Goal: Task Accomplishment & Management: Use online tool/utility

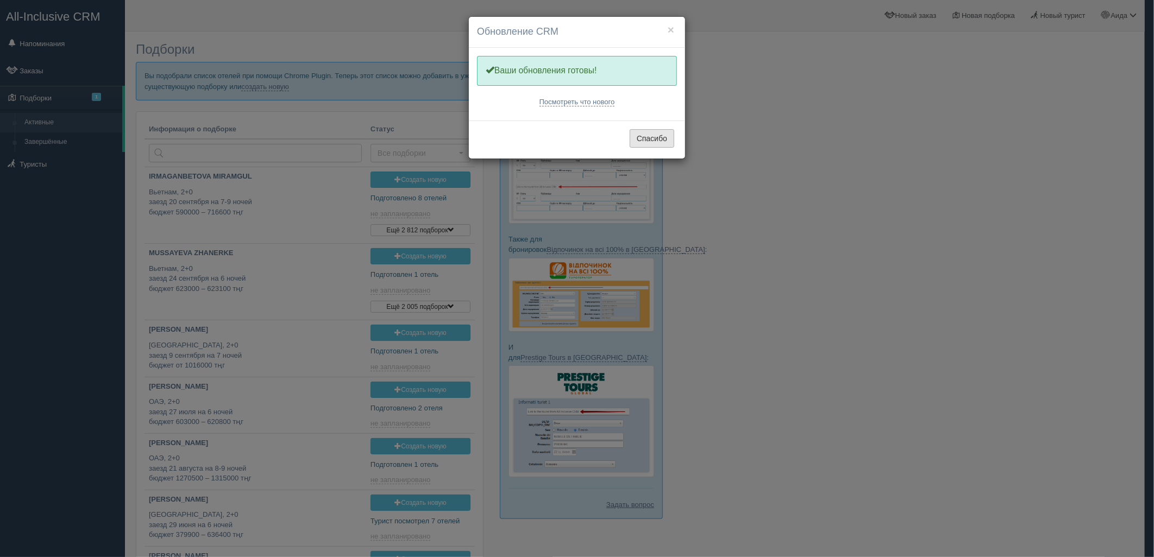
click at [674, 140] on button "Спасибо" at bounding box center [652, 138] width 45 height 18
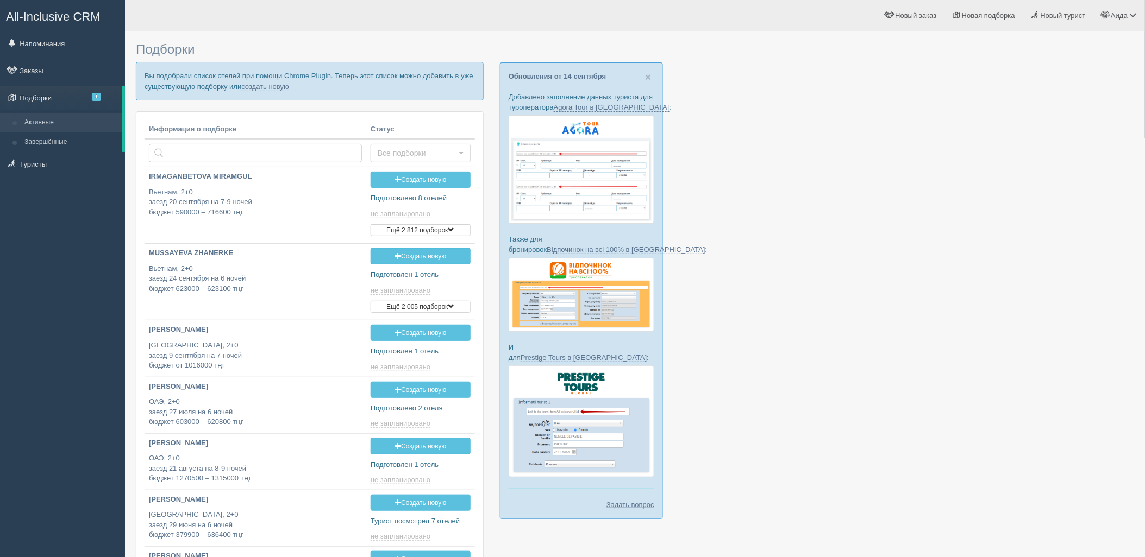
click at [265, 79] on p "Вы подобрали список отелей при помощи Chrome Plugin. Теперь этот список можно д…" at bounding box center [310, 81] width 348 height 38
click at [269, 85] on link "создать новую" at bounding box center [265, 87] width 48 height 9
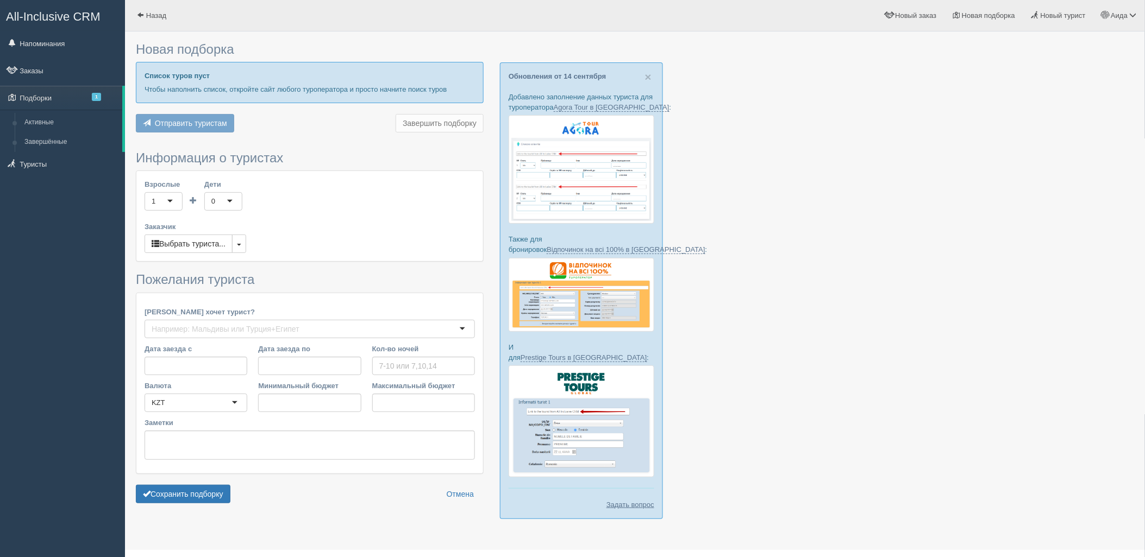
type input "6"
type input "1250600"
type input "1250700"
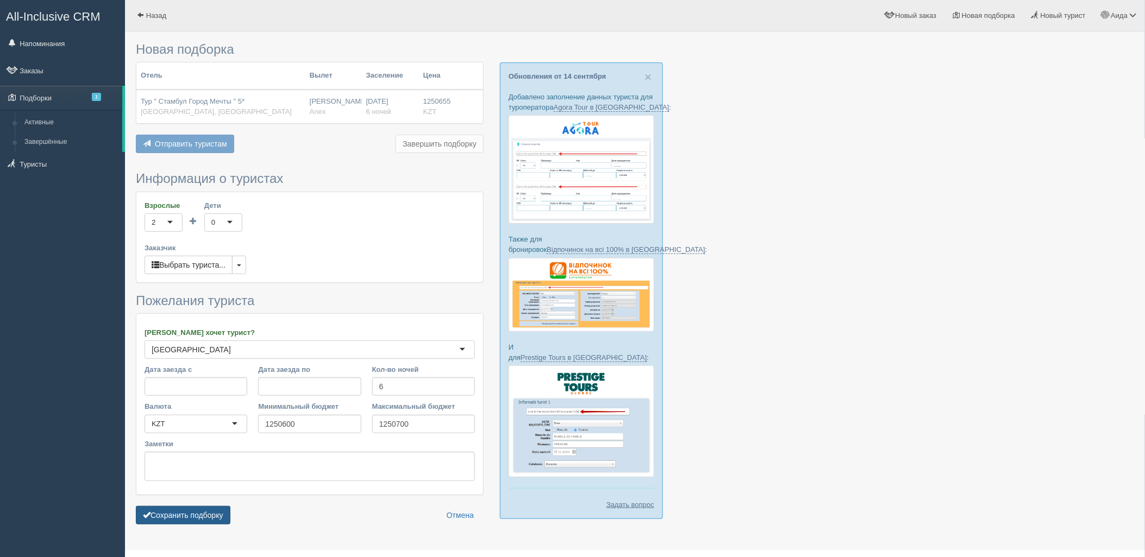
click at [209, 514] on button "Сохранить подборку" at bounding box center [183, 515] width 95 height 18
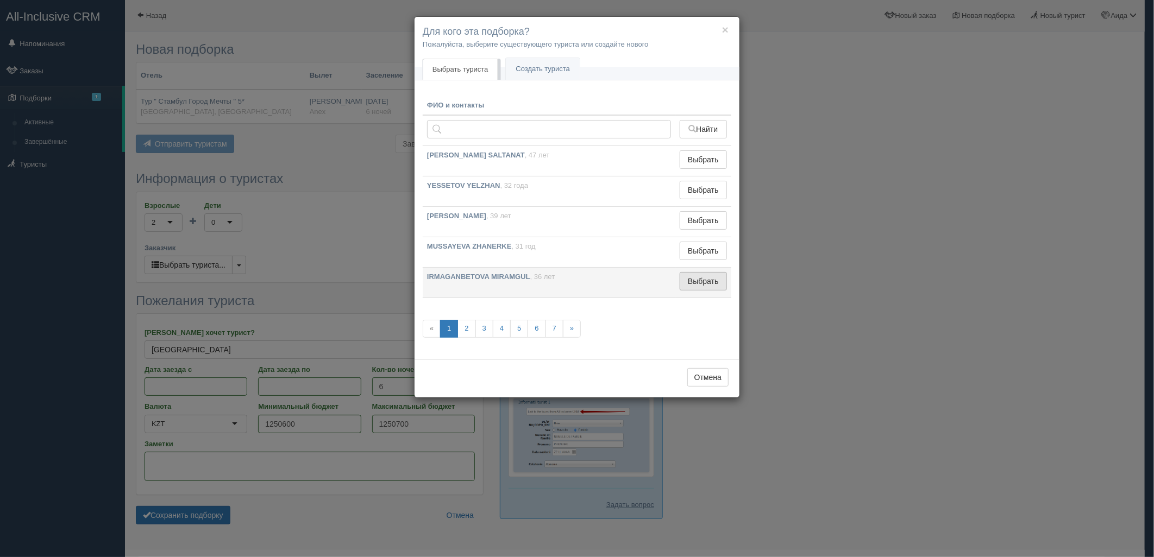
click at [704, 283] on button "Выбрать" at bounding box center [703, 281] width 47 height 18
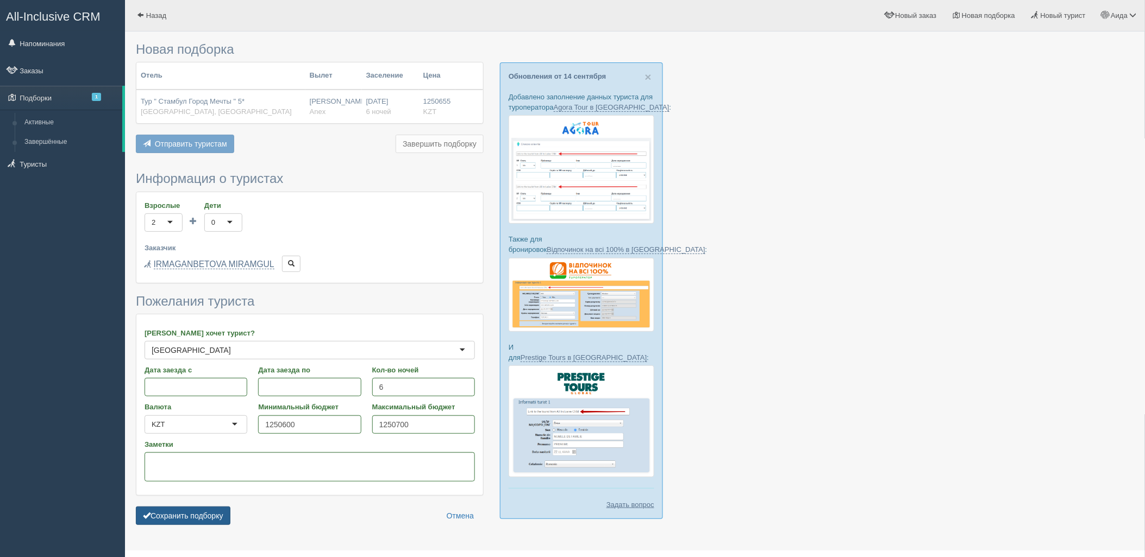
click at [209, 513] on button "Сохранить подборку" at bounding box center [183, 516] width 95 height 18
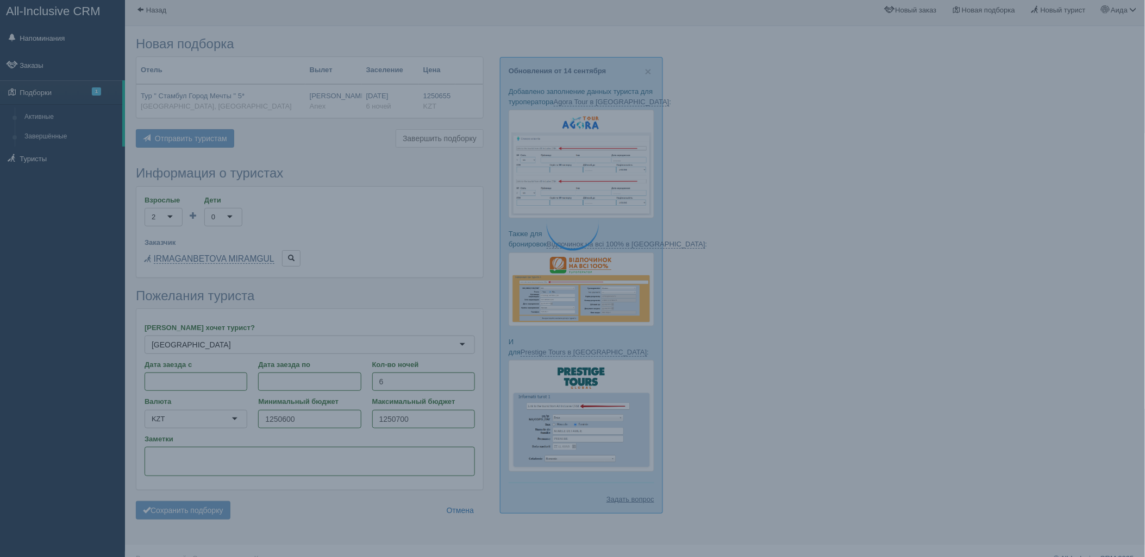
scroll to position [23, 0]
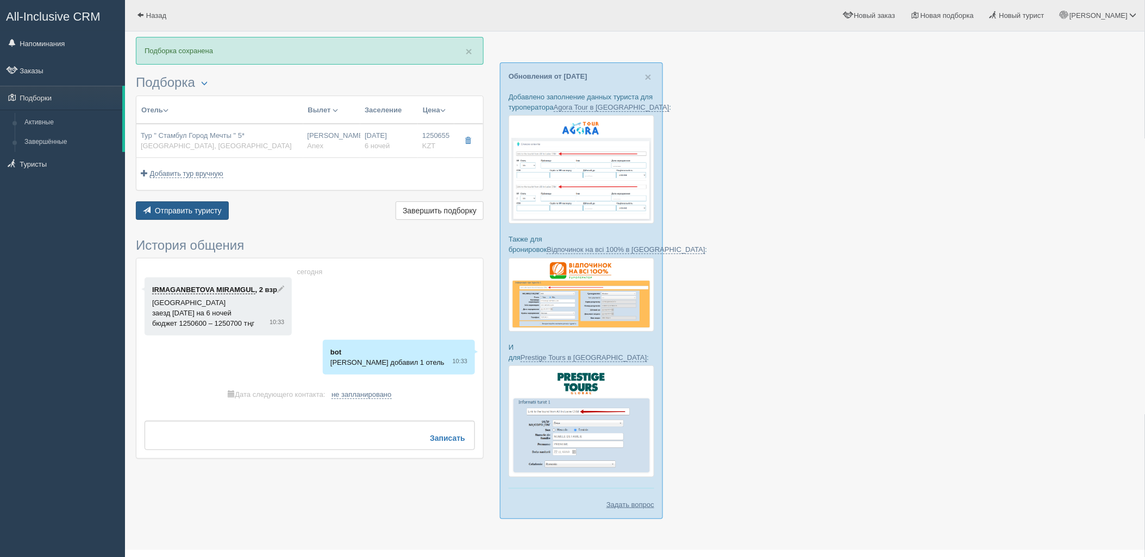
click at [178, 203] on button "Отправить туристу Отправить" at bounding box center [182, 211] width 93 height 18
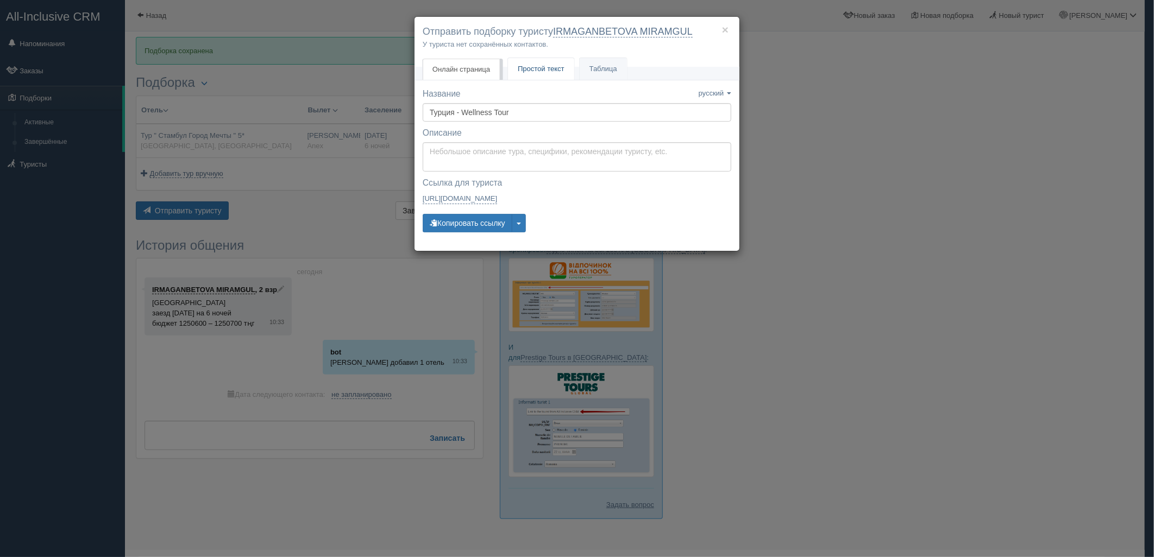
click at [544, 70] on span "Простой текст" at bounding box center [541, 69] width 47 height 8
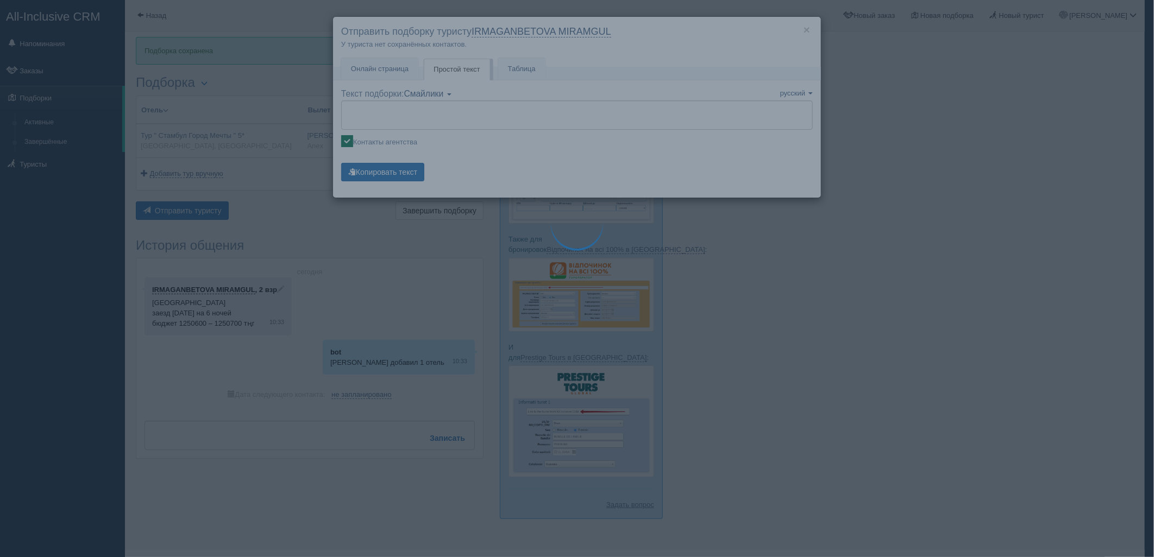
type textarea "🌞 Добрый день! Предлагаем Вам рассмотреть следующие варианты: 🌎 Турция, Стамбул…"
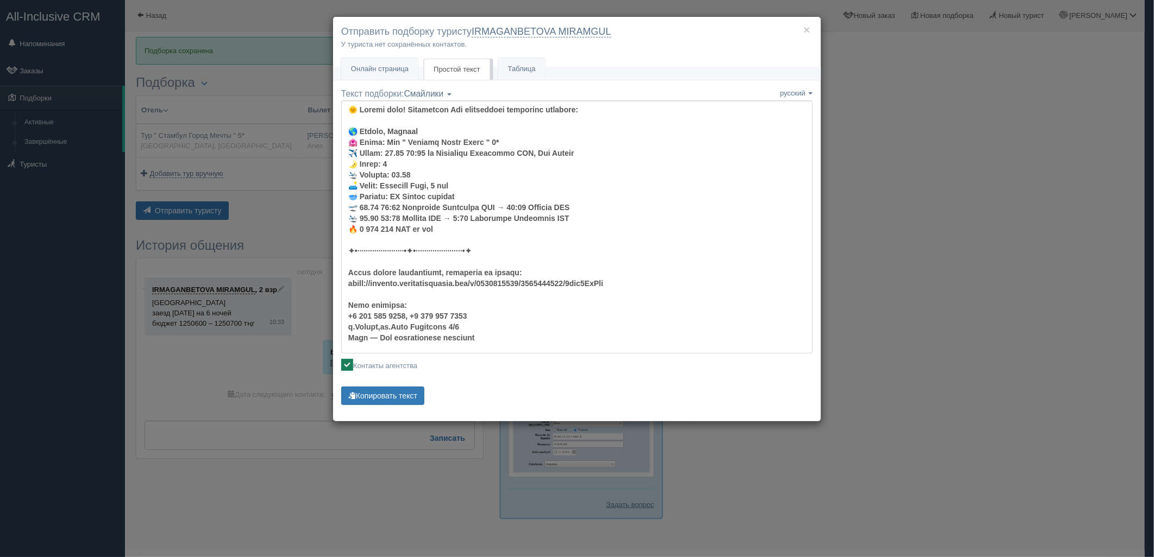
click at [878, 145] on div "× Отправить подборку туристу IRMAGANBETOVA MIRAMGUL У туриста нет сохранённых к…" at bounding box center [577, 278] width 1154 height 557
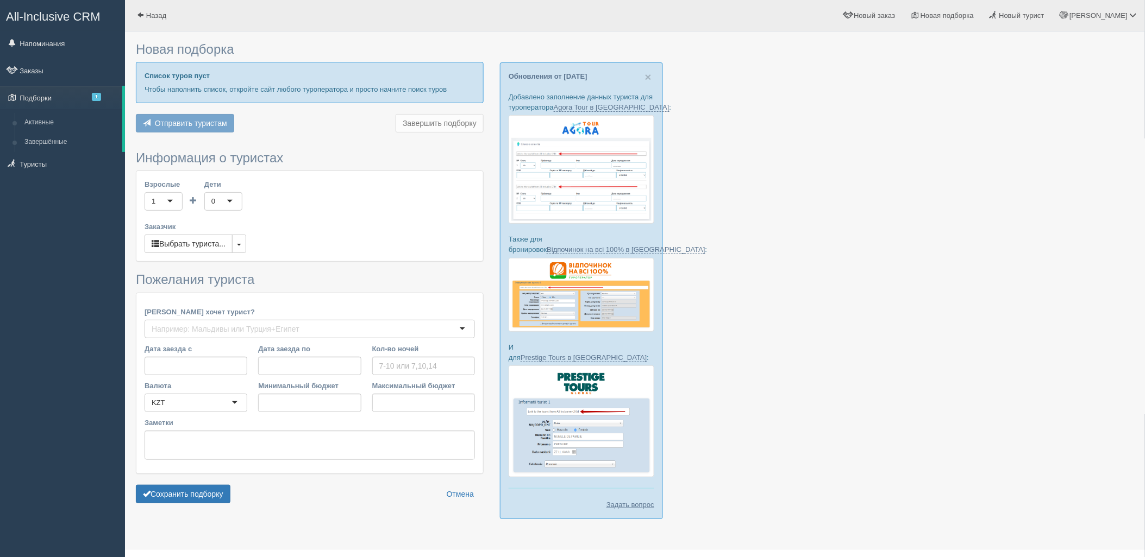
type input "7"
type input "1050200"
type input "1050300"
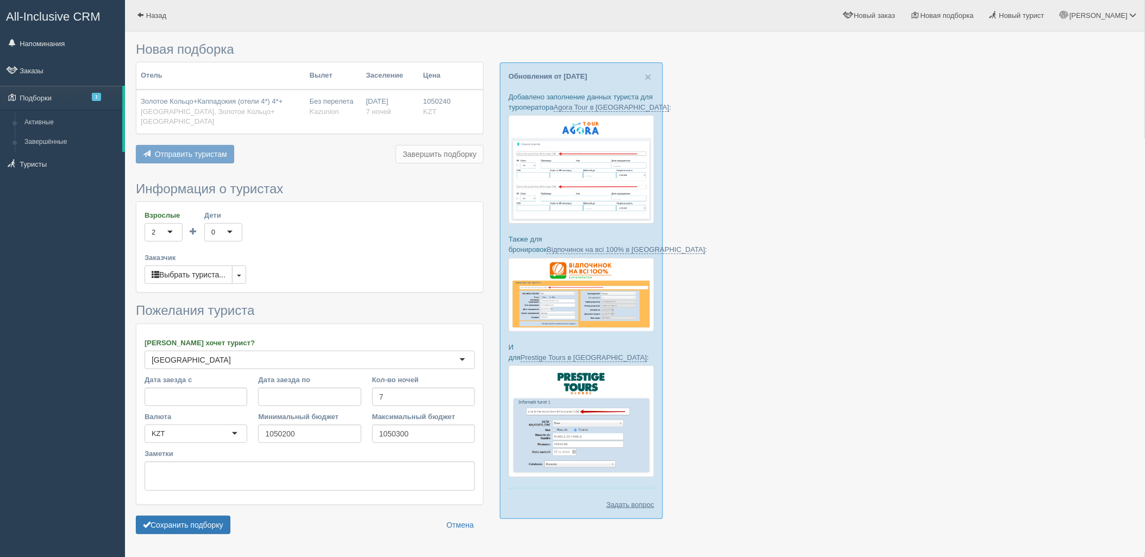
scroll to position [22, 0]
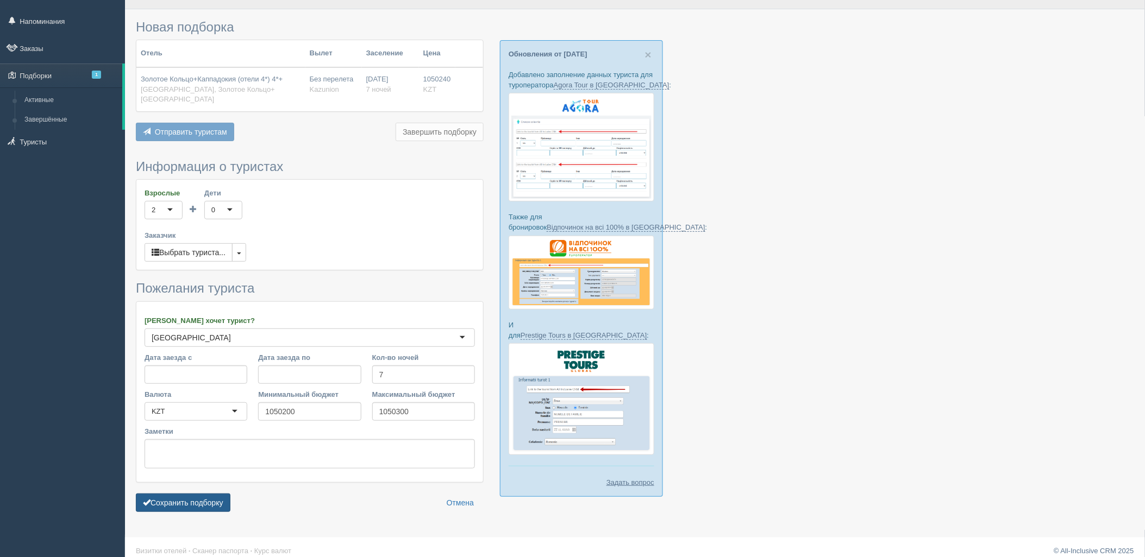
click at [177, 494] on button "Сохранить подборку" at bounding box center [183, 503] width 95 height 18
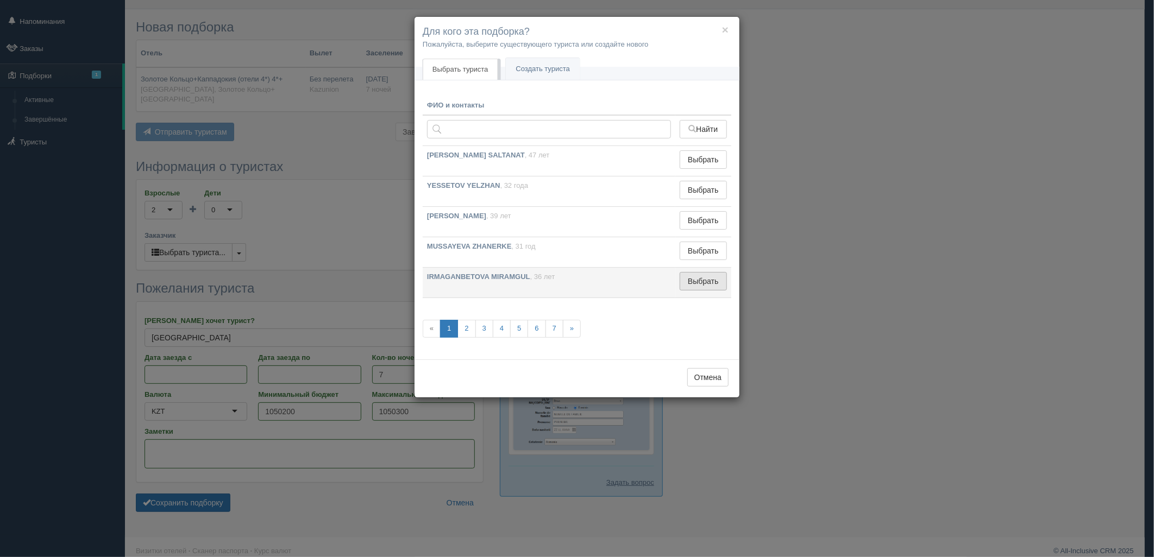
click at [688, 273] on button "Выбрать" at bounding box center [703, 281] width 47 height 18
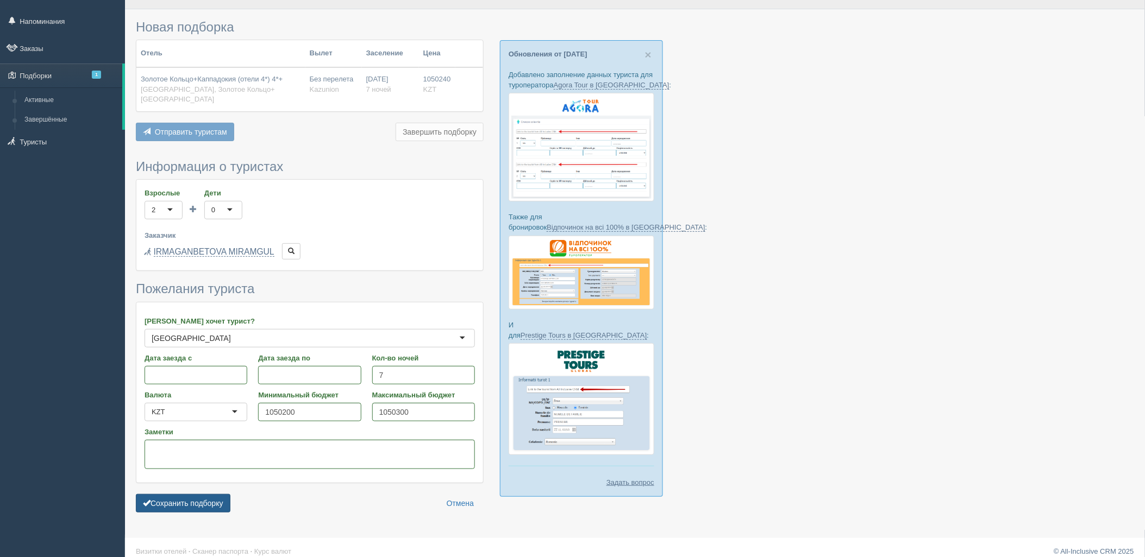
click at [194, 499] on button "Сохранить подборку" at bounding box center [183, 503] width 95 height 18
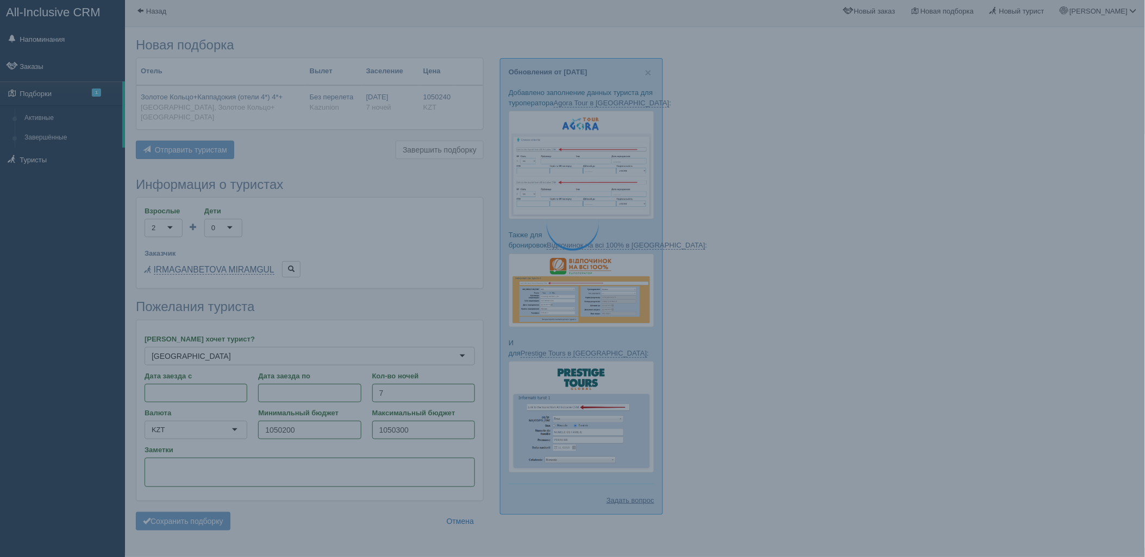
scroll to position [0, 0]
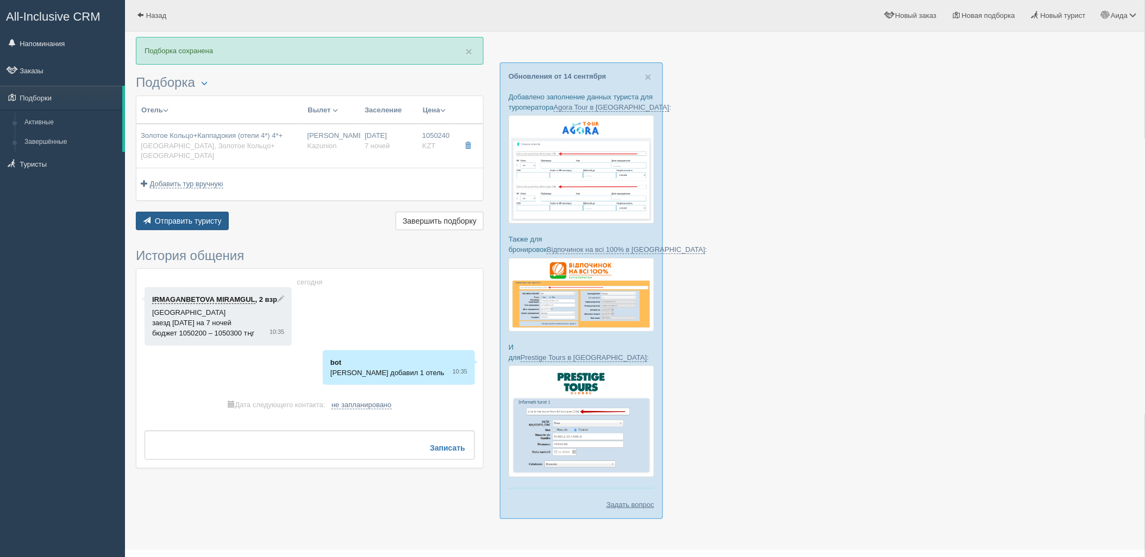
click at [193, 212] on button "Отправить туристу Отправить" at bounding box center [182, 221] width 93 height 18
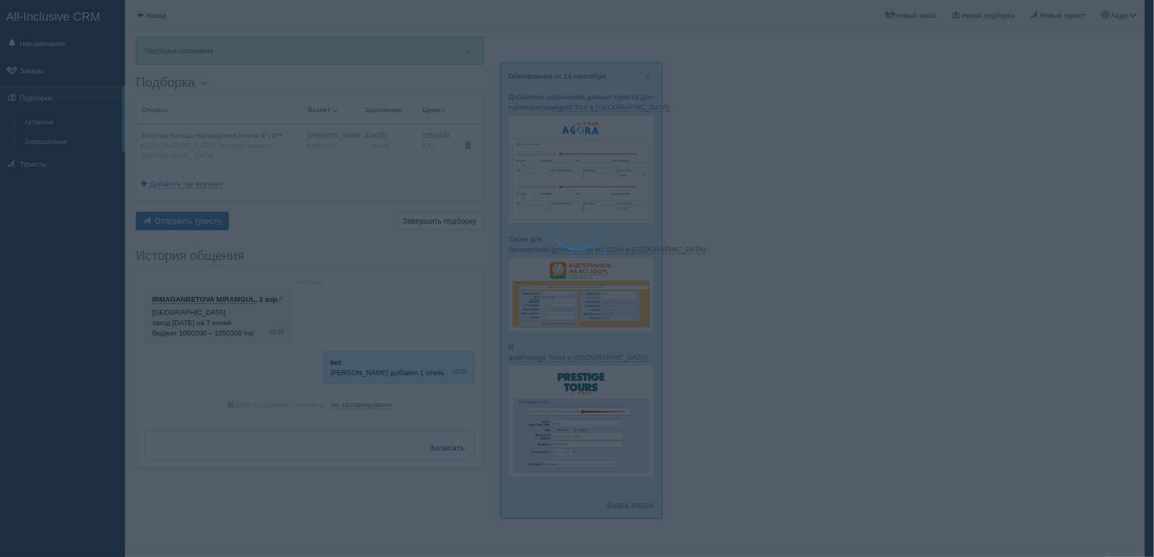
type textarea "🌞 Добрый день! Предлагаем Вам рассмотреть следующие варианты: 🌎 Турция, Золотое…"
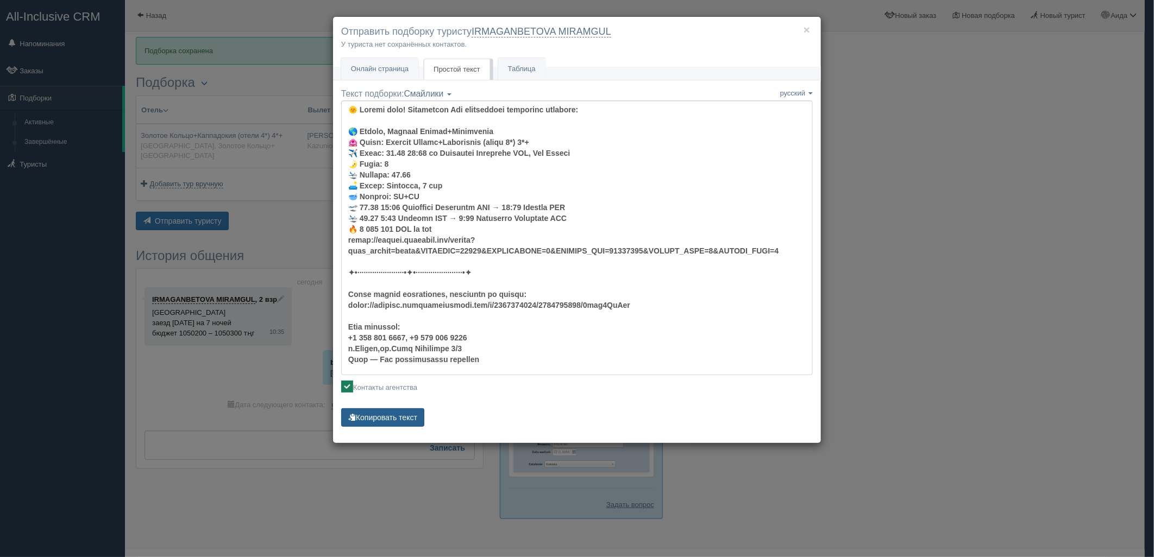
click at [400, 413] on button "Копировать текст" at bounding box center [382, 418] width 83 height 18
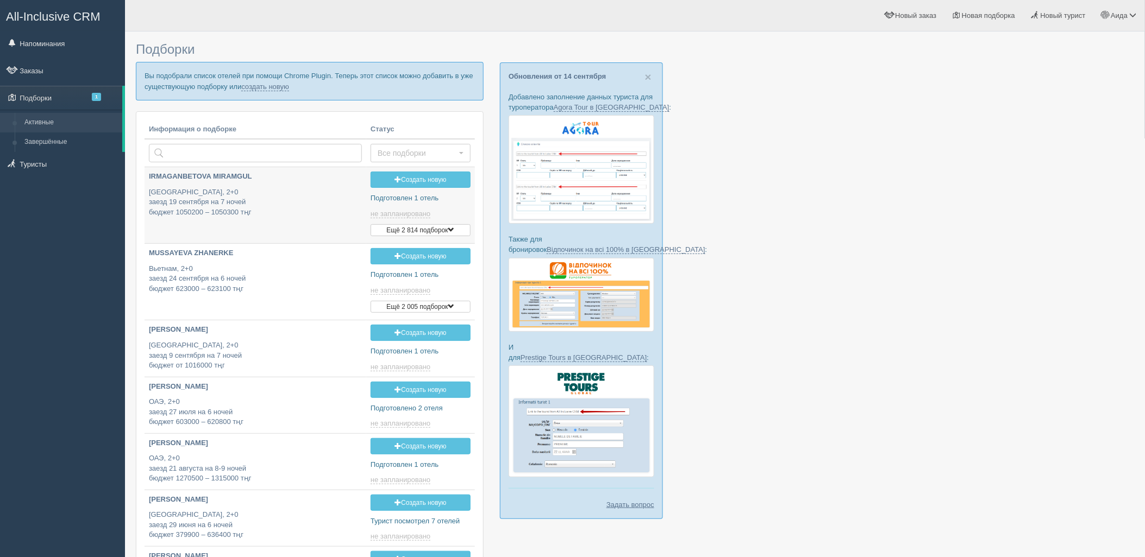
type input "[DATE] 11:35"
click at [279, 87] on link "создать новую" at bounding box center [265, 87] width 48 height 9
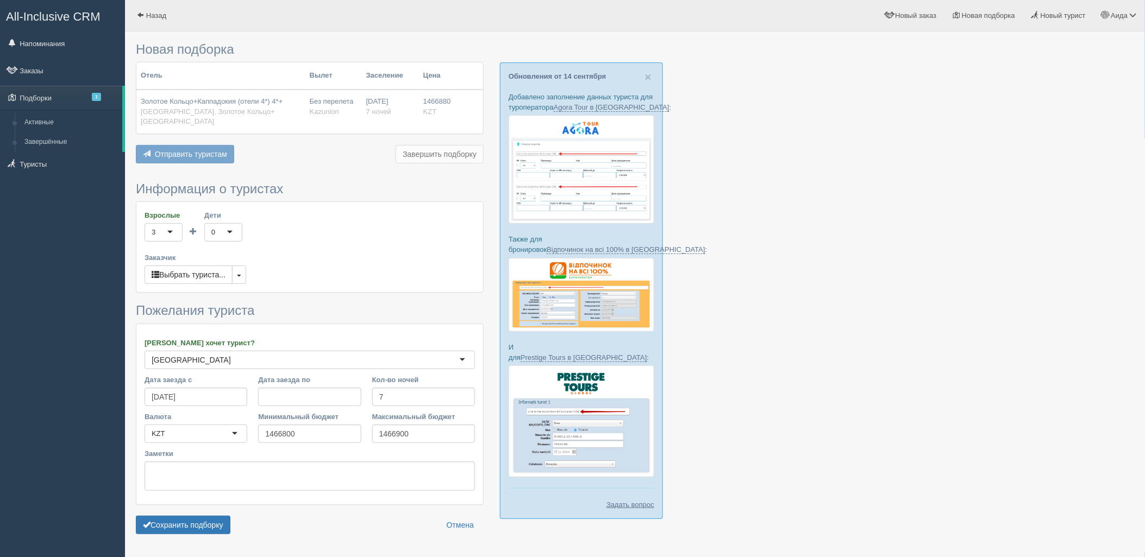
scroll to position [22, 0]
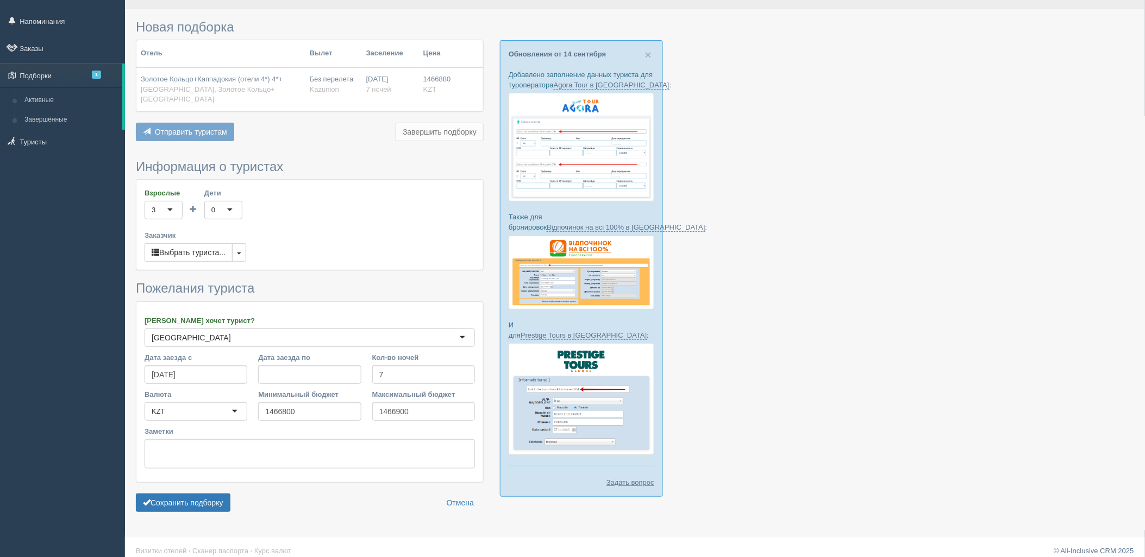
click at [225, 508] on form "Информация о туристах Взрослые 3 3 1 2 3 4 5 6 7 8 9 10 11 12 13 14 15 16 17 18…" at bounding box center [310, 339] width 348 height 358
click at [217, 502] on button "Сохранить подборку" at bounding box center [183, 503] width 95 height 18
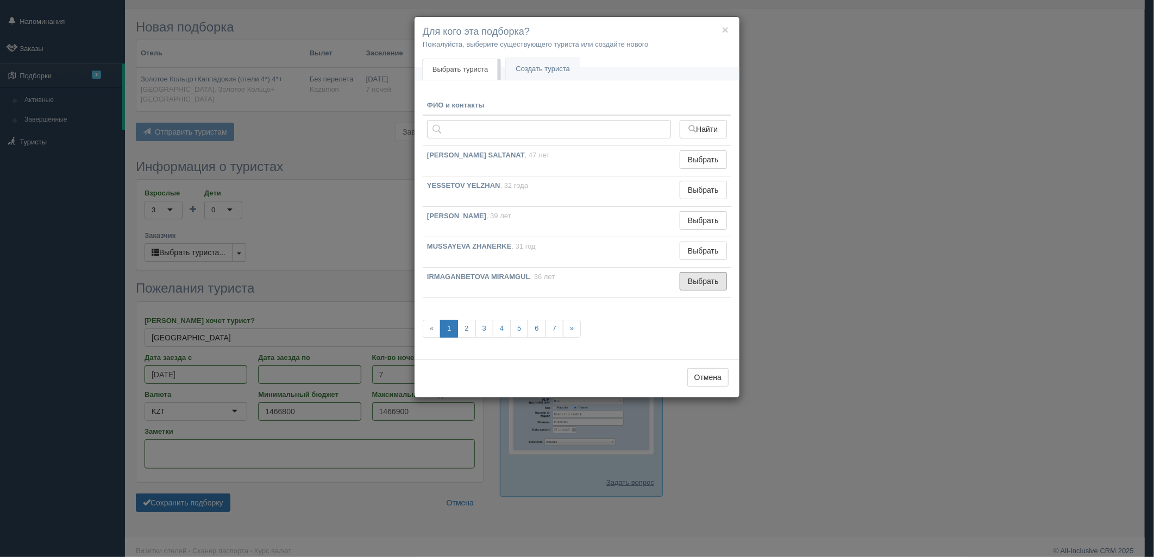
drag, startPoint x: 699, startPoint y: 278, endPoint x: 486, endPoint y: 354, distance: 226.1
click at [694, 281] on button "Выбрать" at bounding box center [703, 281] width 47 height 18
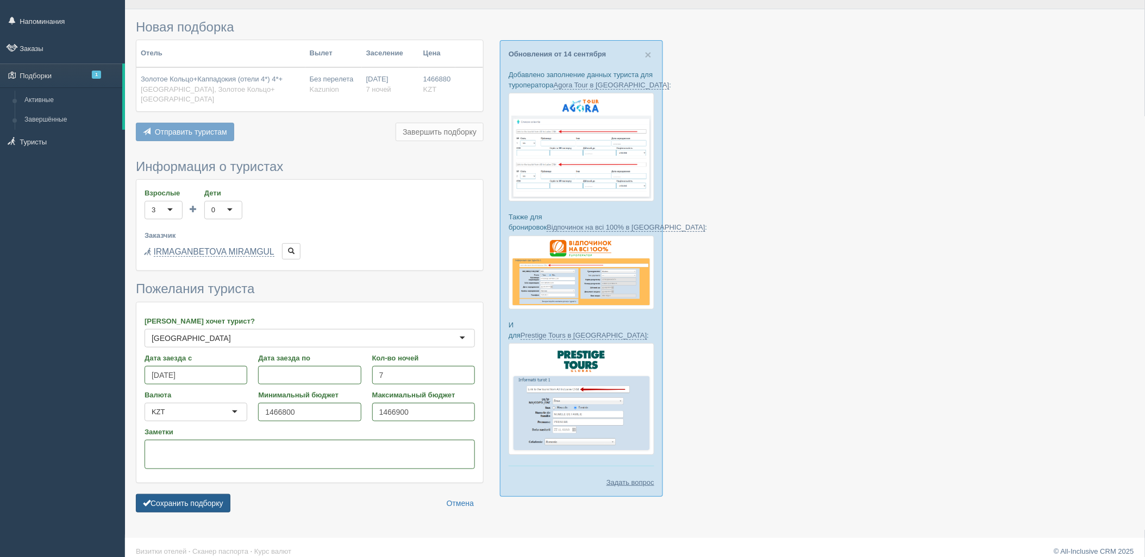
click at [176, 494] on button "Сохранить подборку" at bounding box center [183, 503] width 95 height 18
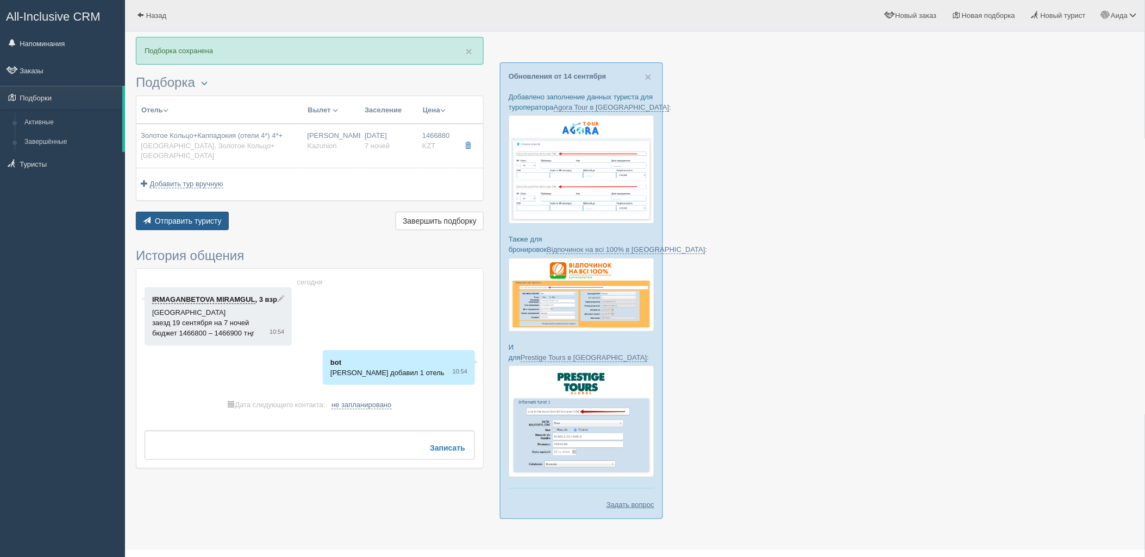
click at [171, 217] on span "Отправить туристу" at bounding box center [188, 221] width 67 height 9
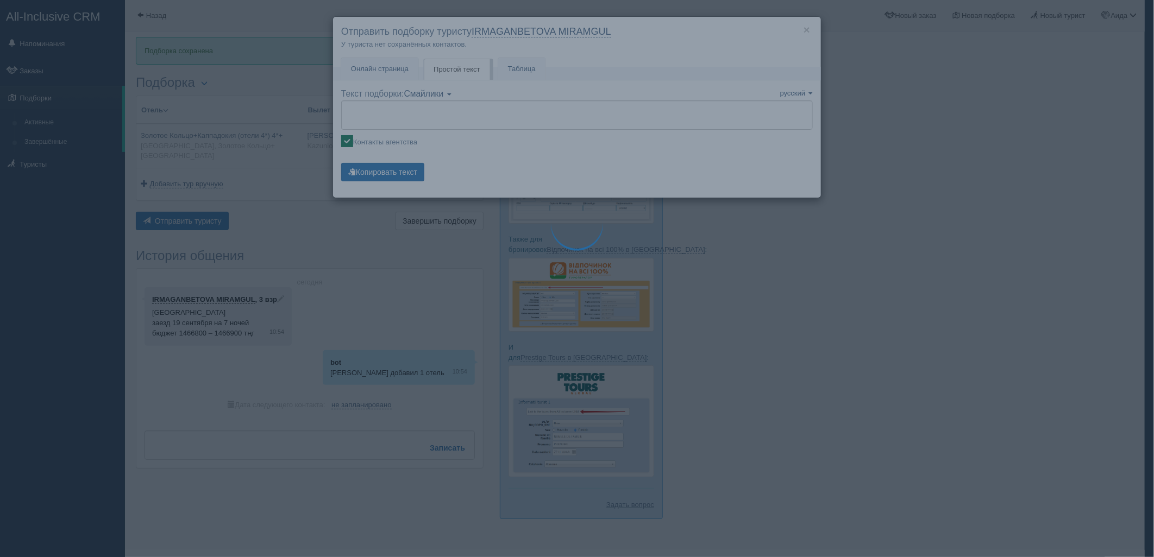
type textarea "🌞 Добрый день! Предлагаем Вам рассмотреть следующие варианты: 🌎 Турция, Золотое…"
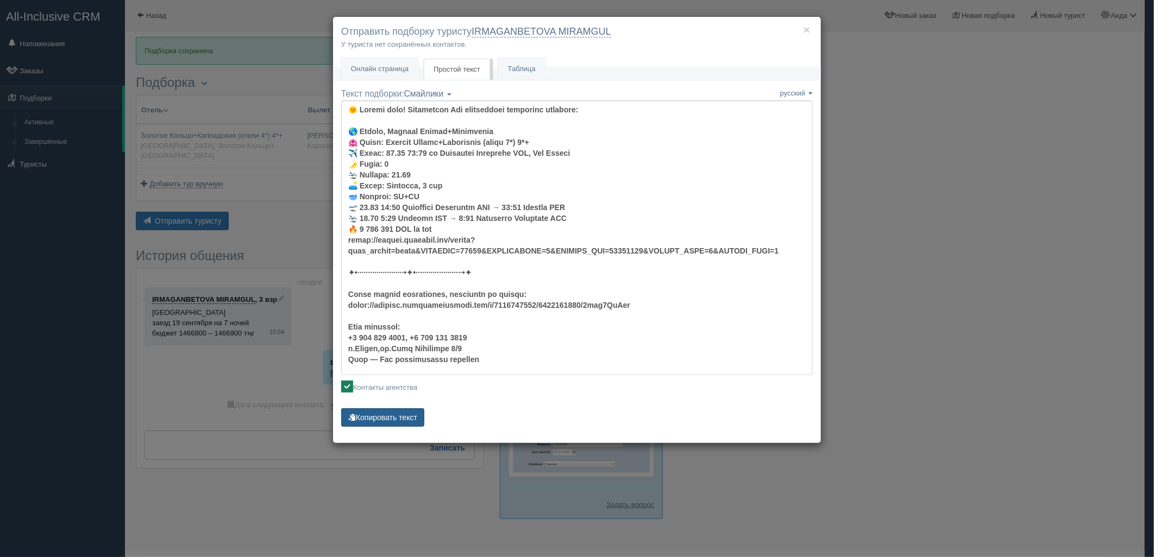
click at [384, 420] on button "Копировать текст" at bounding box center [382, 418] width 83 height 18
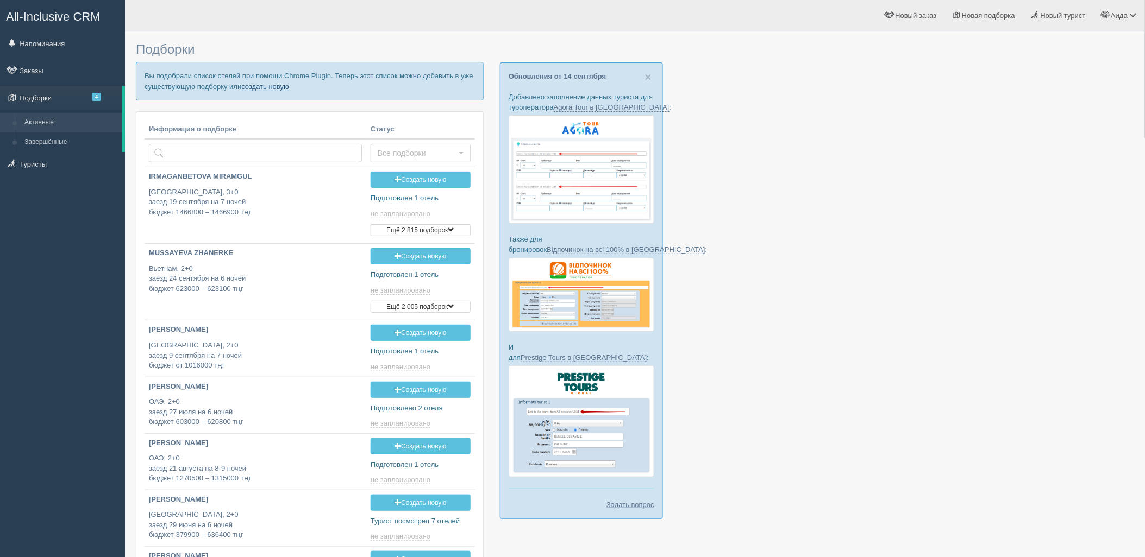
click at [272, 87] on link "создать новую" at bounding box center [265, 87] width 48 height 9
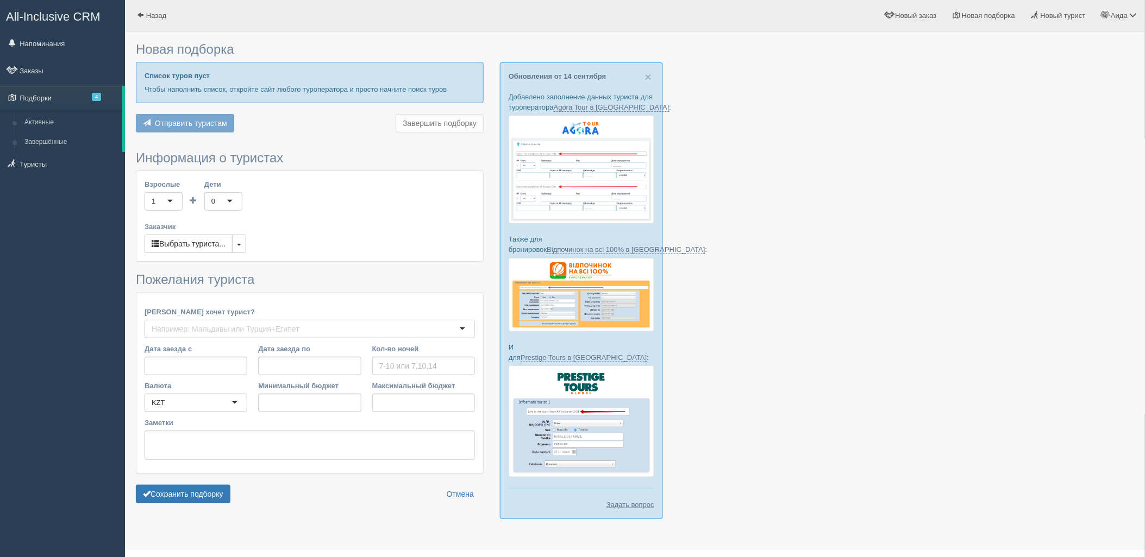
type input "7"
type input "4657400"
type input "7193100"
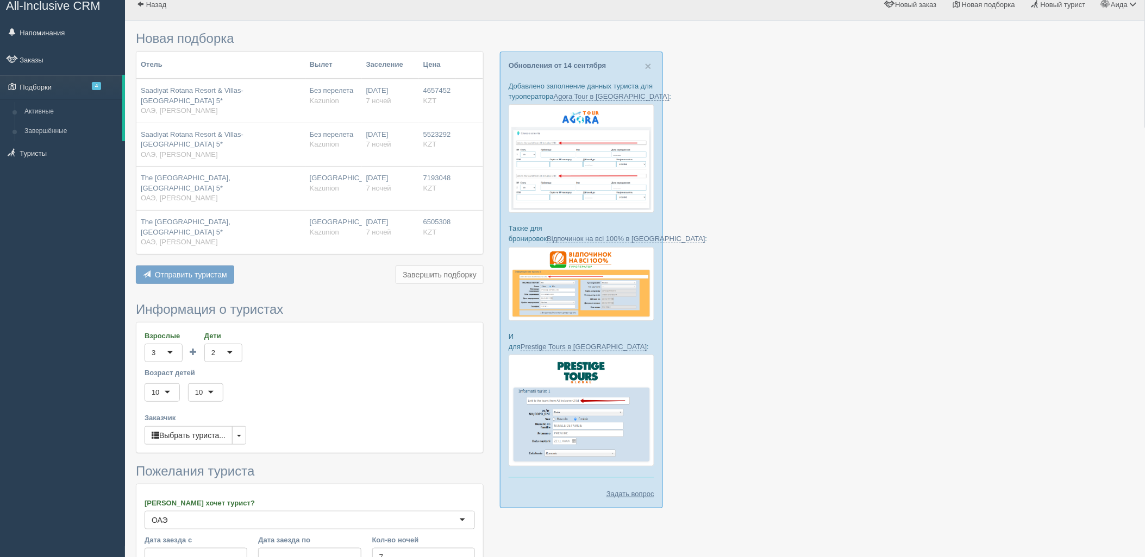
scroll to position [164, 0]
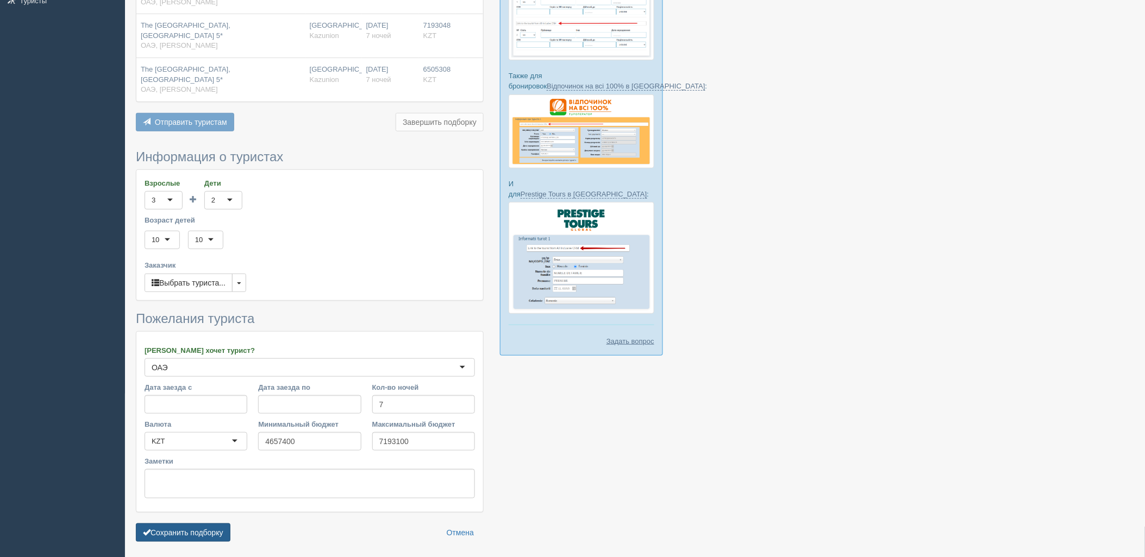
drag, startPoint x: 216, startPoint y: 489, endPoint x: 251, endPoint y: 489, distance: 35.3
click at [217, 524] on button "Сохранить подборку" at bounding box center [183, 533] width 95 height 18
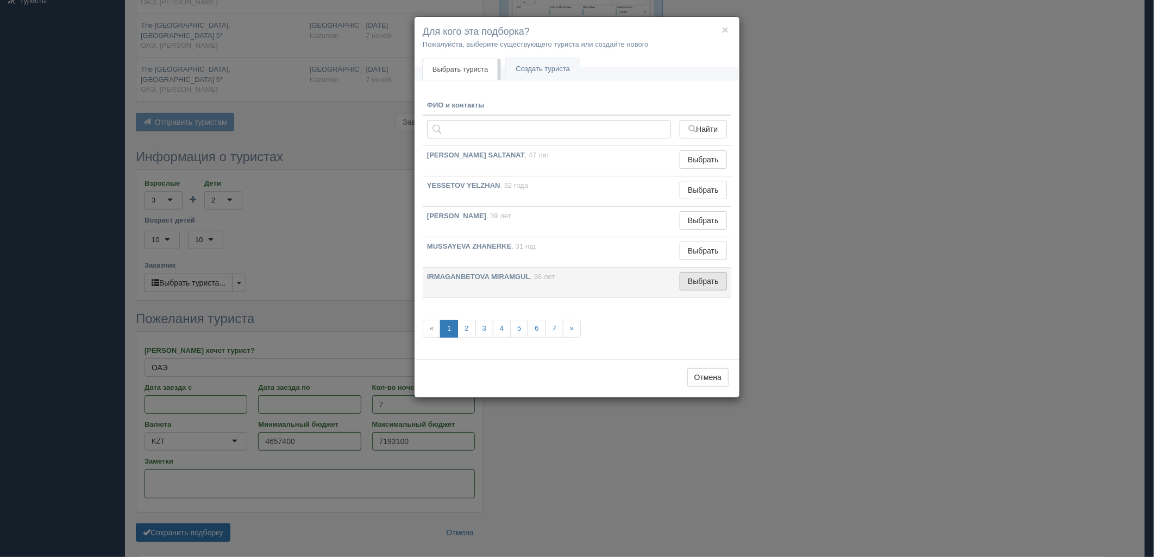
click at [698, 282] on button "Выбрать" at bounding box center [703, 281] width 47 height 18
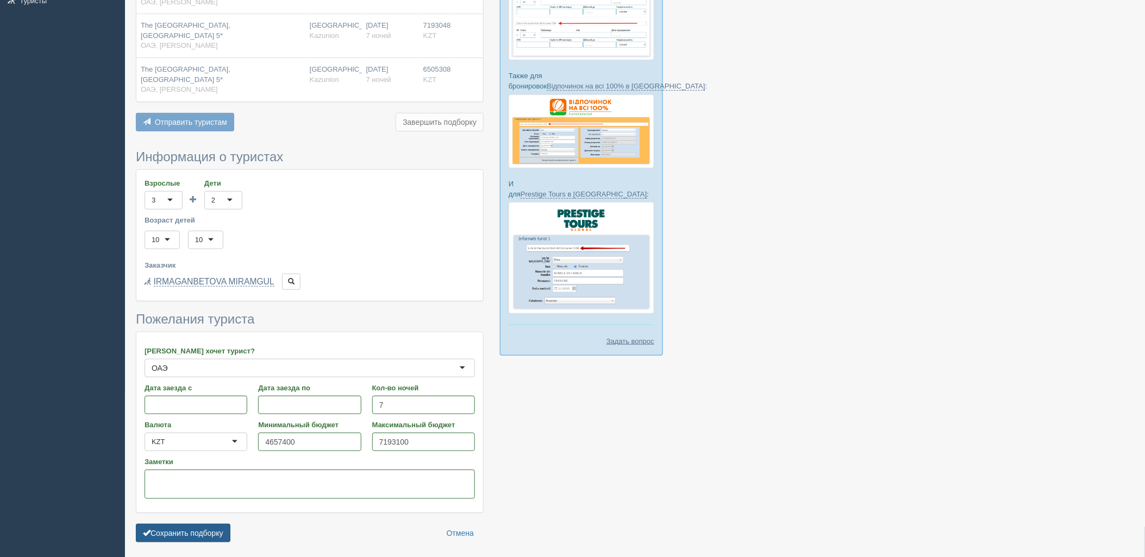
click at [212, 524] on button "Сохранить подборку" at bounding box center [183, 533] width 95 height 18
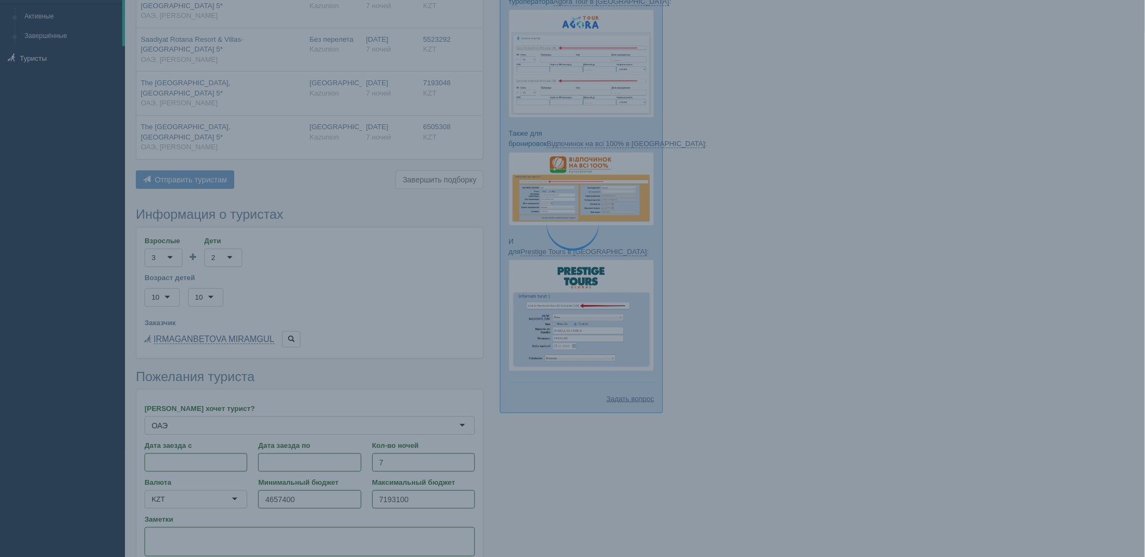
scroll to position [104, 0]
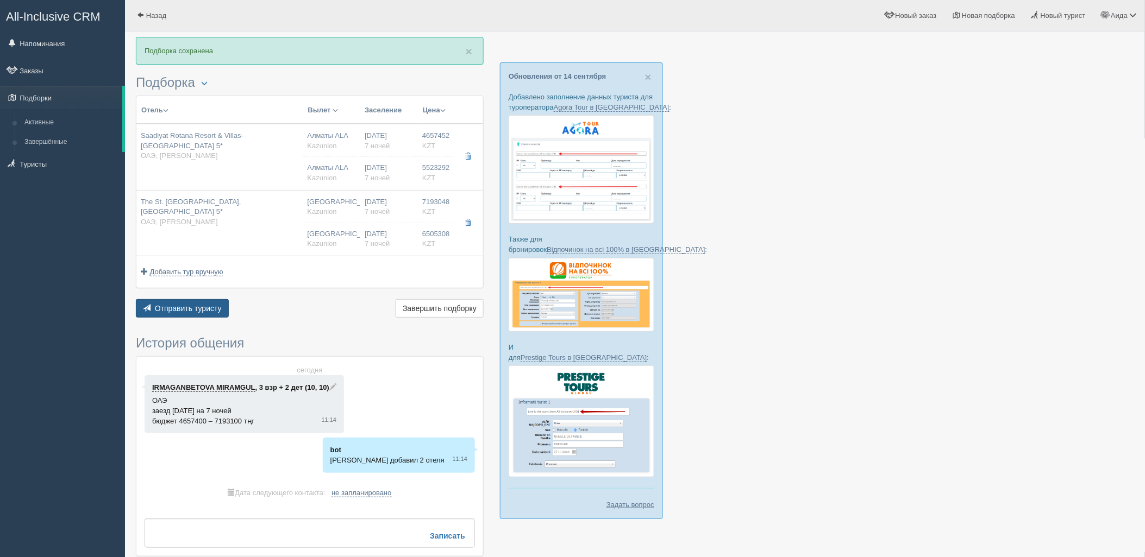
click at [200, 311] on span "Отправить туристу" at bounding box center [188, 308] width 67 height 9
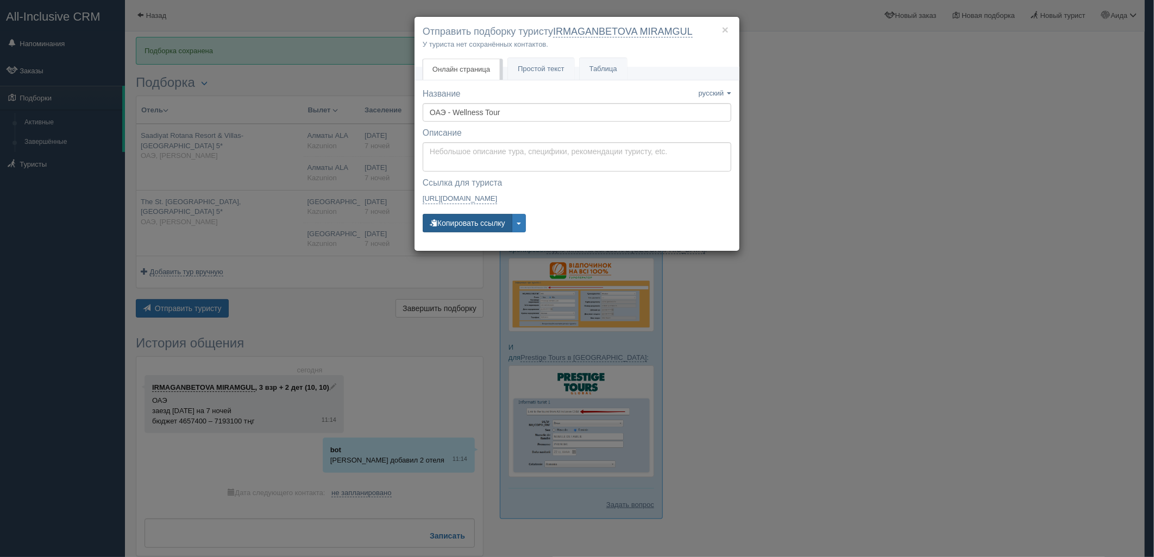
click at [462, 223] on button "Копировать ссылку" at bounding box center [468, 223] width 90 height 18
click at [914, 209] on div "× Отправить подборку туристу IRMAGANBETOVA MIRAMGUL У туриста нет сохранённых к…" at bounding box center [577, 278] width 1154 height 557
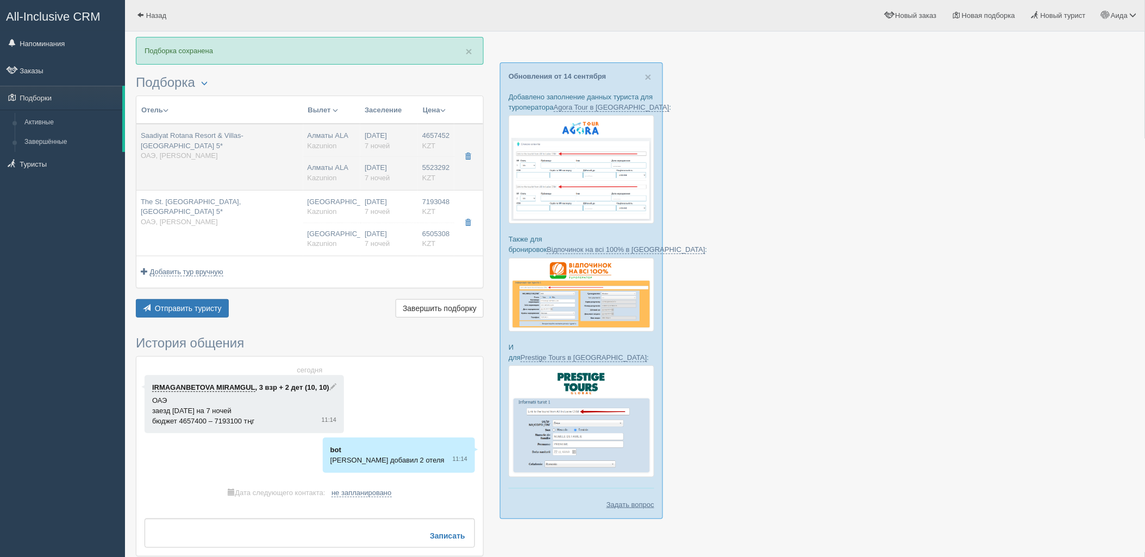
click at [351, 154] on td "Алматы ALA Kazunion Алматы ALA Kazunion" at bounding box center [332, 157] width 58 height 66
type input "Saadiyat Rotana Resort & Villas- Abu Dhabi 5*"
type input "ОАЭ"
type input "Абу-Даби Пляж"
type input "4657452.00"
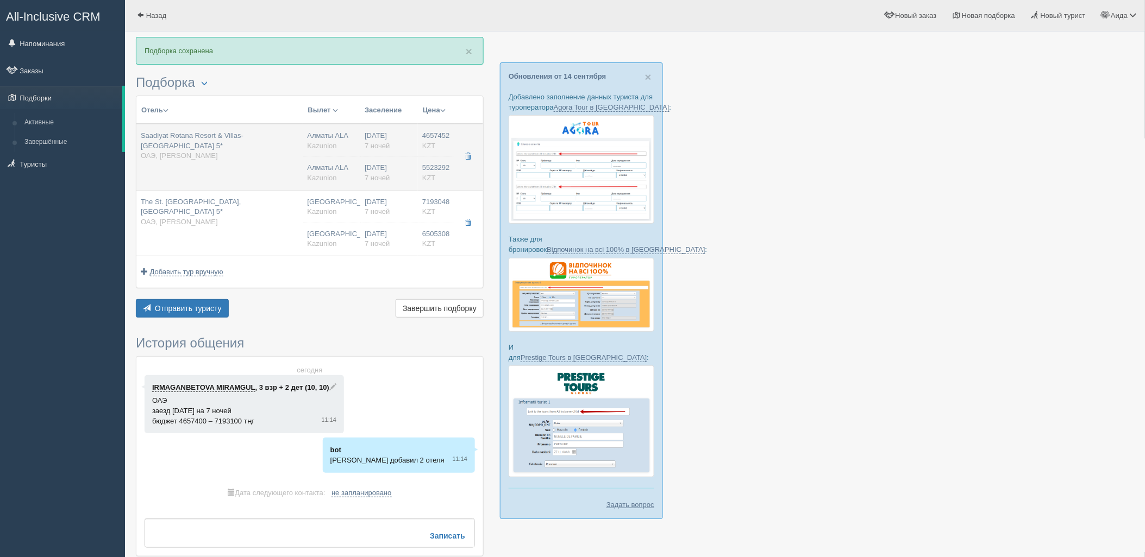
type input "Алматы ALA"
type input "Дубай DXB"
type input "03:45"
type input "07:25"
type input "Flydubai"
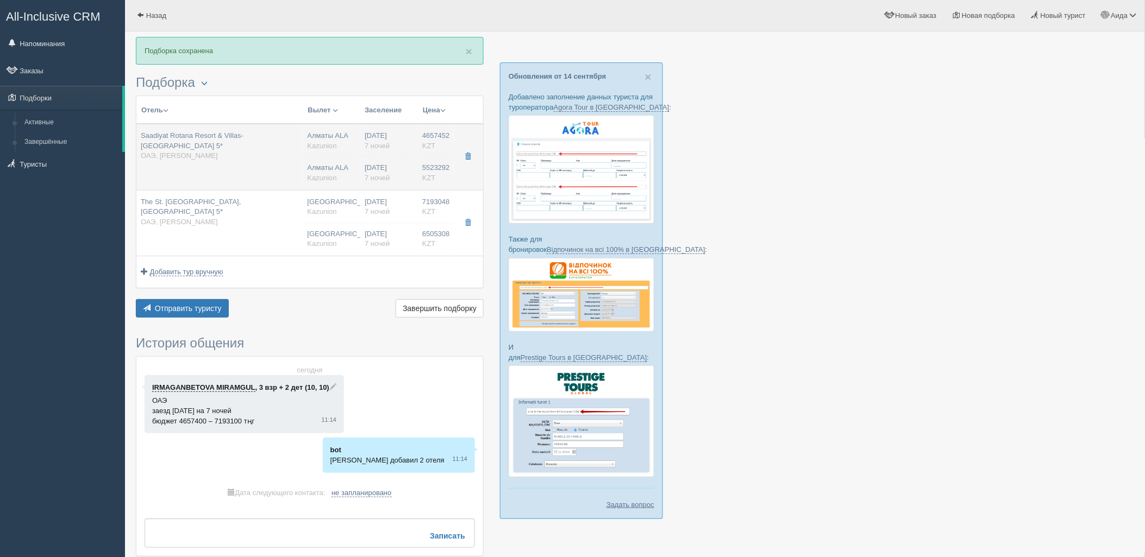
type input "21:35"
type input "02:55"
type input "7"
type input "Resort Room With Terrace or Balcony"
type input "AL/SOFT"
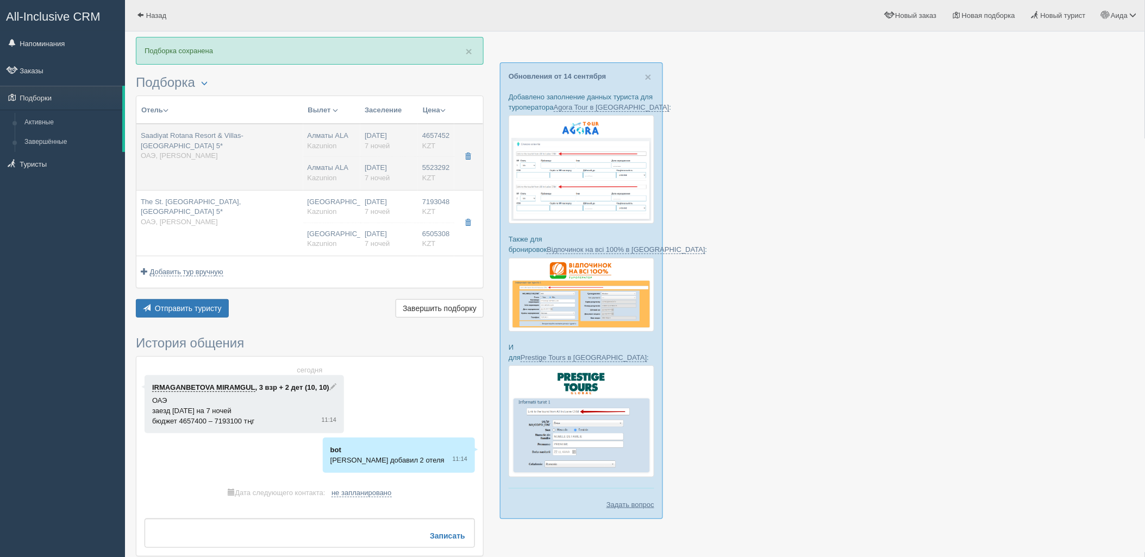
type input "Kazunion"
type input "5523292.00"
type input "Алматы ALA"
type input "Дубай DXB"
type input "03:45"
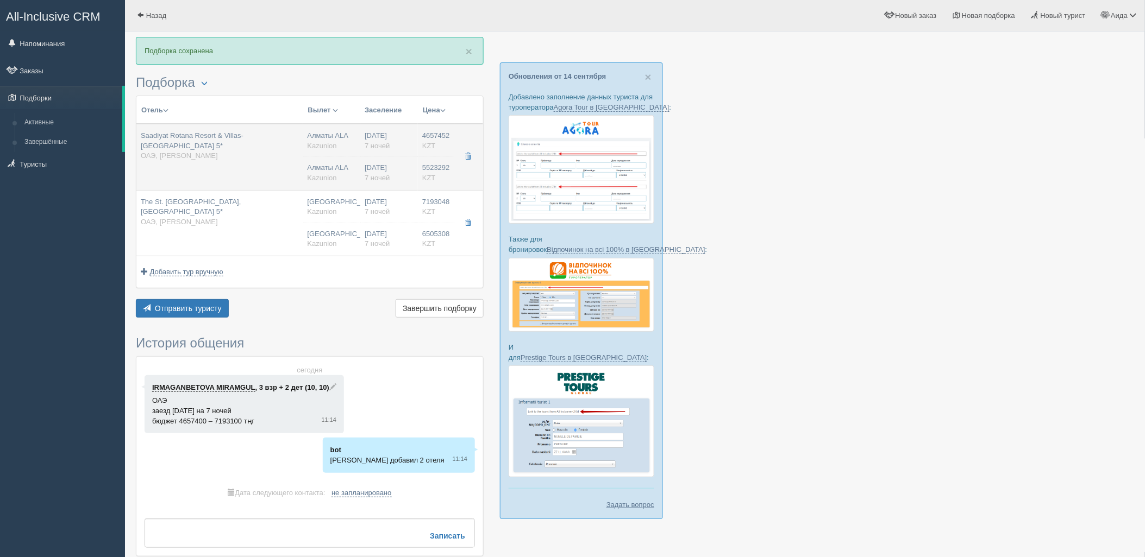
type input "07:25"
type input "Flydubai"
type input "21:35"
type input "02:55"
type input "7"
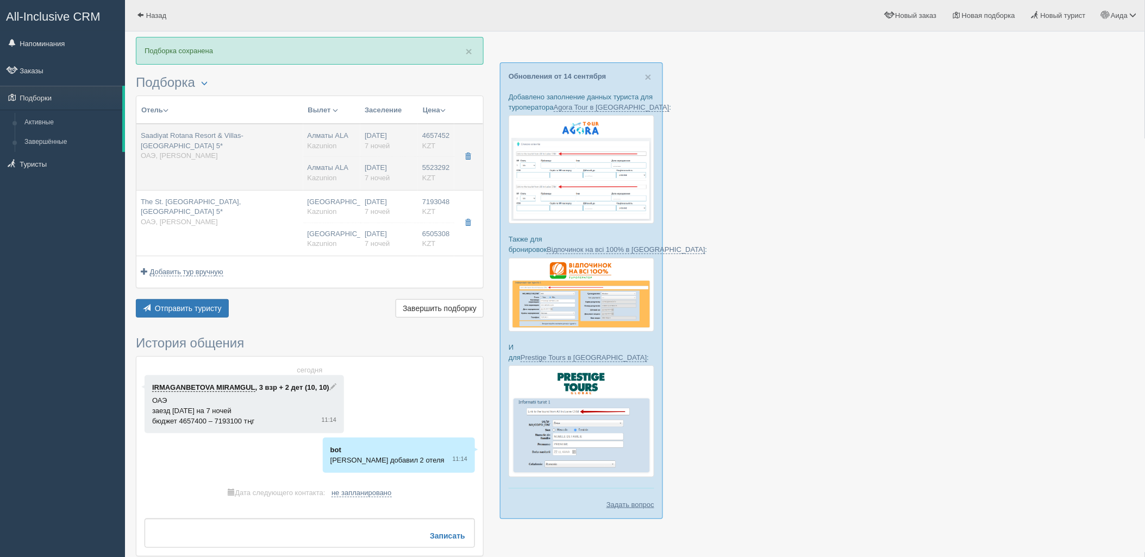
type input "Resort Room With Terrace or Balcony"
type input "AL/SOFT"
type input "Kazunion"
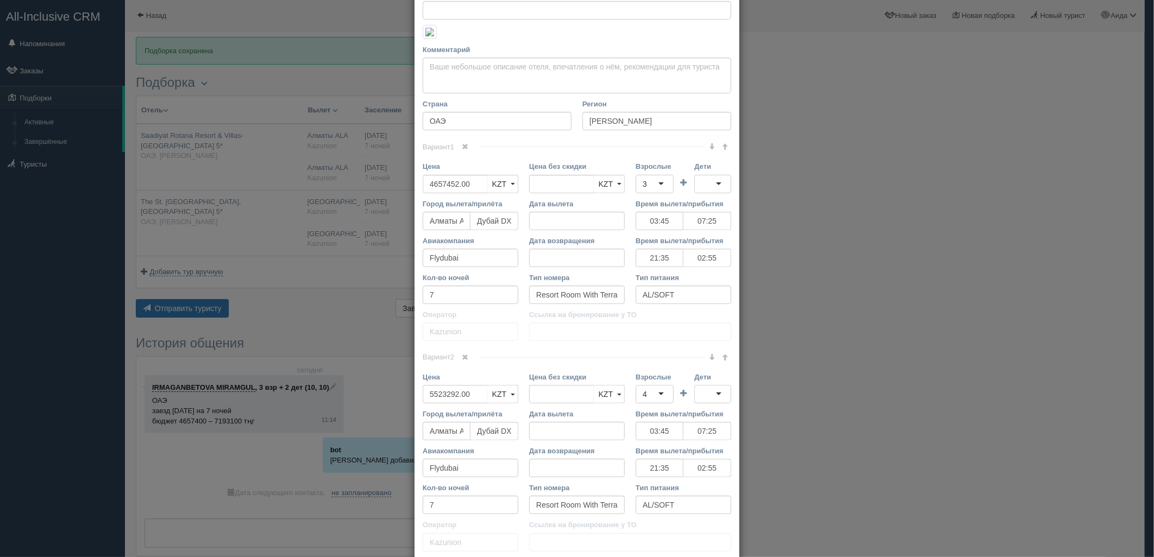
scroll to position [256, 0]
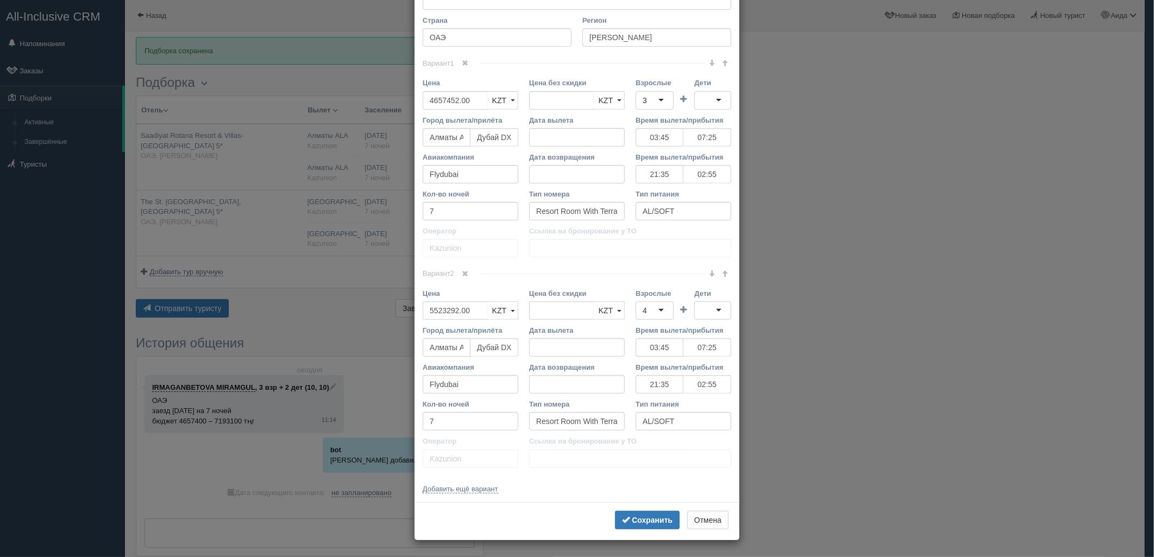
click at [654, 110] on div "3" at bounding box center [655, 100] width 38 height 18
click at [708, 110] on div at bounding box center [712, 100] width 37 height 18
click at [645, 320] on div "4" at bounding box center [655, 311] width 38 height 18
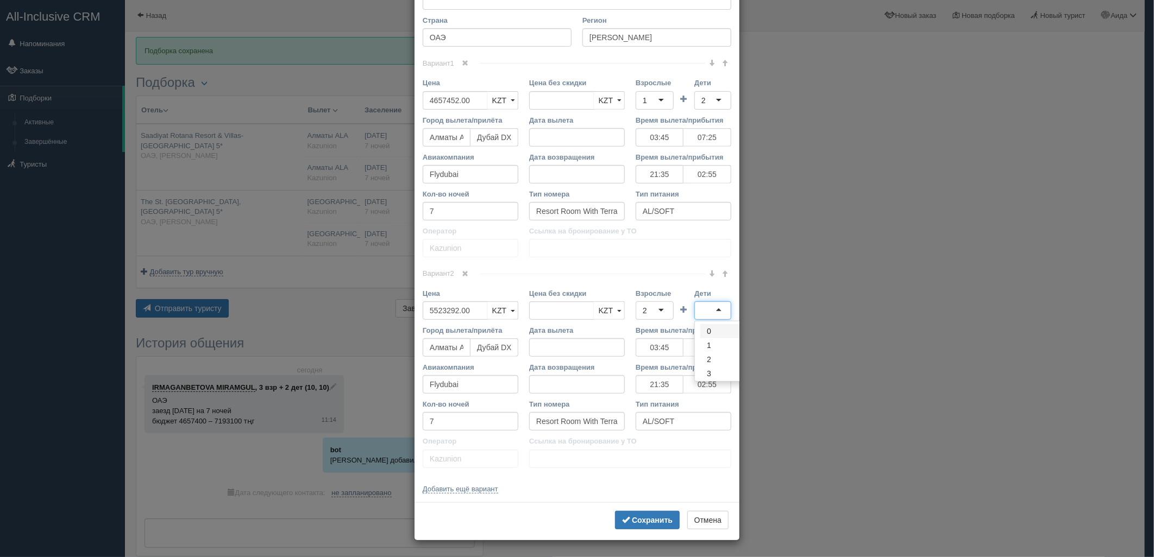
click at [706, 320] on div at bounding box center [712, 311] width 37 height 18
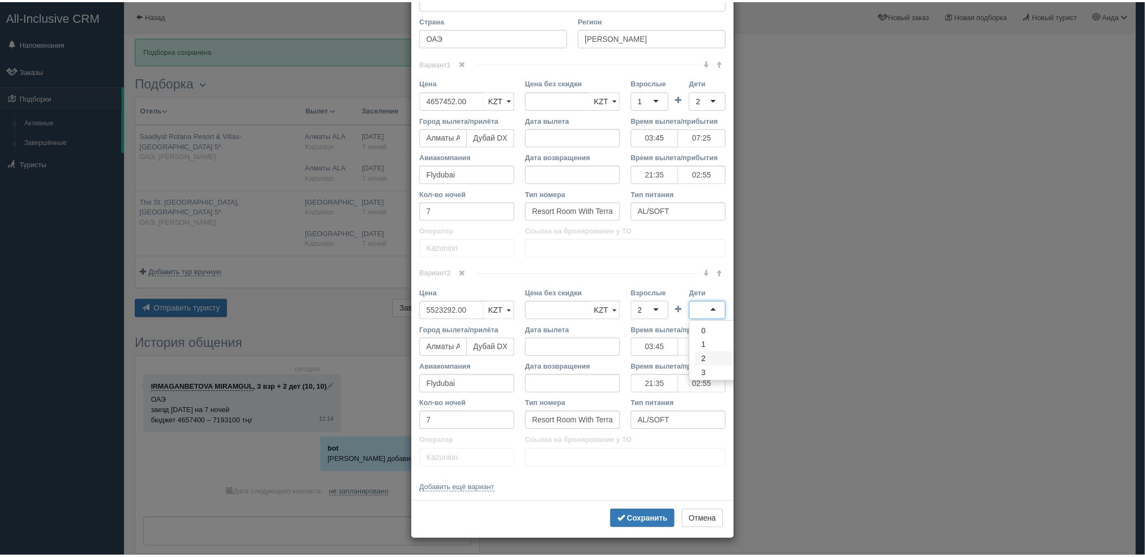
scroll to position [0, 0]
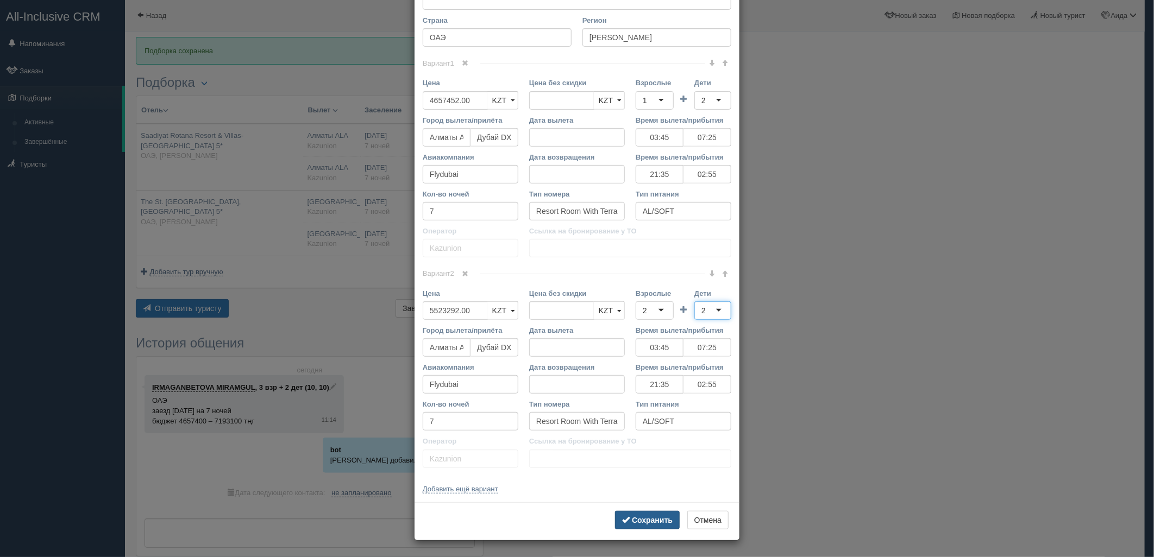
click at [656, 525] on b "Сохранить" at bounding box center [652, 520] width 41 height 9
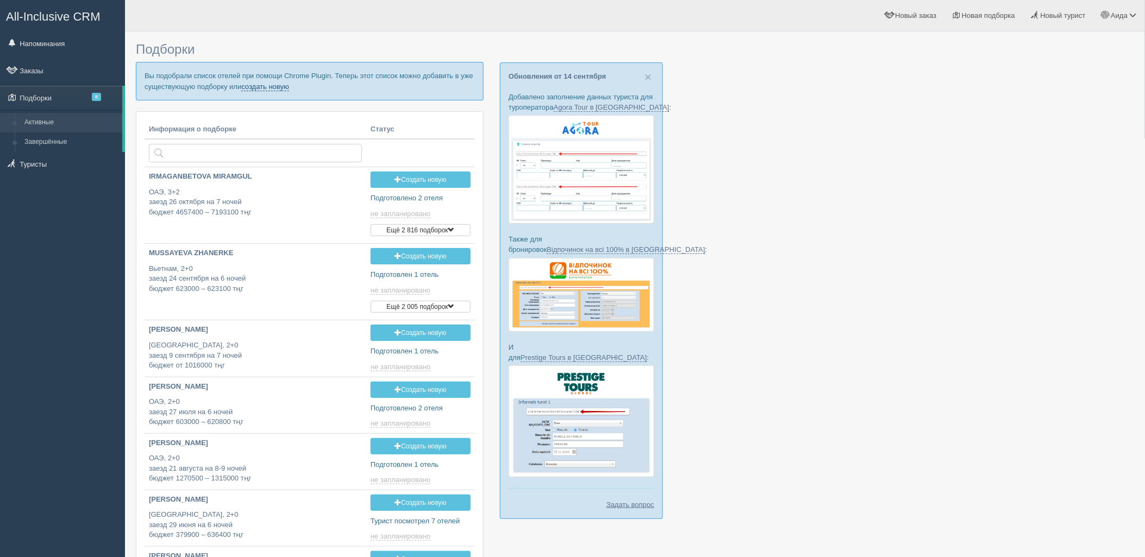
click at [259, 83] on link "создать новую" at bounding box center [265, 87] width 48 height 9
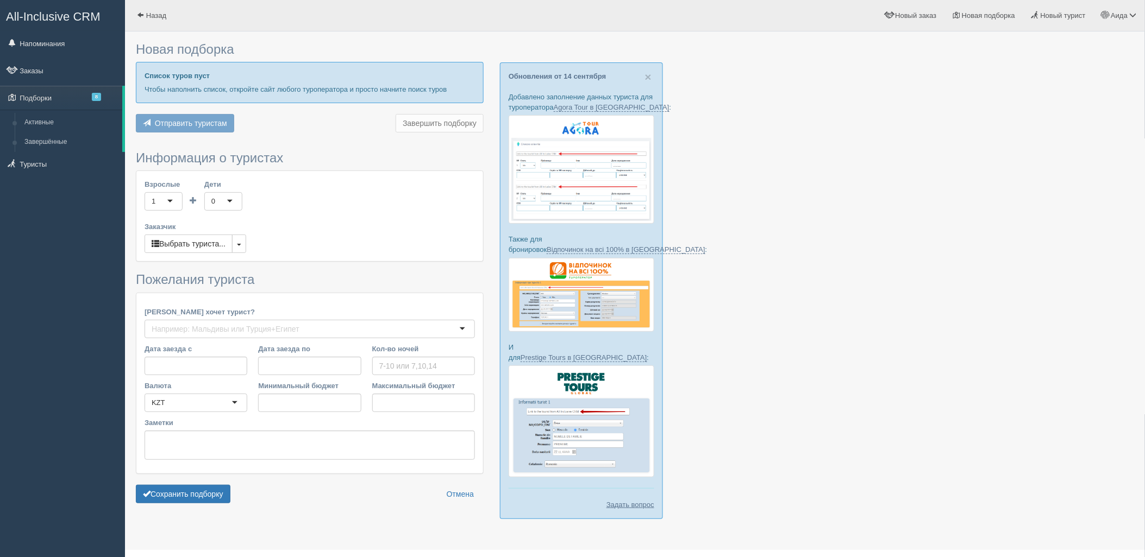
type input "7"
type input "1729800"
type input "2395300"
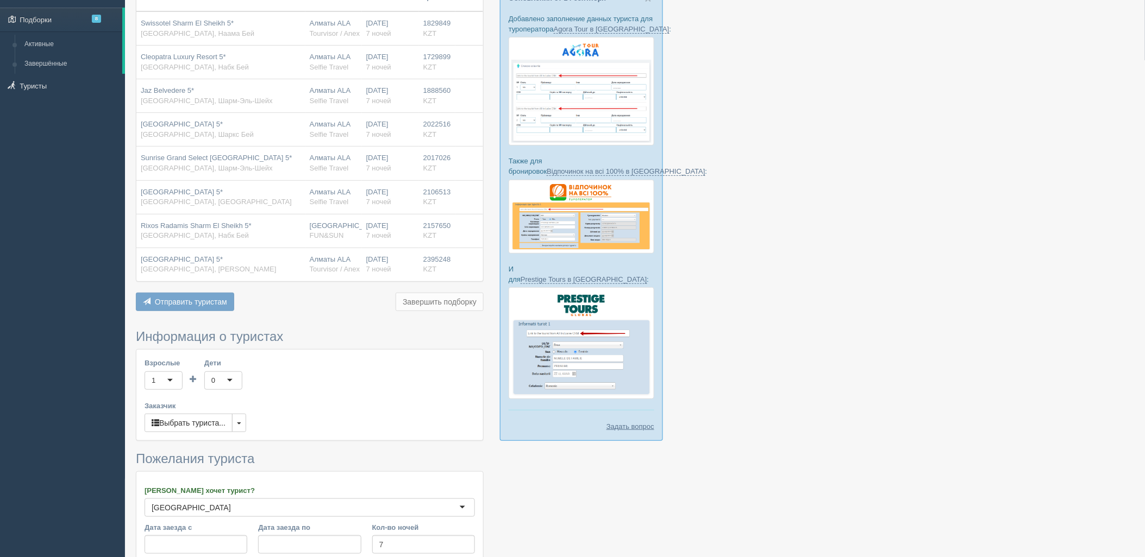
scroll to position [219, 0]
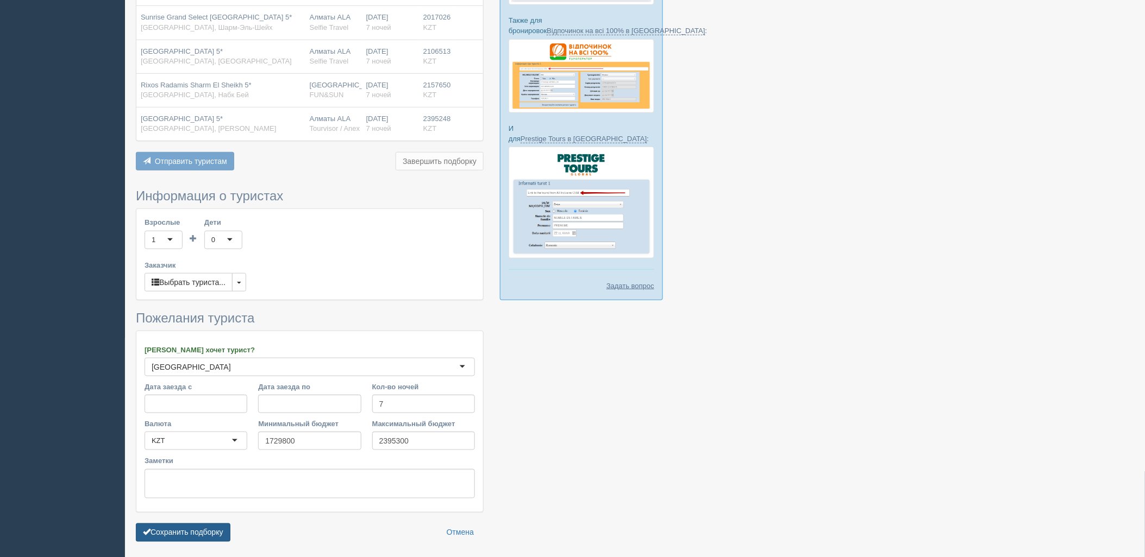
click at [201, 541] on button "Сохранить подборку" at bounding box center [183, 533] width 95 height 18
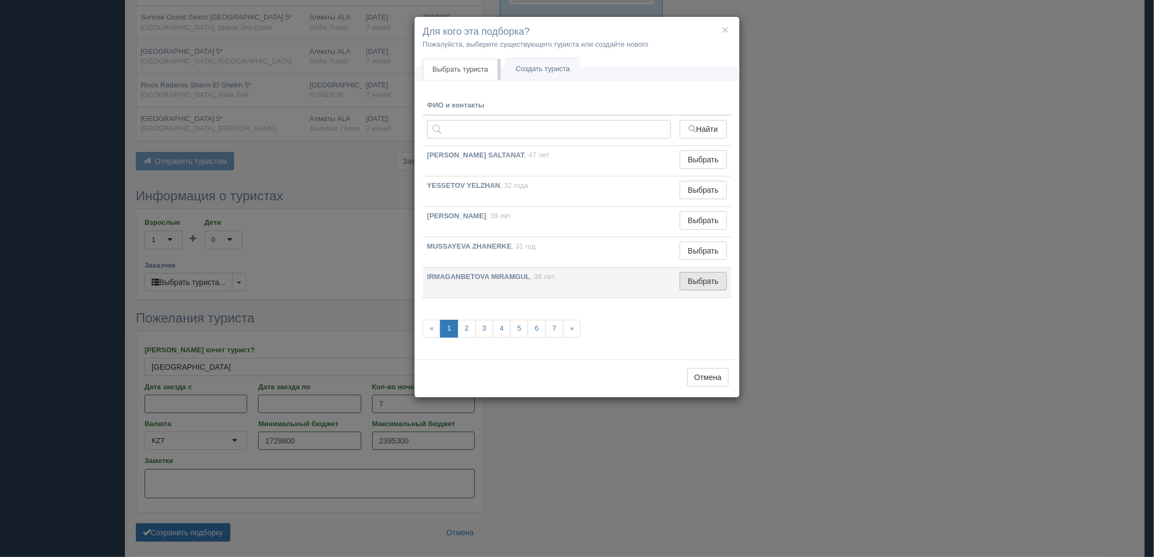
click at [704, 281] on button "Выбрать" at bounding box center [703, 281] width 47 height 18
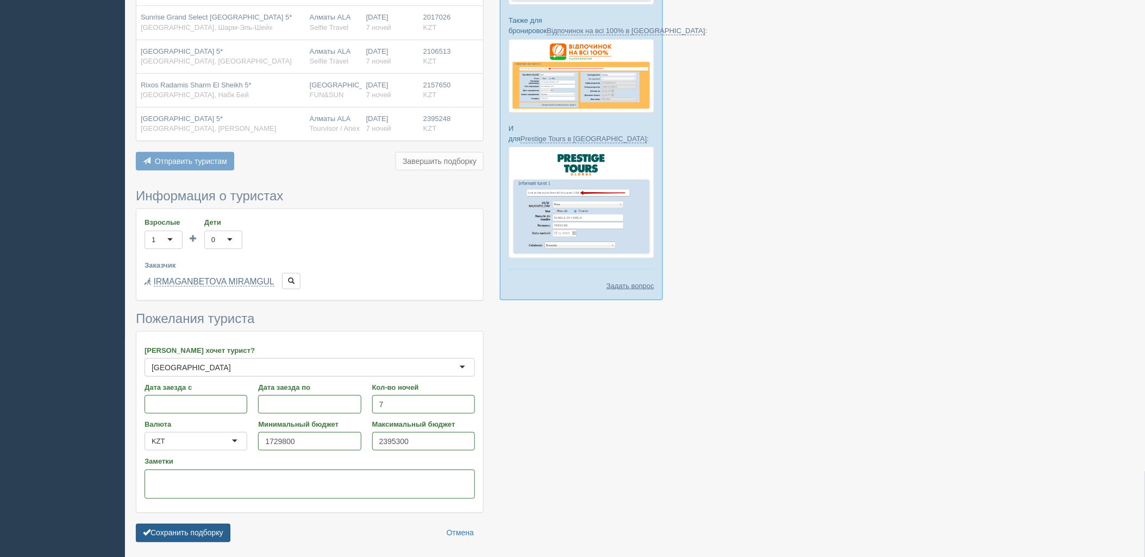
click at [194, 534] on button "Сохранить подборку" at bounding box center [183, 533] width 95 height 18
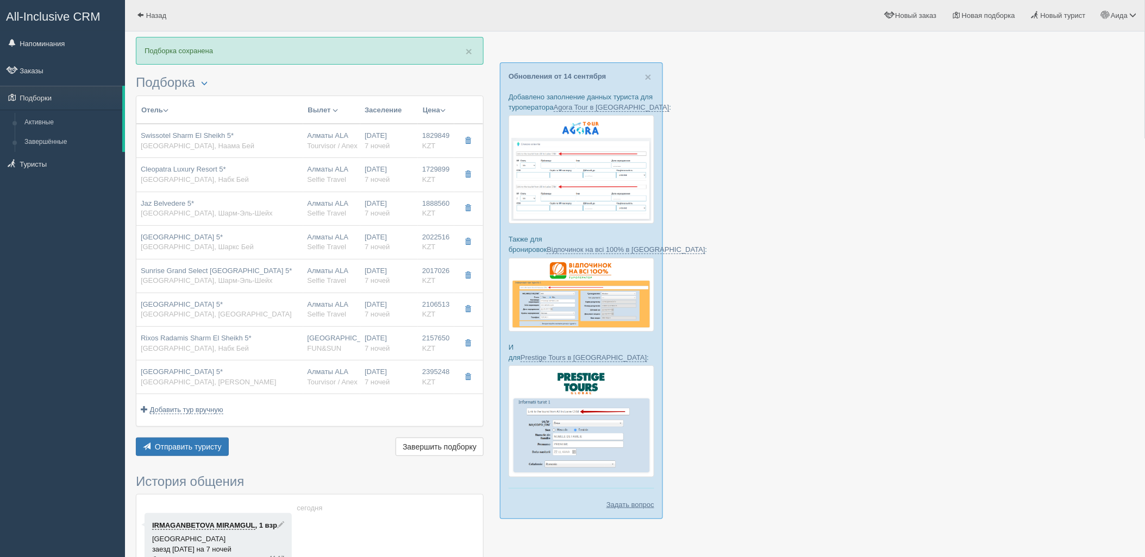
click at [205, 436] on div "Отель Разделить отели... Вылет Выезд Авиа Автобус Заселение Цена Дешёвые вначале" at bounding box center [310, 277] width 348 height 363
click at [207, 444] on span "Отправить туристу" at bounding box center [188, 447] width 67 height 9
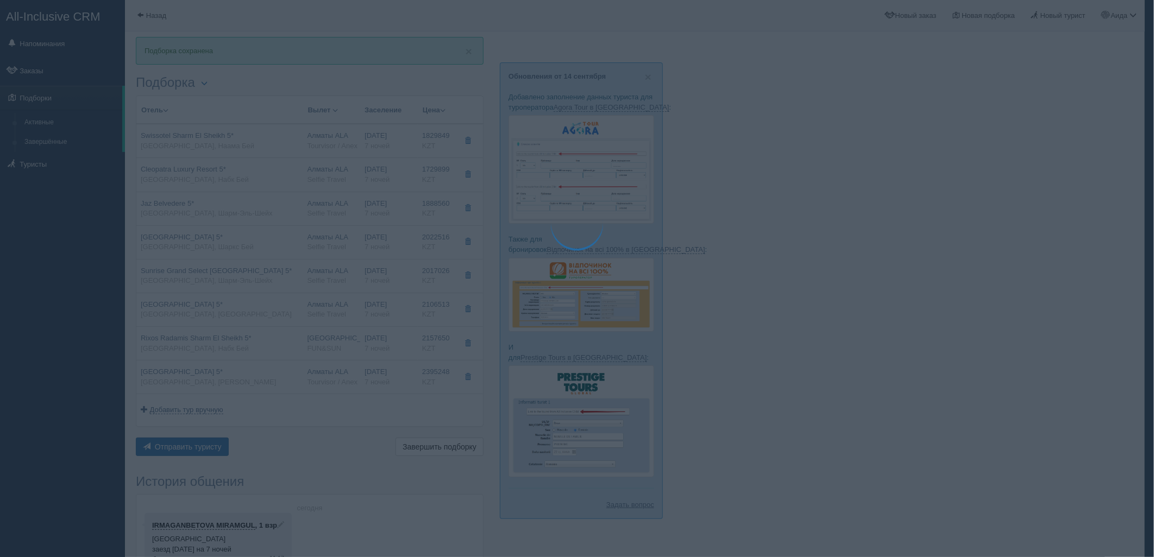
type textarea "🌞 Добрый день! Предлагаем Вам рассмотреть следующие варианты: 🌎 Египет, Наама Б…"
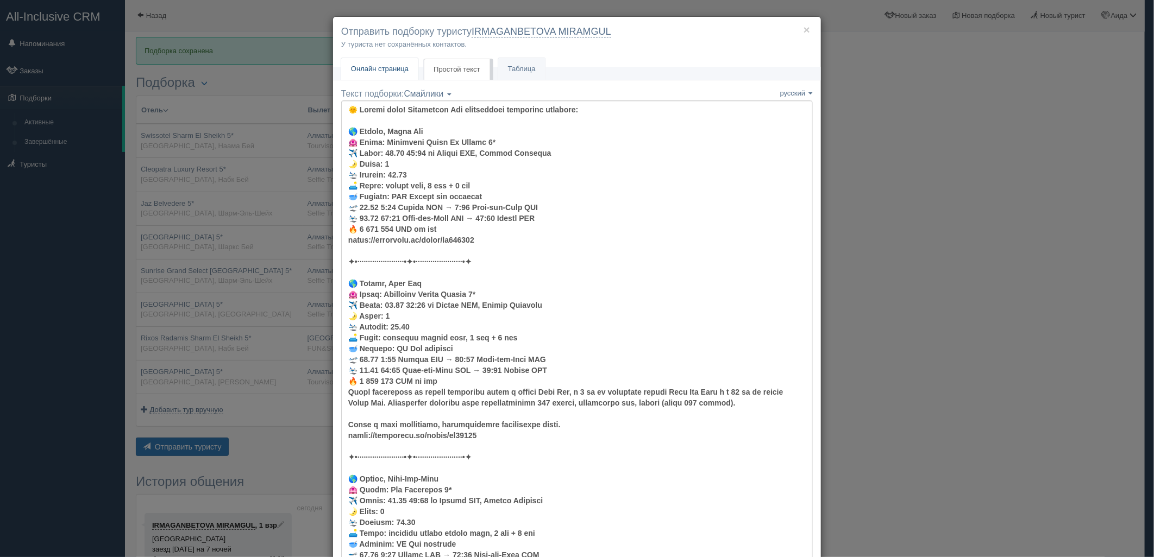
click at [378, 69] on span "Онлайн страница" at bounding box center [380, 69] width 58 height 8
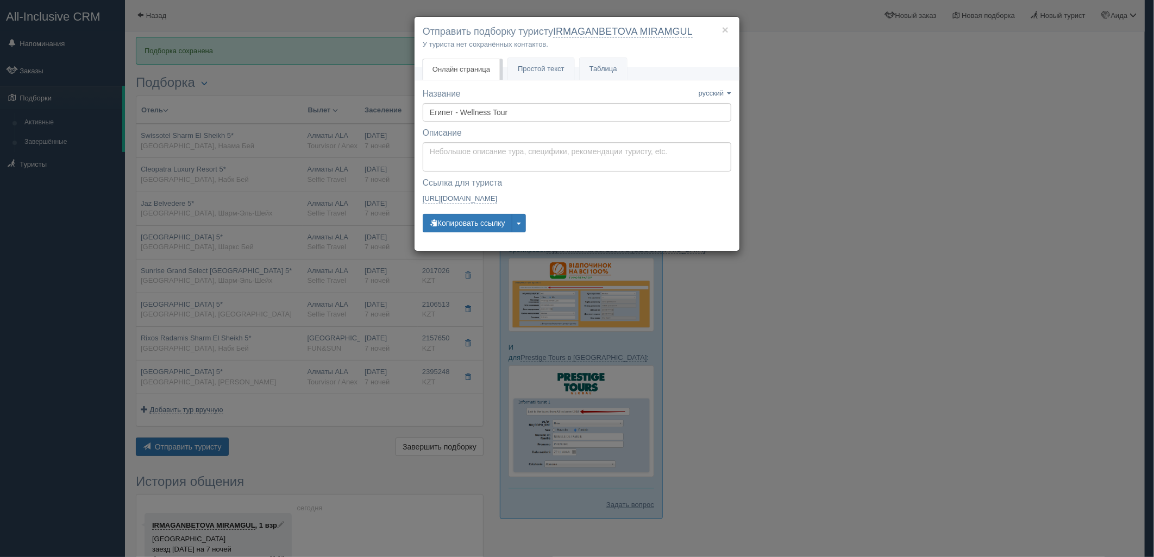
drag, startPoint x: 881, startPoint y: 150, endPoint x: 881, endPoint y: 166, distance: 15.8
click at [881, 152] on div "× Отправить подборку туристу IRMAGANBETOVA MIRAMGUL У туриста нет сохранённых к…" at bounding box center [577, 278] width 1154 height 557
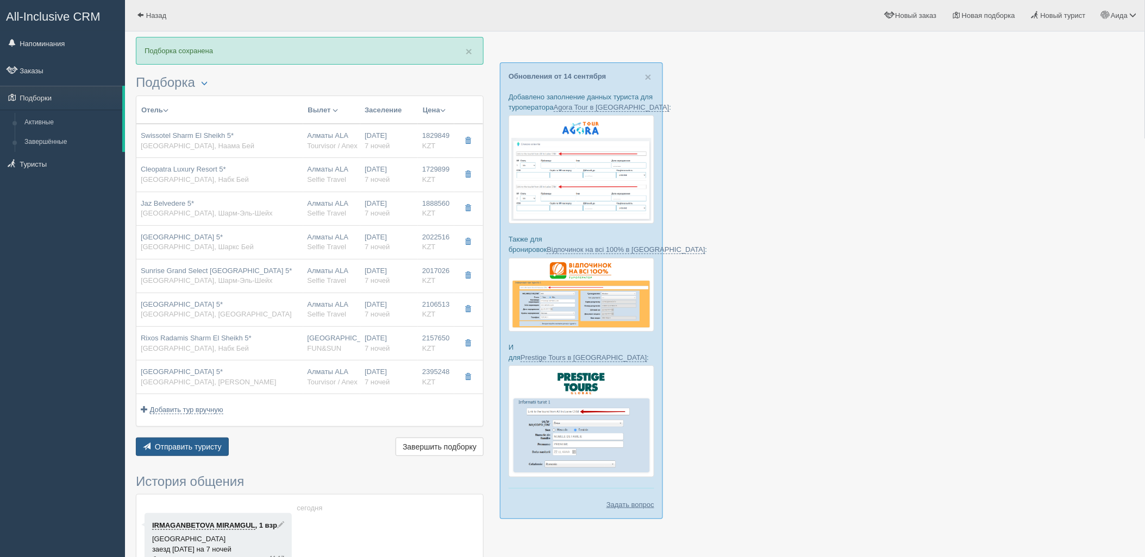
click at [204, 443] on span "Отправить туристу" at bounding box center [188, 447] width 67 height 9
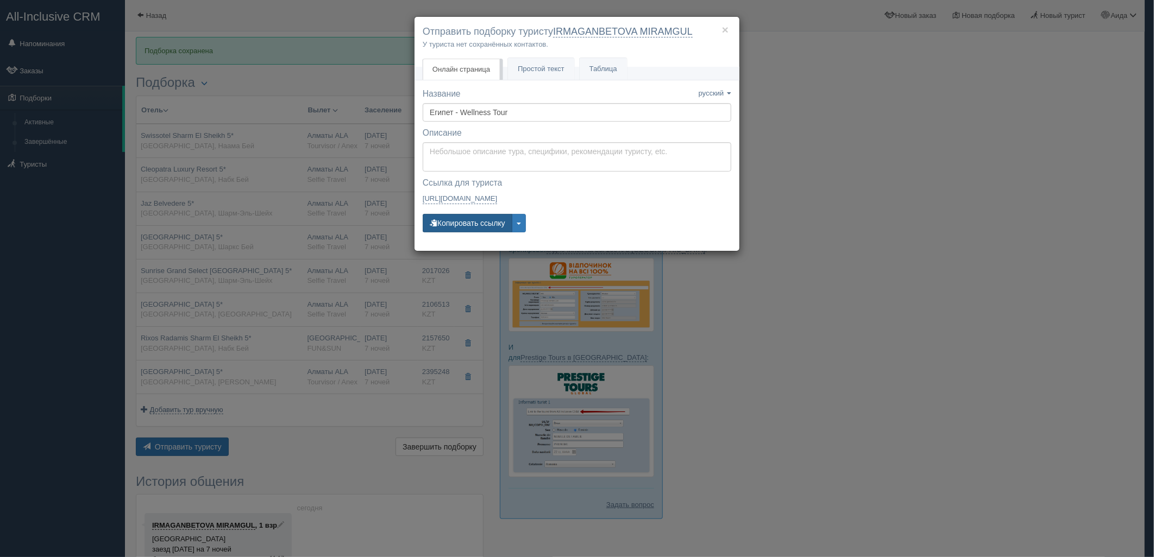
click at [457, 229] on button "Копировать ссылку" at bounding box center [468, 223] width 90 height 18
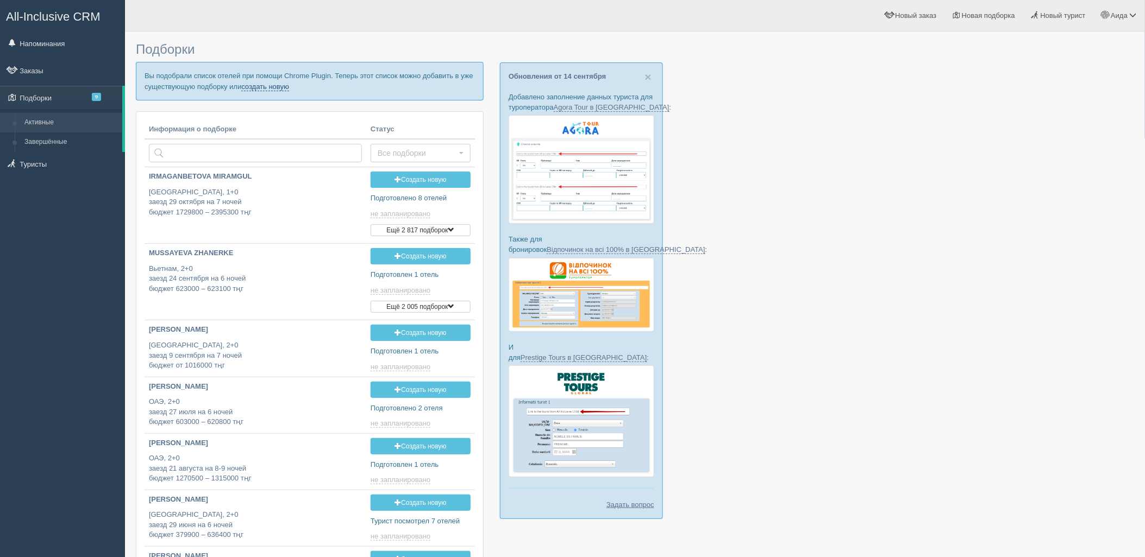
click at [280, 87] on link "создать новую" at bounding box center [265, 87] width 48 height 9
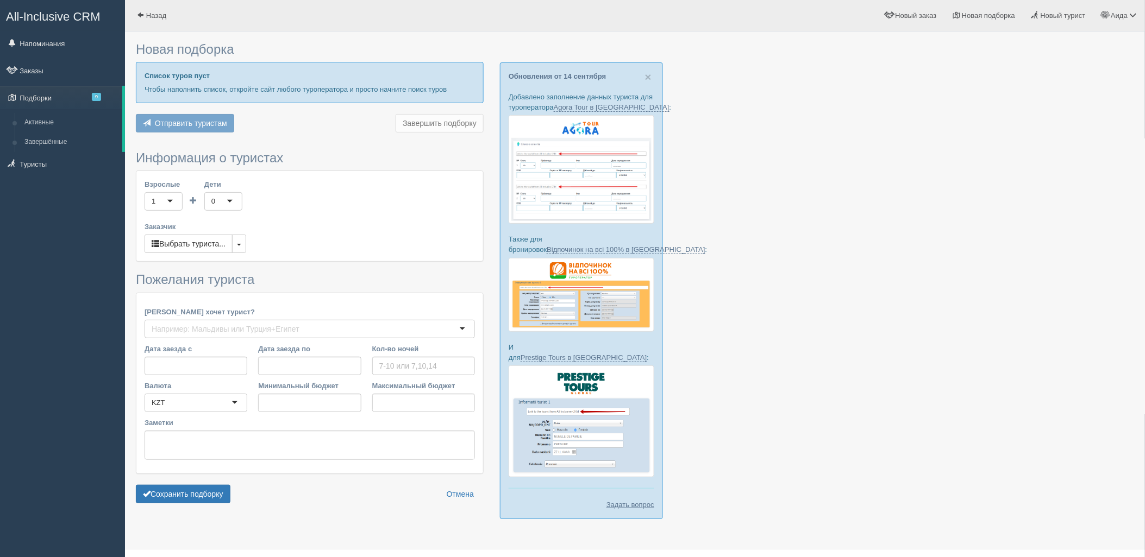
type input "7"
type input "1877100"
type input "2722000"
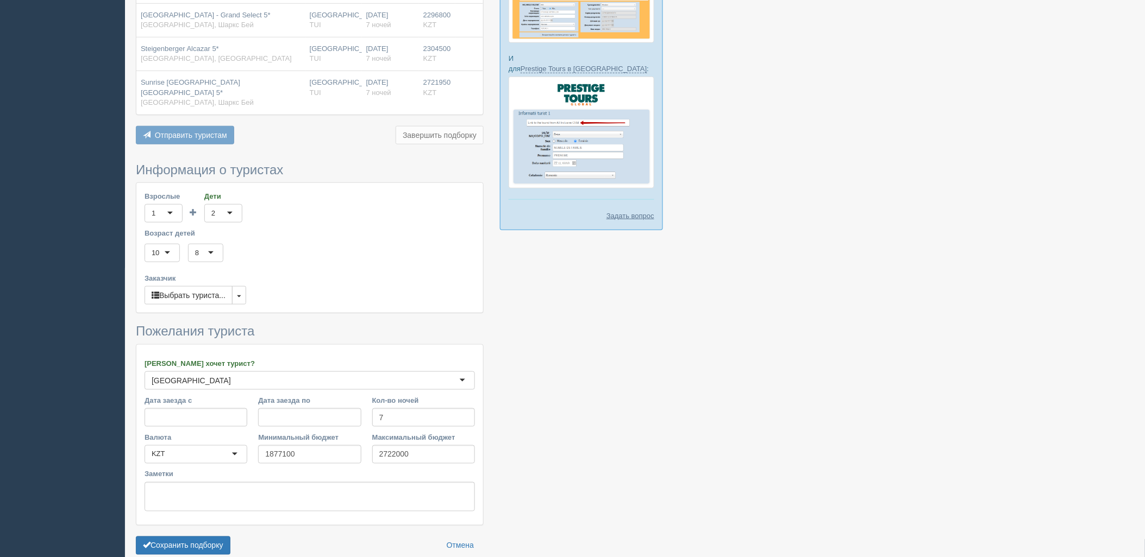
scroll to position [332, 0]
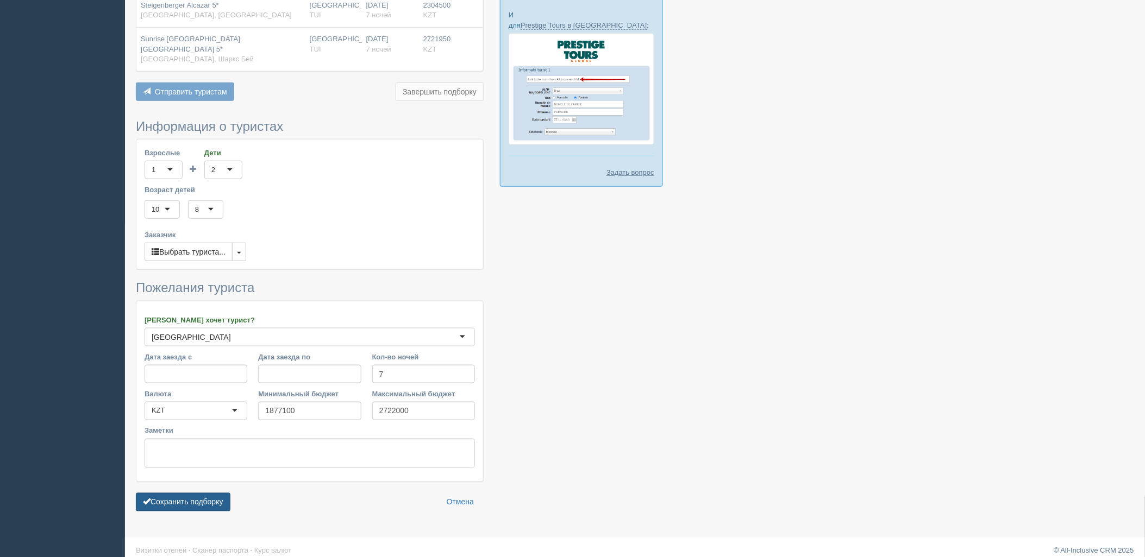
click at [208, 495] on button "Сохранить подборку" at bounding box center [183, 502] width 95 height 18
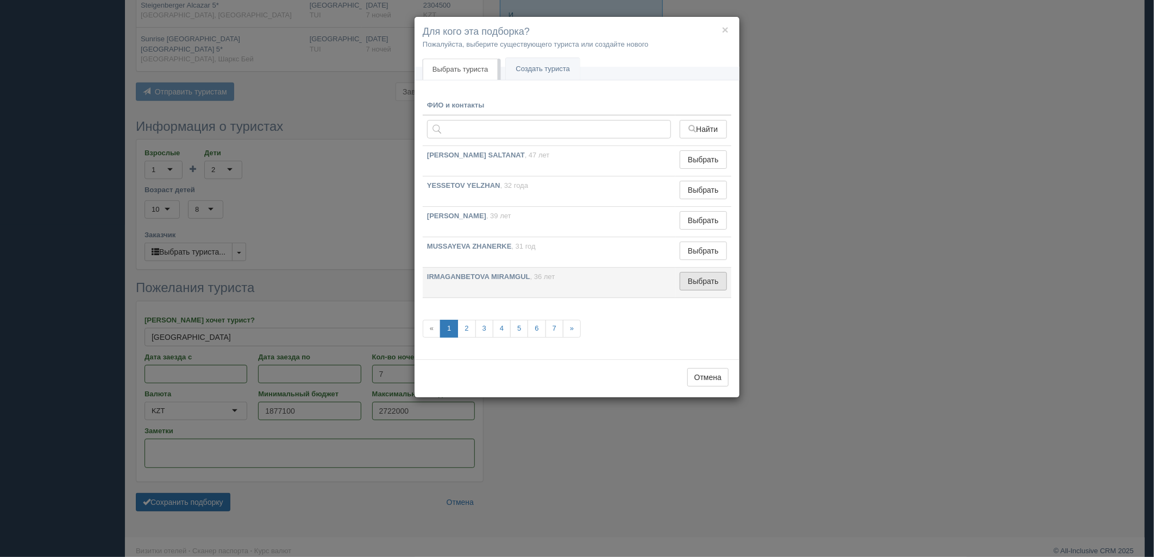
click at [702, 281] on button "Выбрать" at bounding box center [703, 281] width 47 height 18
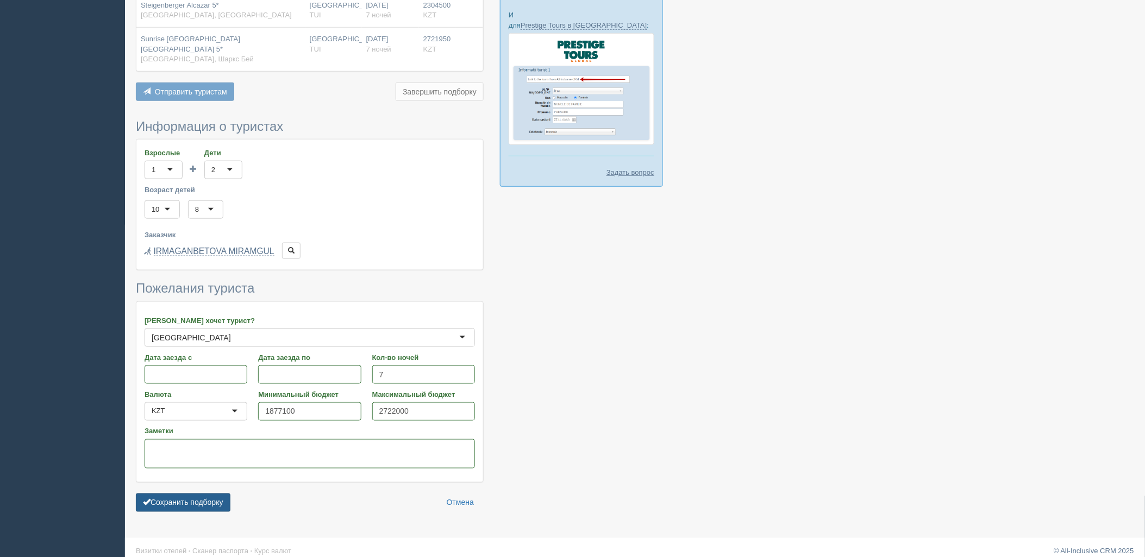
click at [160, 494] on button "Сохранить подборку" at bounding box center [183, 503] width 95 height 18
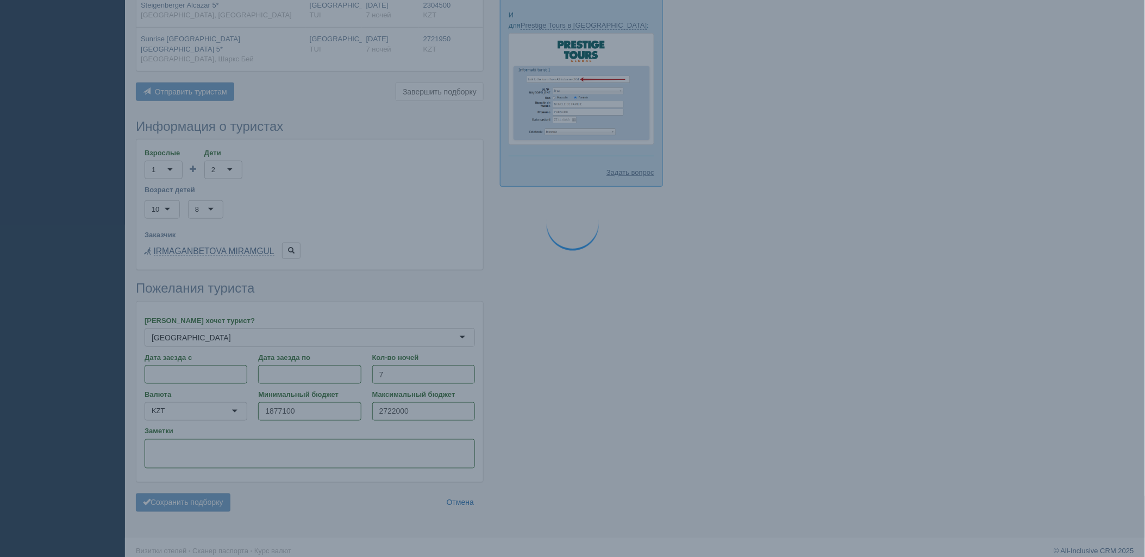
scroll to position [333, 0]
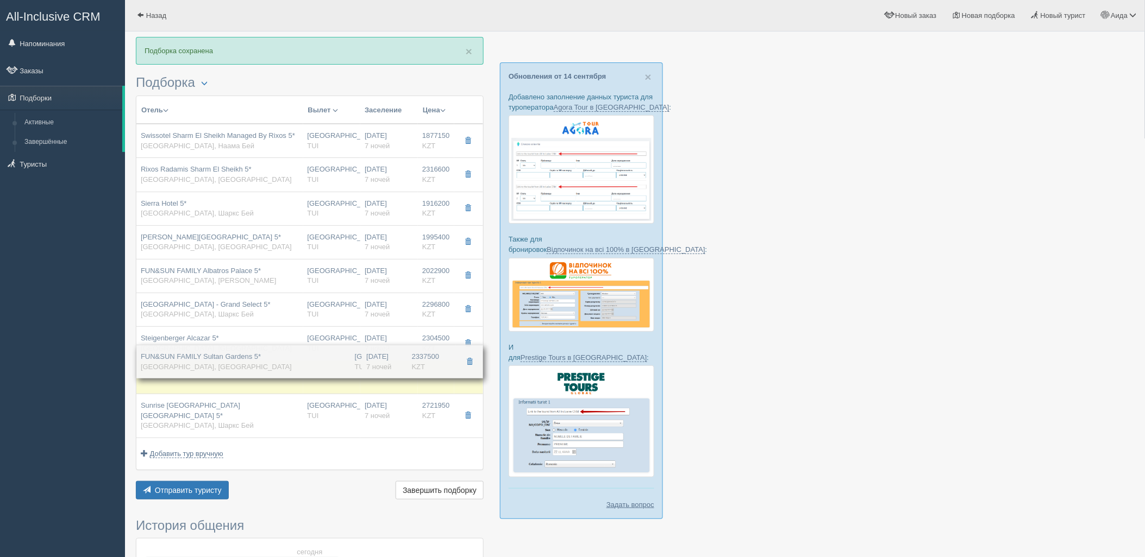
drag, startPoint x: 415, startPoint y: 204, endPoint x: 401, endPoint y: 359, distance: 155.5
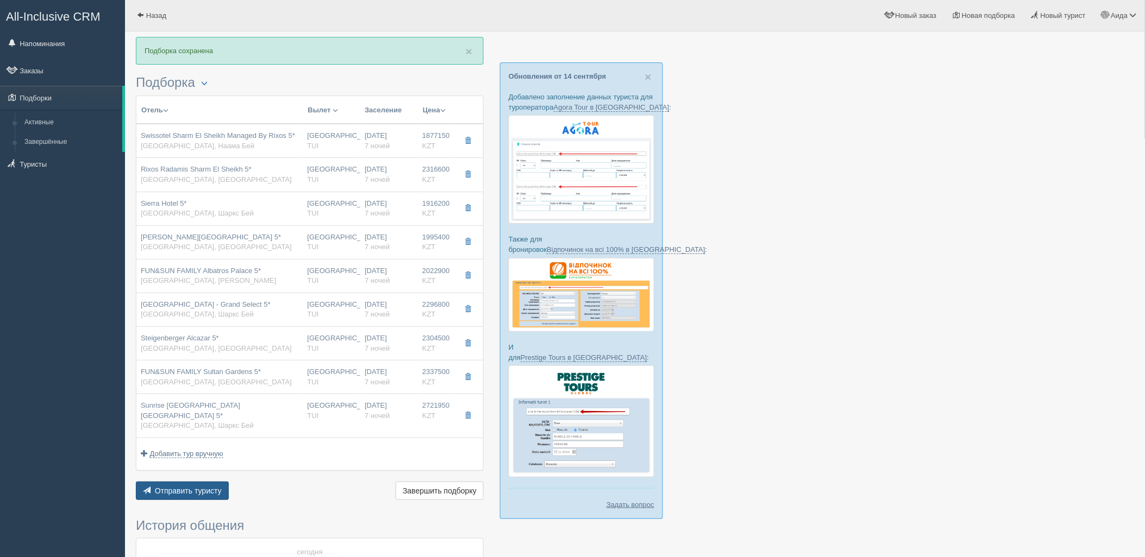
click at [192, 487] on span "Отправить туристу" at bounding box center [188, 491] width 67 height 9
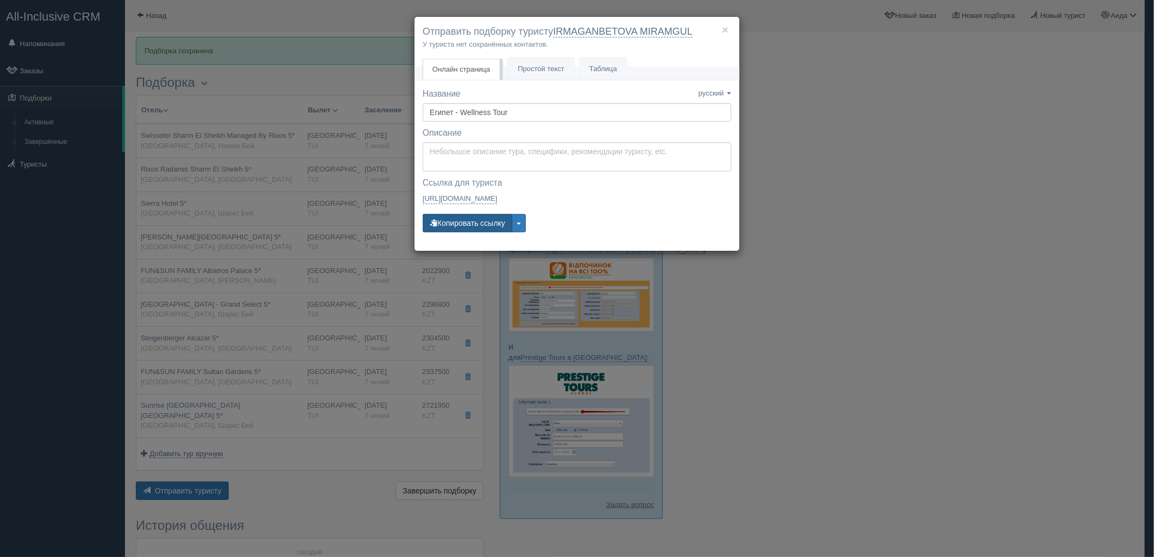
click at [455, 230] on button "Копировать ссылку" at bounding box center [468, 223] width 90 height 18
click at [861, 278] on div "× Отправить подборку туристу IRMAGANBETOVA MIRAMGUL У туриста нет сохранённых к…" at bounding box center [577, 278] width 1154 height 557
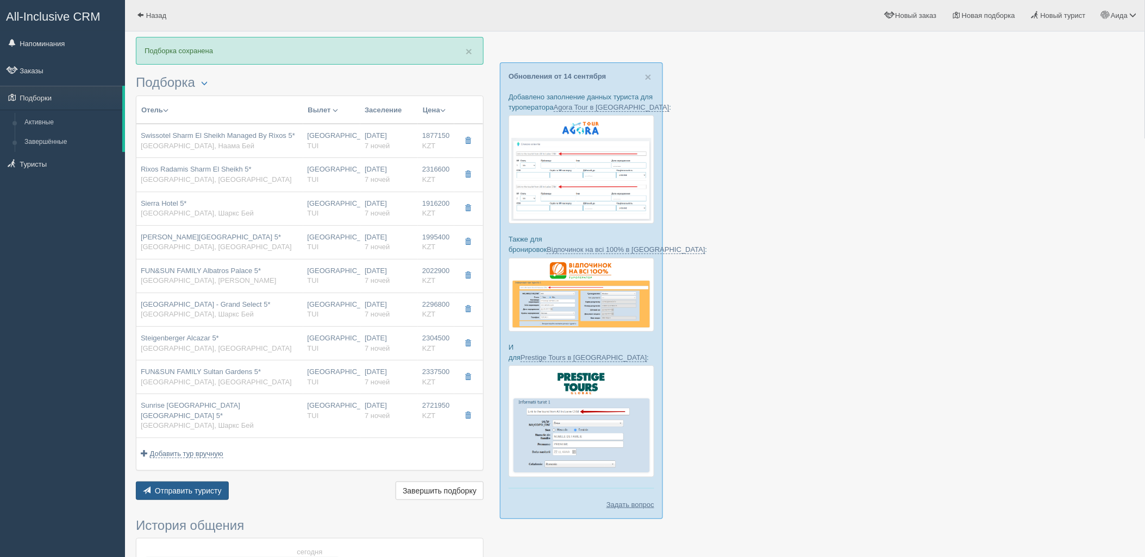
click at [189, 487] on span "Отправить туристу" at bounding box center [188, 491] width 67 height 9
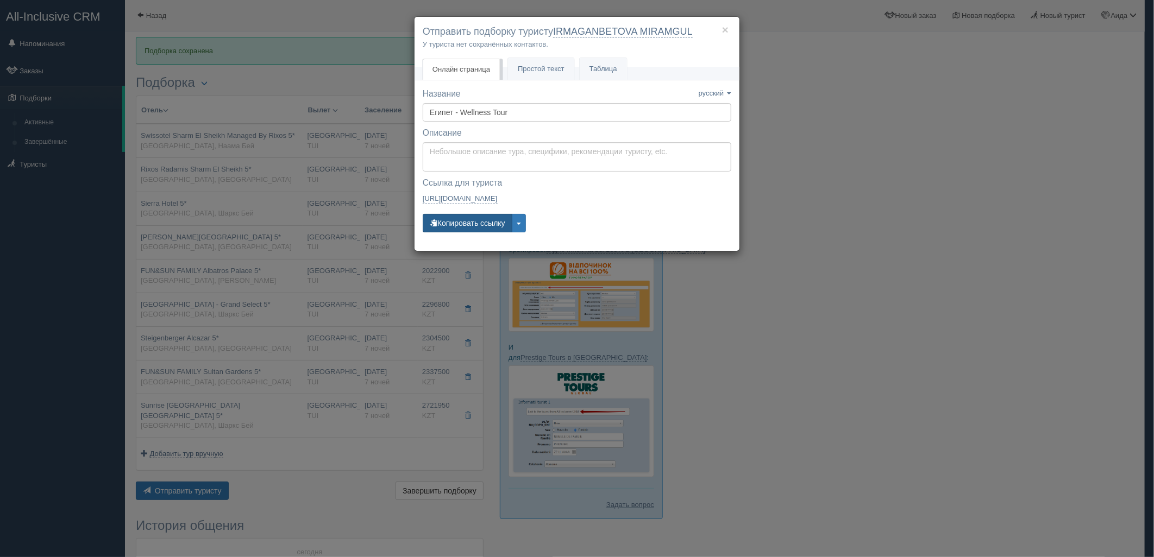
click at [469, 216] on button "Копировать ссылку" at bounding box center [468, 223] width 90 height 18
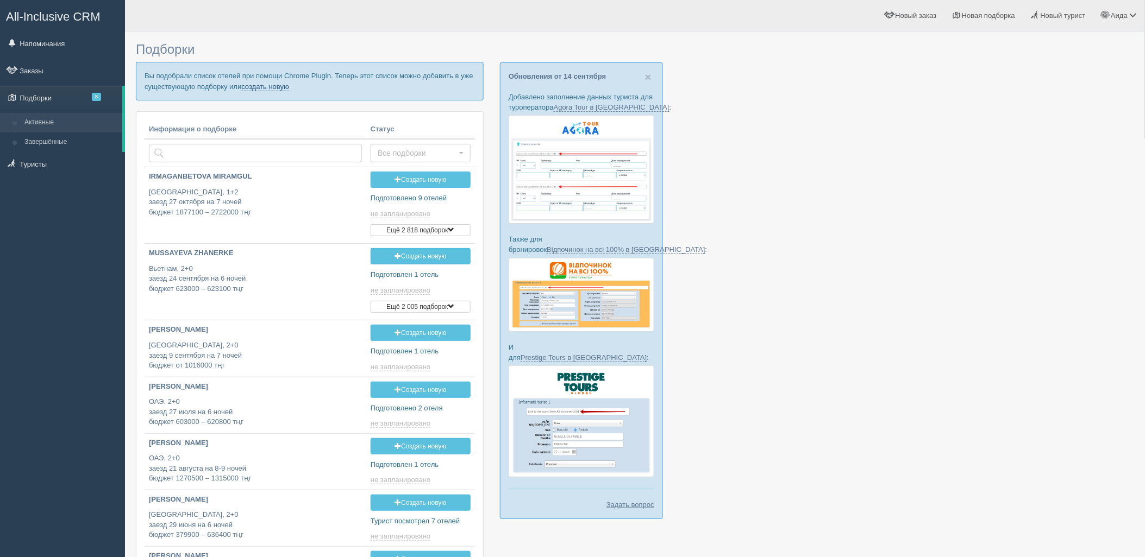
click at [273, 86] on link "создать новую" at bounding box center [265, 87] width 48 height 9
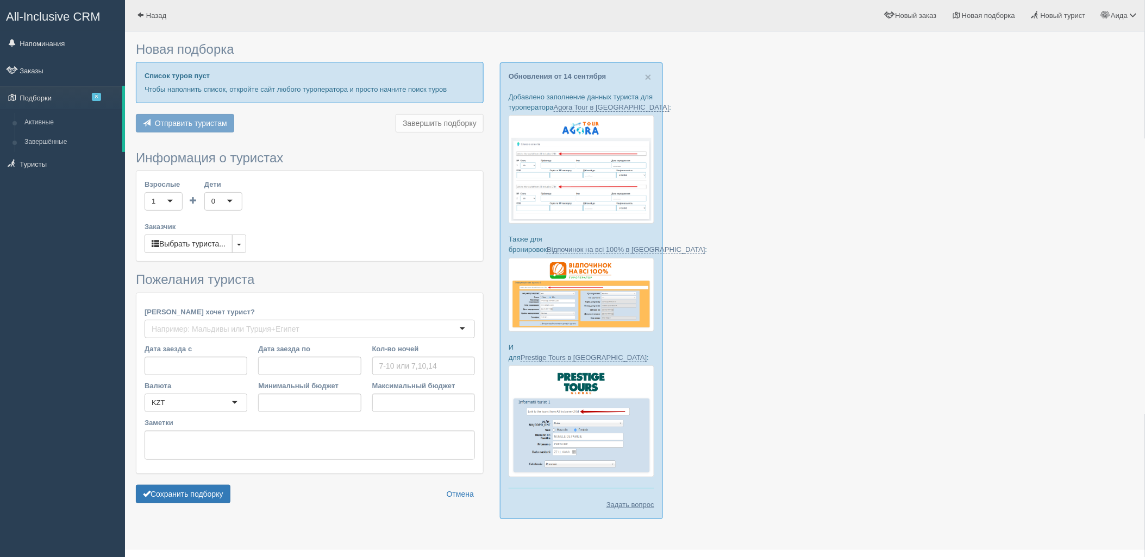
type input "9"
type input "1202800"
type input "1656900"
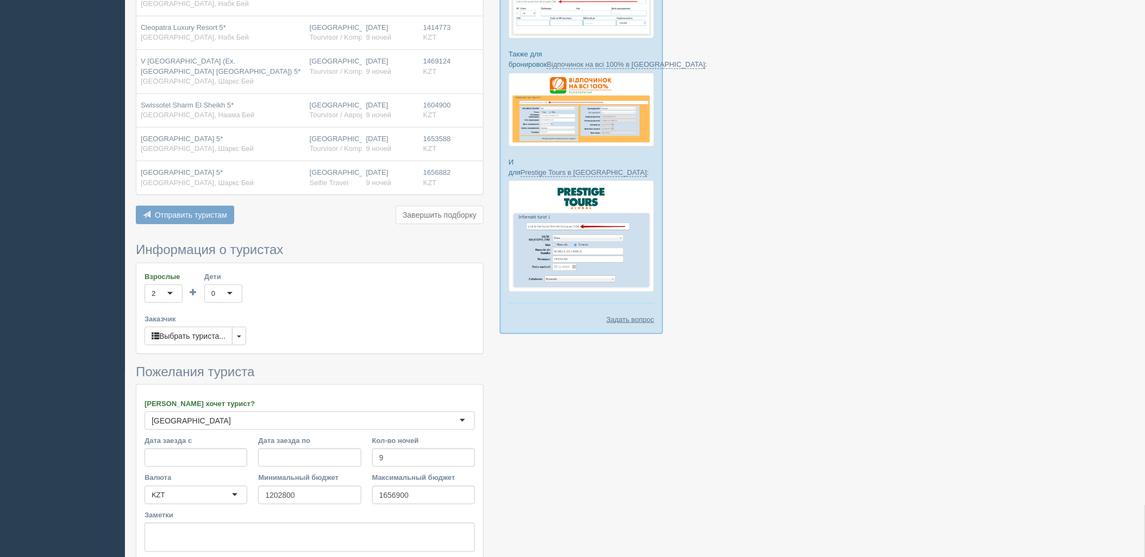
scroll to position [279, 0]
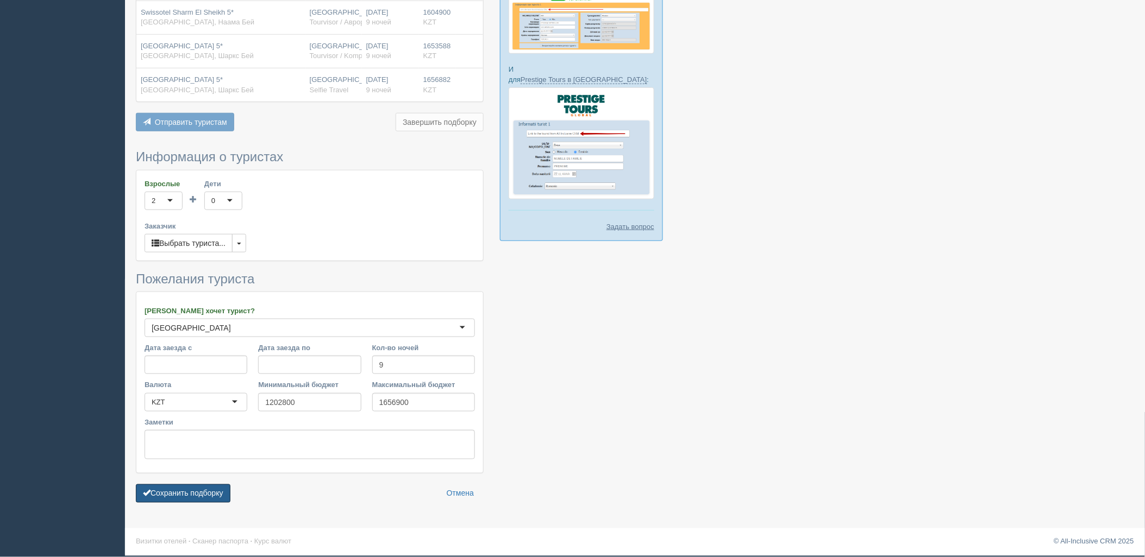
click at [229, 491] on button "Сохранить подборку" at bounding box center [183, 494] width 95 height 18
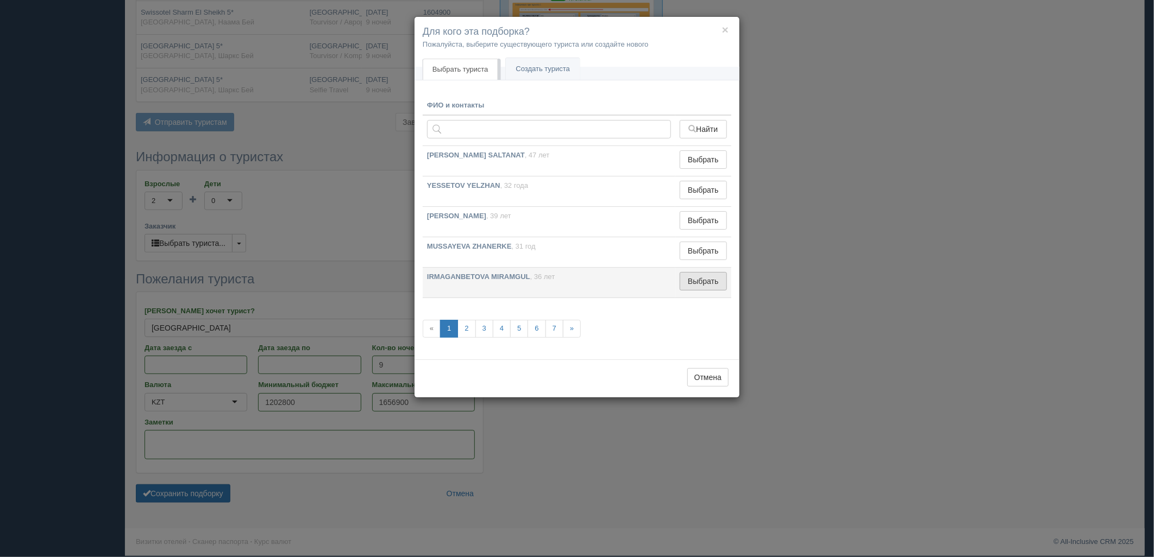
click at [704, 289] on button "Выбрать" at bounding box center [703, 281] width 47 height 18
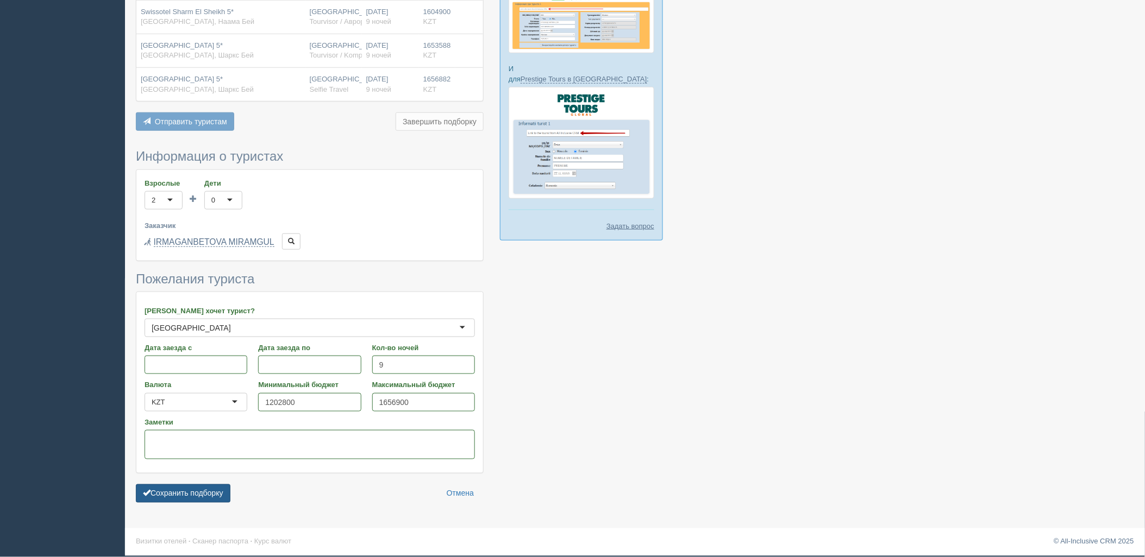
click at [180, 493] on button "Сохранить подборку" at bounding box center [183, 494] width 95 height 18
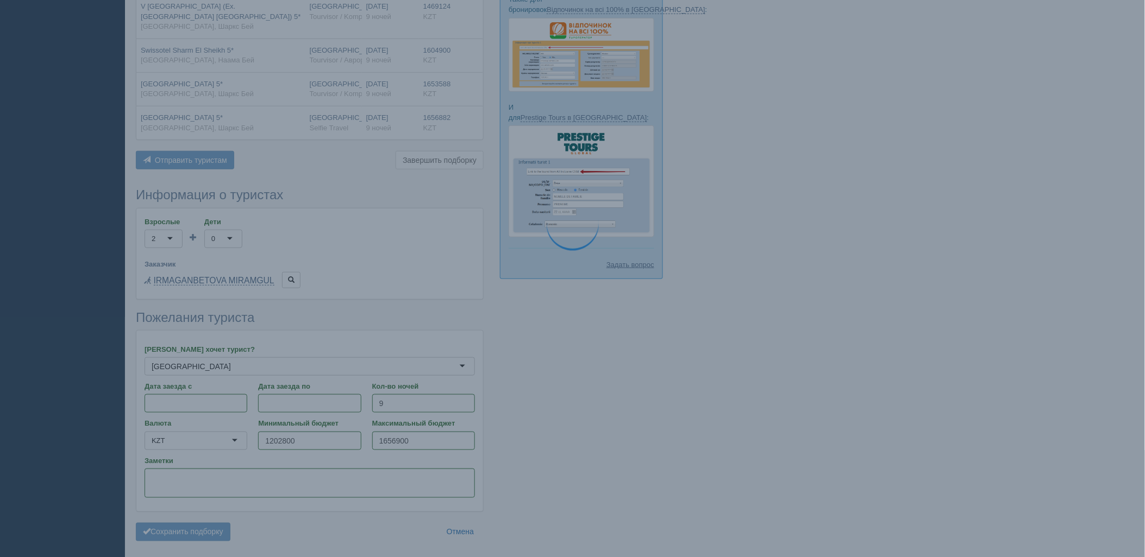
scroll to position [218, 0]
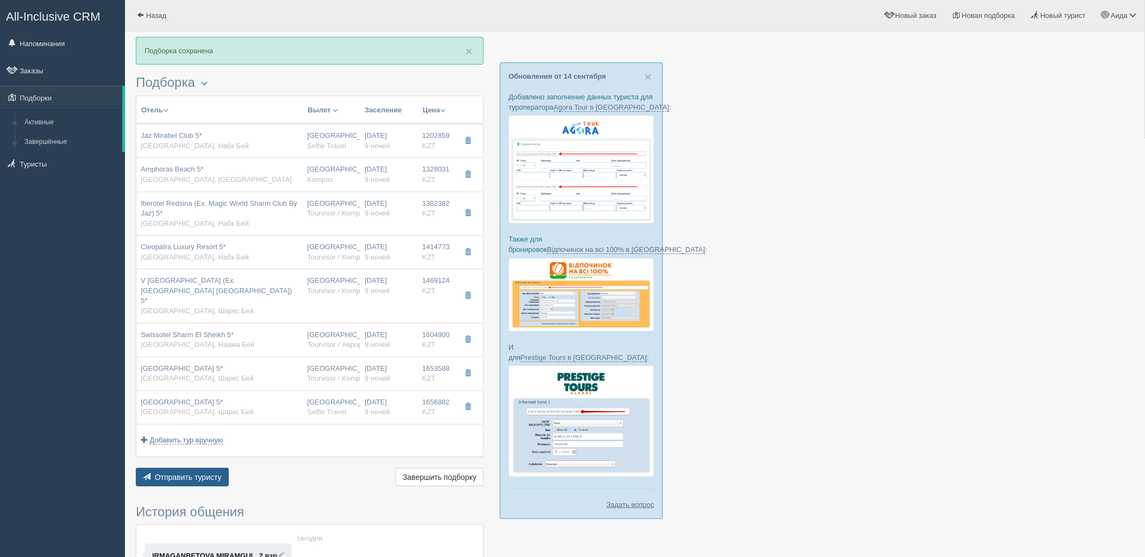
click at [209, 473] on span "Отправить туристу" at bounding box center [188, 477] width 67 height 9
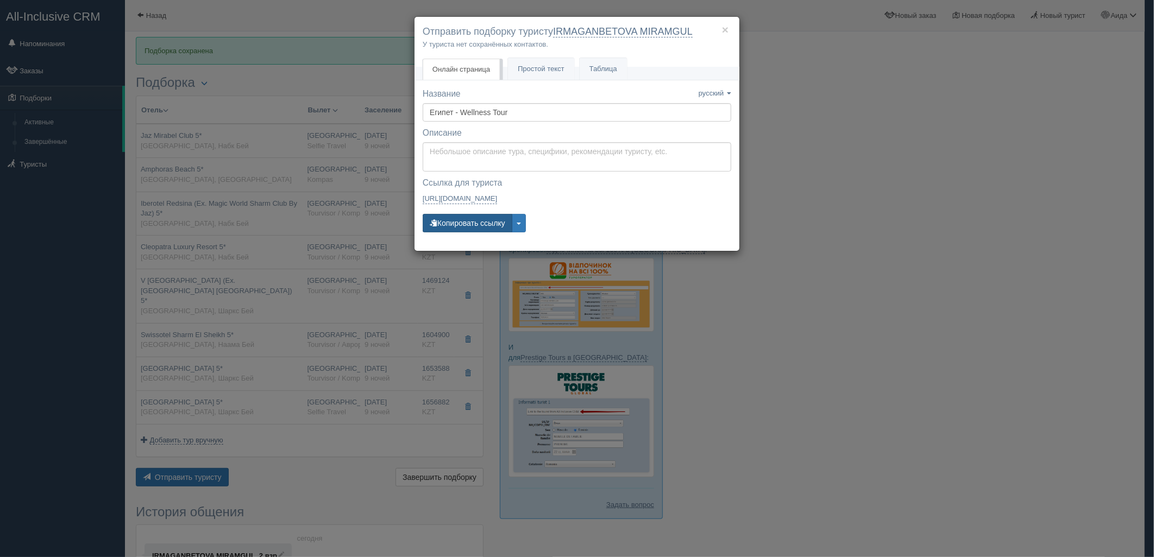
click at [467, 230] on button "Копировать ссылку" at bounding box center [468, 223] width 90 height 18
click at [974, 237] on div "× Отправить подборку туристу IRMAGANBETOVA MIRAMGUL У туриста нет сохранённых к…" at bounding box center [577, 278] width 1154 height 557
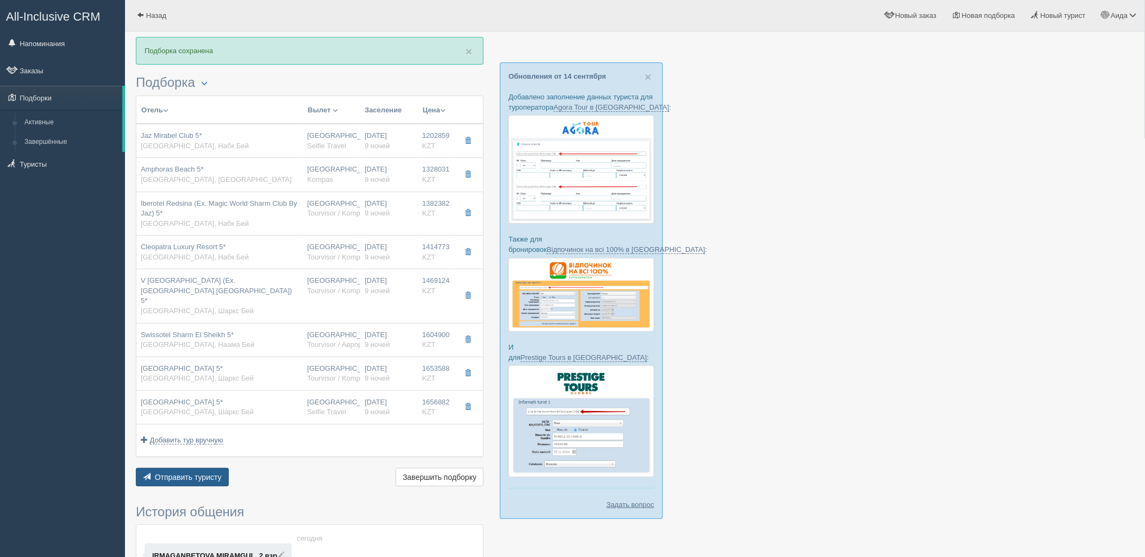
click at [206, 468] on button "Отправить туристу Отправить" at bounding box center [182, 477] width 93 height 18
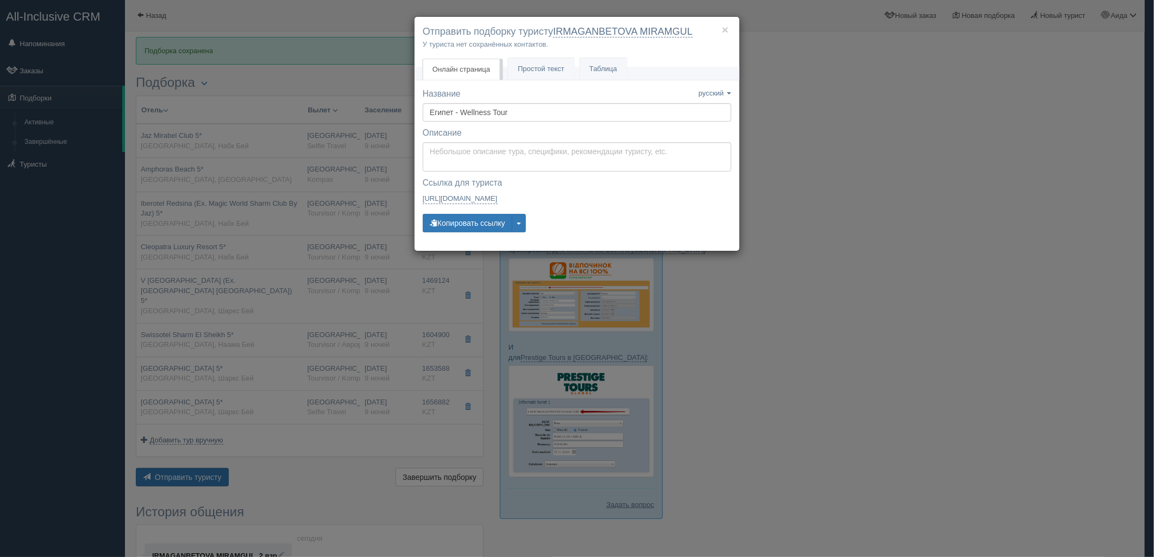
click at [455, 235] on div "Название Название сохранено русский english eesti latviešu polski українська ру…" at bounding box center [577, 165] width 309 height 155
drag, startPoint x: 465, startPoint y: 226, endPoint x: 458, endPoint y: 218, distance: 10.8
click at [465, 227] on button "Копировать ссылку" at bounding box center [468, 223] width 90 height 18
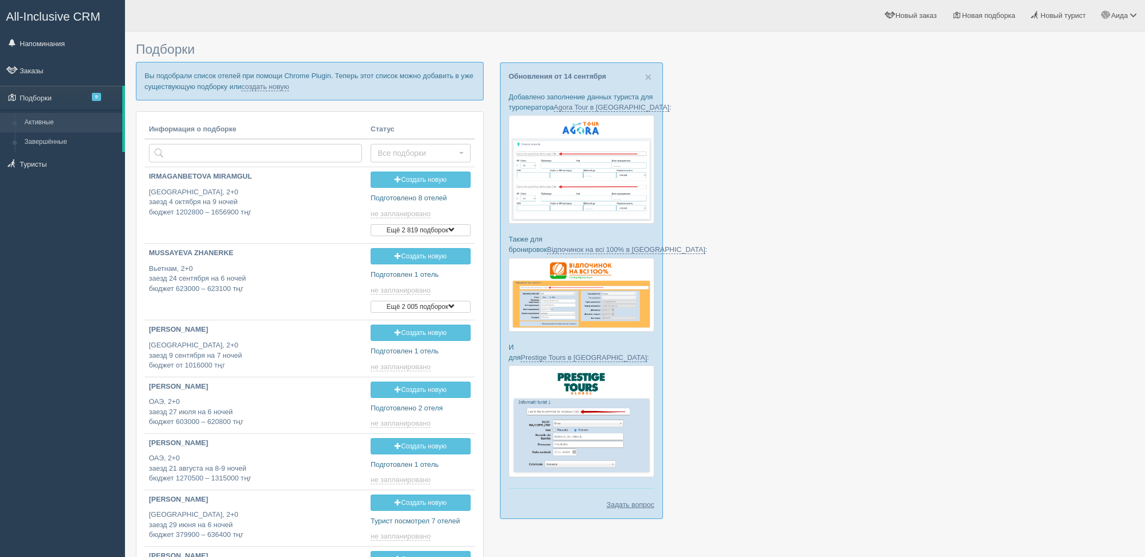
click at [279, 86] on link "создать новую" at bounding box center [265, 87] width 48 height 9
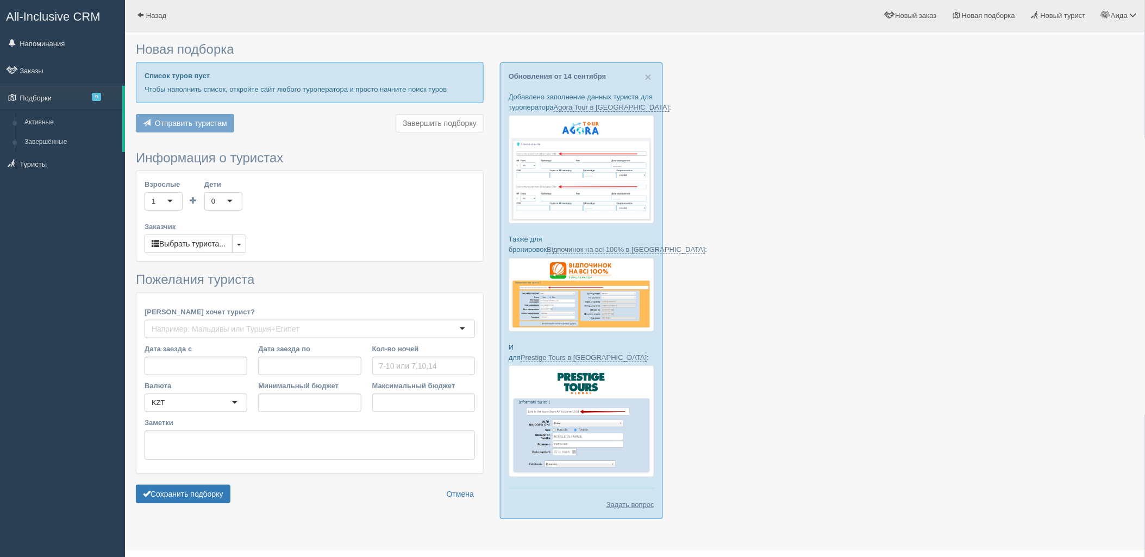
type input "6-7"
type input "921300"
type input "1331600"
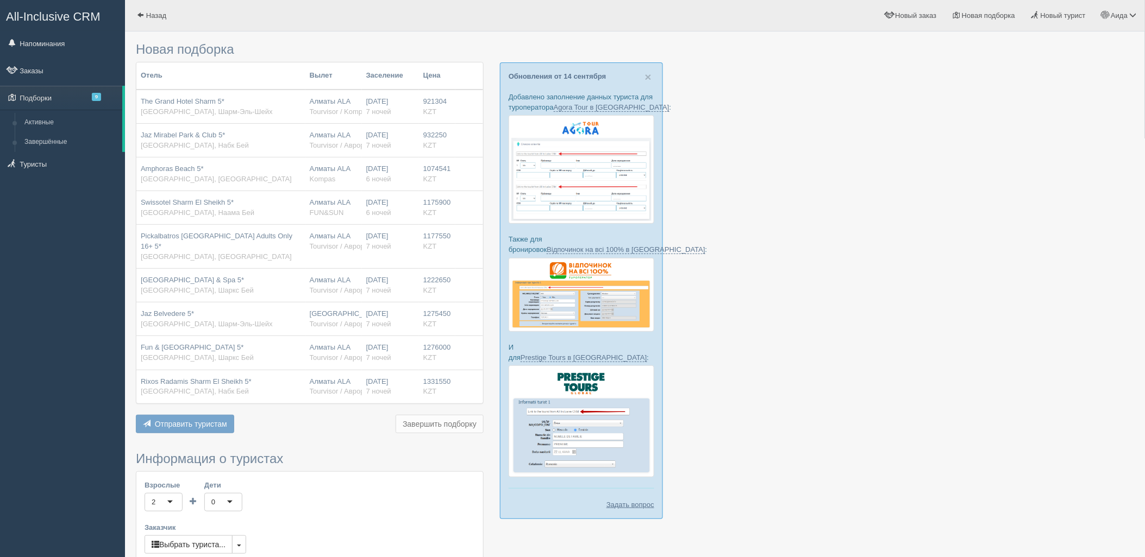
scroll to position [246, 0]
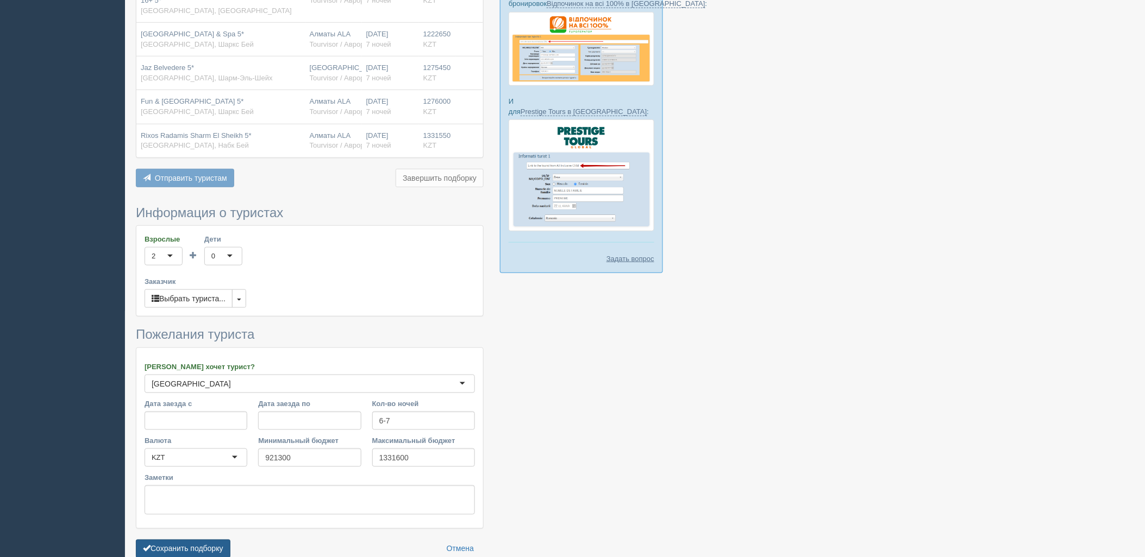
click at [201, 556] on button "Сохранить подборку" at bounding box center [183, 549] width 95 height 18
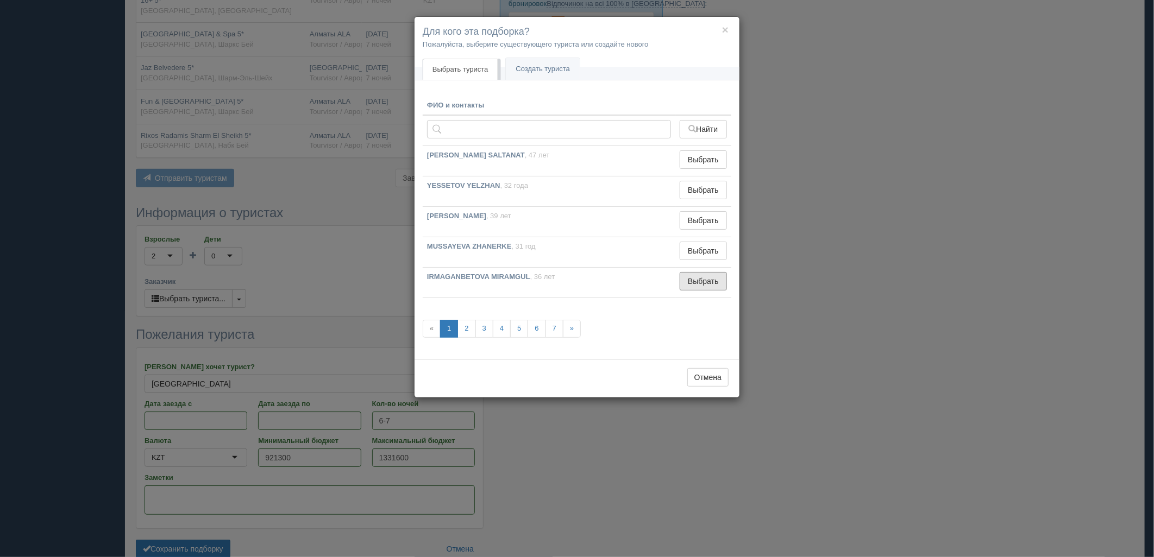
click at [694, 280] on button "Выбрать" at bounding box center [703, 281] width 47 height 18
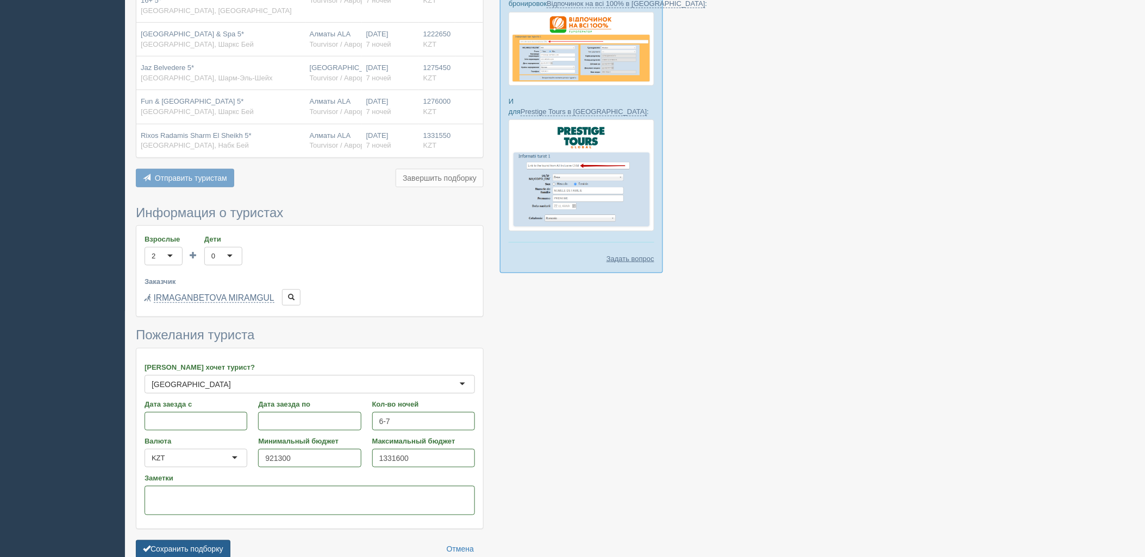
click at [210, 545] on button "Сохранить подборку" at bounding box center [183, 550] width 95 height 18
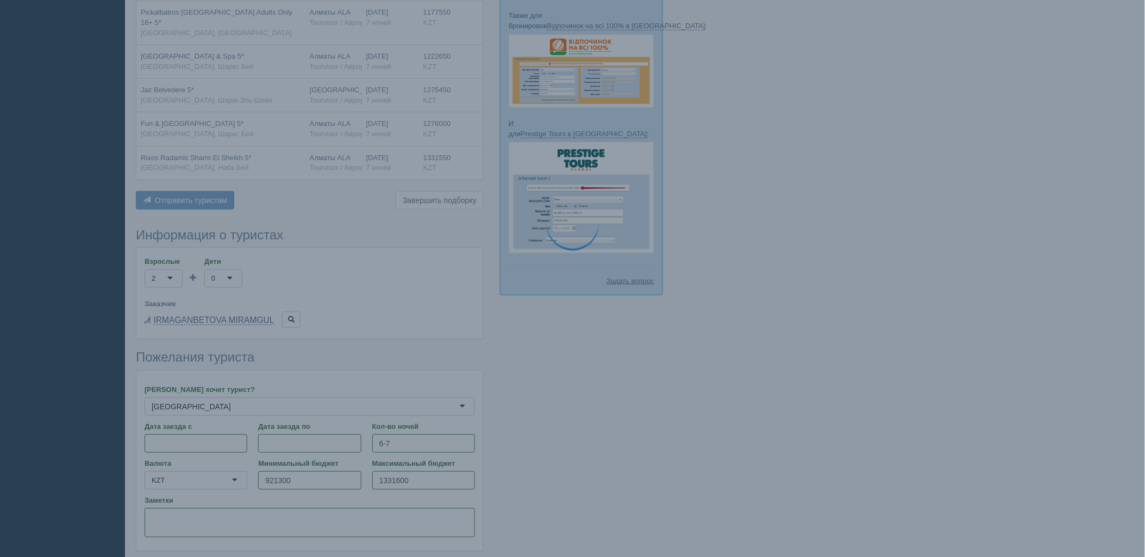
scroll to position [183, 0]
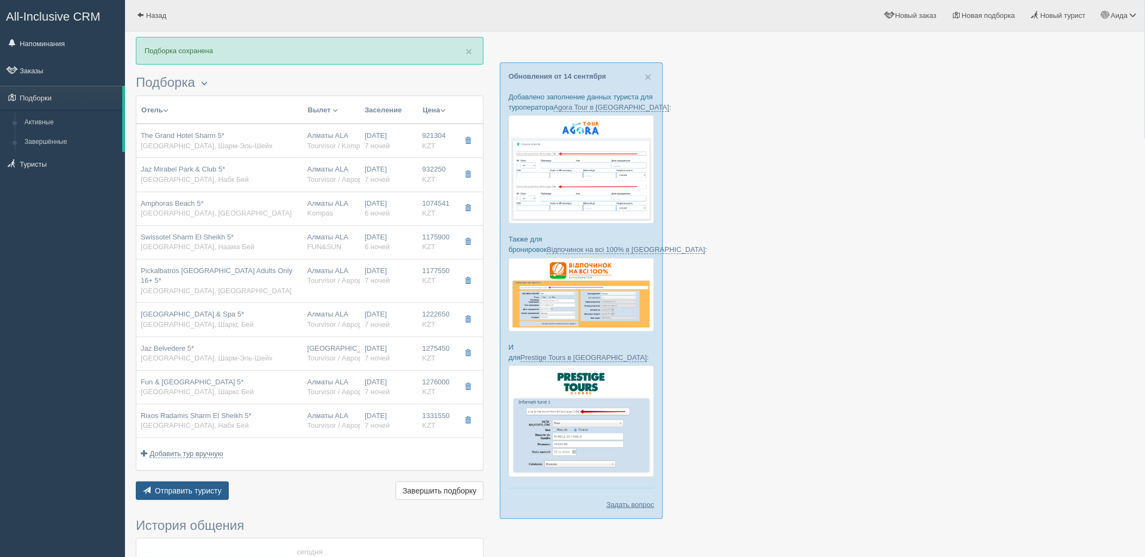
click at [205, 493] on span "Отправить туристу" at bounding box center [188, 491] width 67 height 9
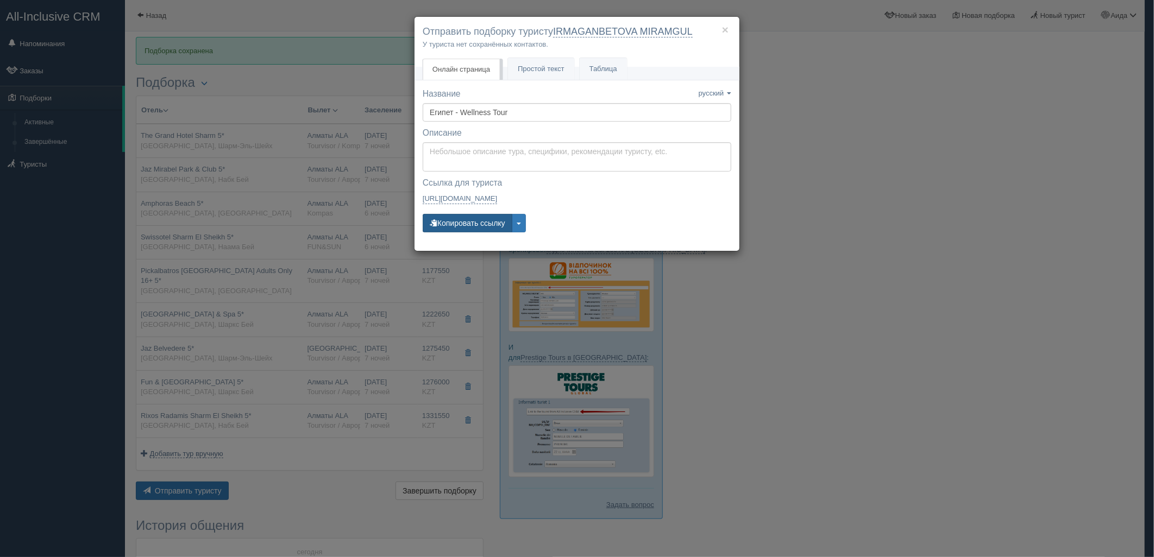
click at [487, 226] on button "Копировать ссылку" at bounding box center [468, 223] width 90 height 18
click at [828, 312] on div "× Отправить подборку туристу IRMAGANBETOVA MIRAMGUL У туриста нет сохранённых к…" at bounding box center [577, 278] width 1154 height 557
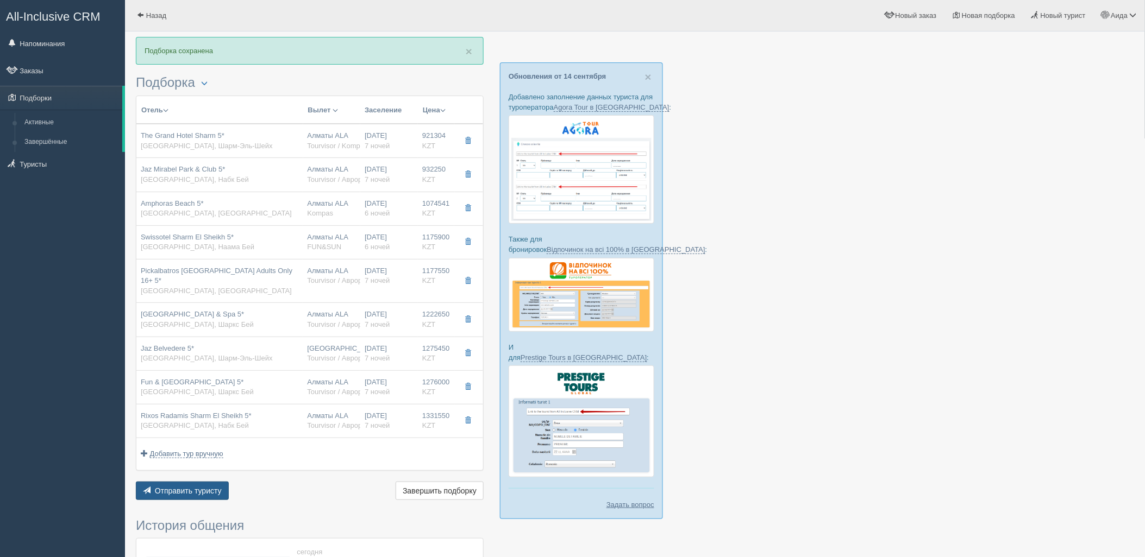
click at [196, 485] on button "Отправить туристу Отправить" at bounding box center [182, 491] width 93 height 18
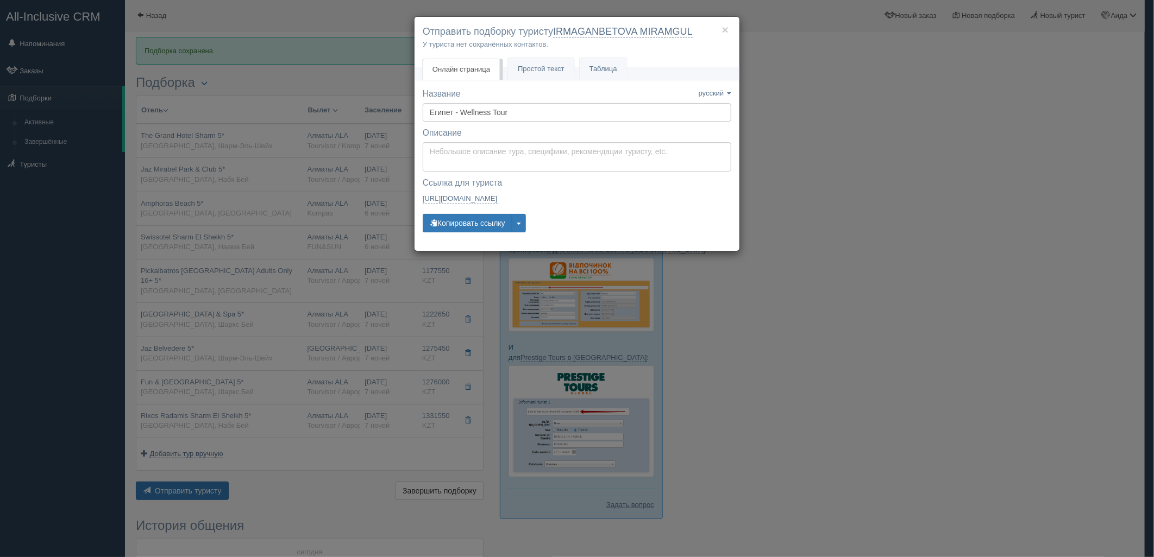
drag, startPoint x: 471, startPoint y: 205, endPoint x: 472, endPoint y: 212, distance: 6.5
click at [471, 206] on div "Ссылка для туриста — закрыта Ссылка скопирована русский https://tourist.allincl…" at bounding box center [577, 193] width 309 height 32
drag, startPoint x: 472, startPoint y: 212, endPoint x: 469, endPoint y: 221, distance: 9.1
click at [472, 213] on div "Название Название сохранено русский english eesti latviešu polski українська ру…" at bounding box center [577, 165] width 309 height 155
click at [469, 222] on button "Копировать ссылку" at bounding box center [468, 223] width 90 height 18
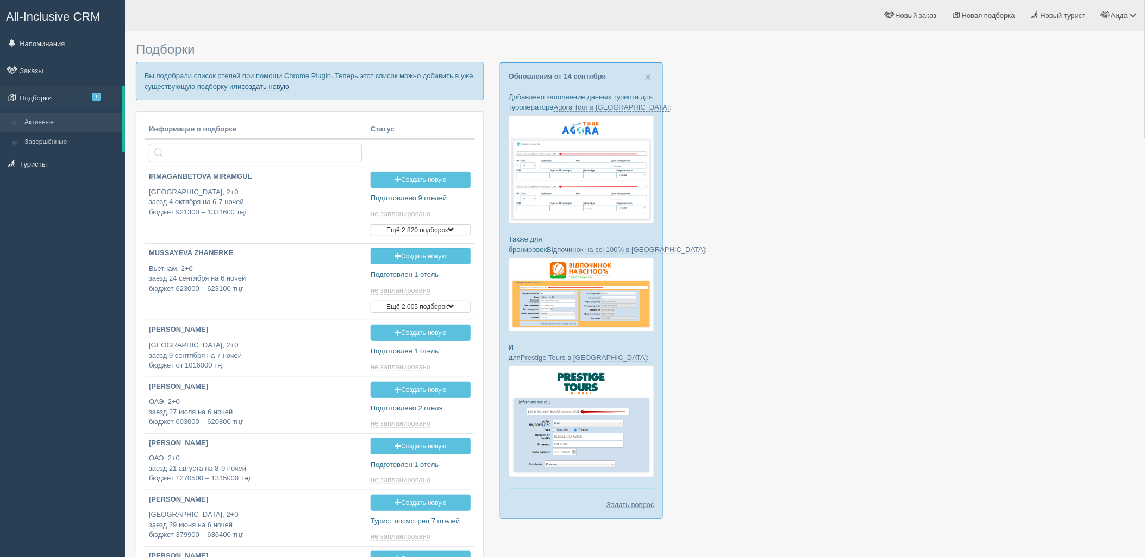
click at [272, 87] on link "создать новую" at bounding box center [265, 87] width 48 height 9
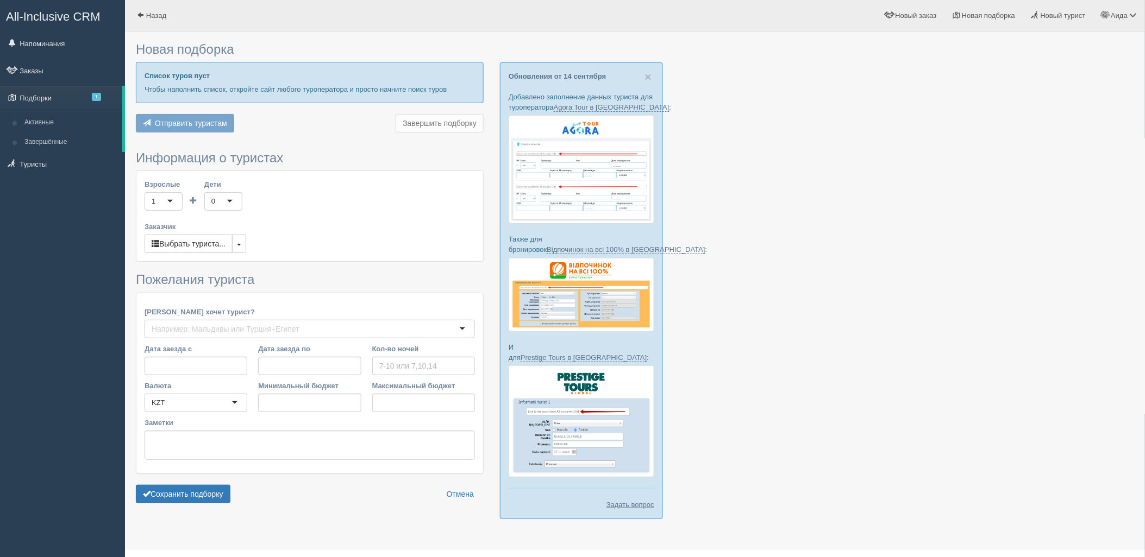
type input "4"
type input "2613900"
type input "2614000"
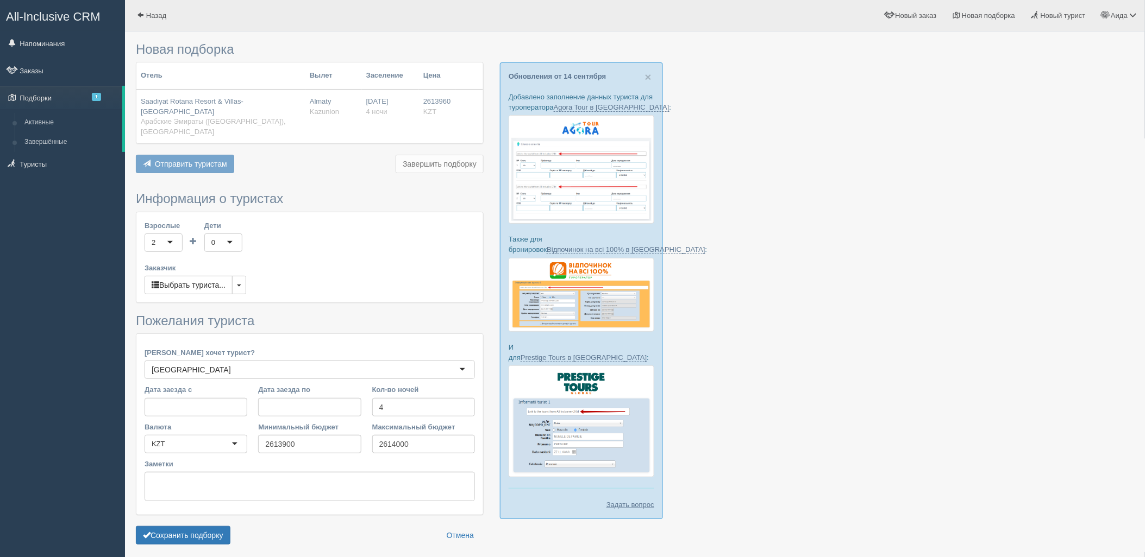
scroll to position [22, 0]
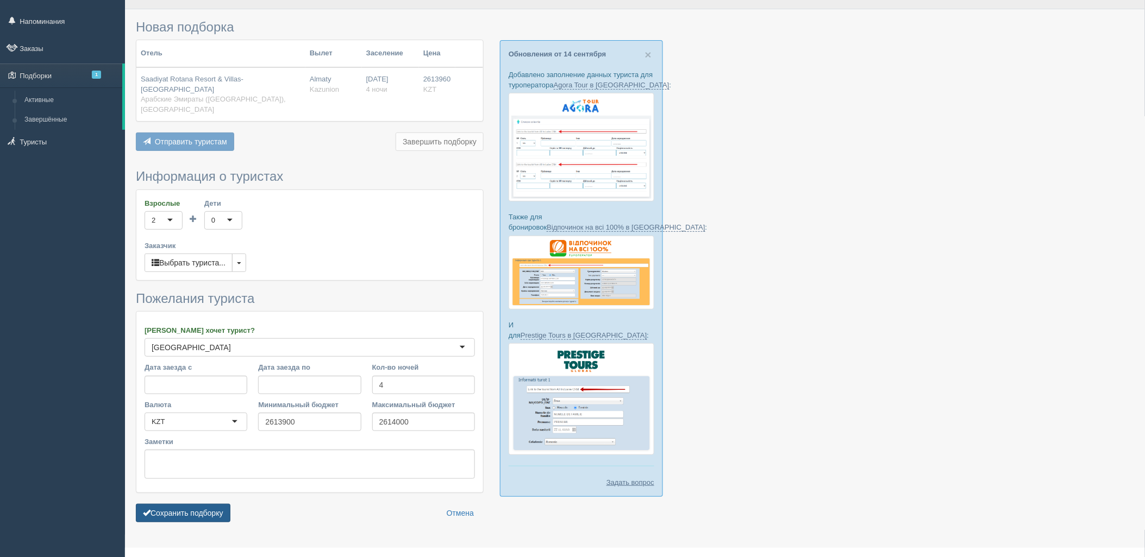
click at [206, 504] on button "Сохранить подборку" at bounding box center [183, 513] width 95 height 18
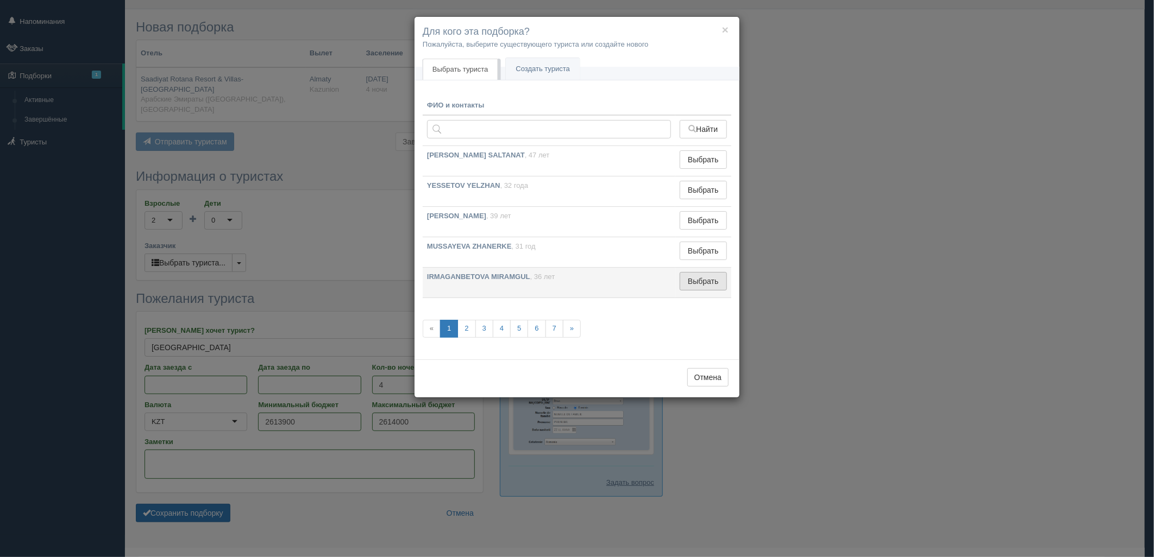
click at [719, 284] on button "Выбрать" at bounding box center [703, 281] width 47 height 18
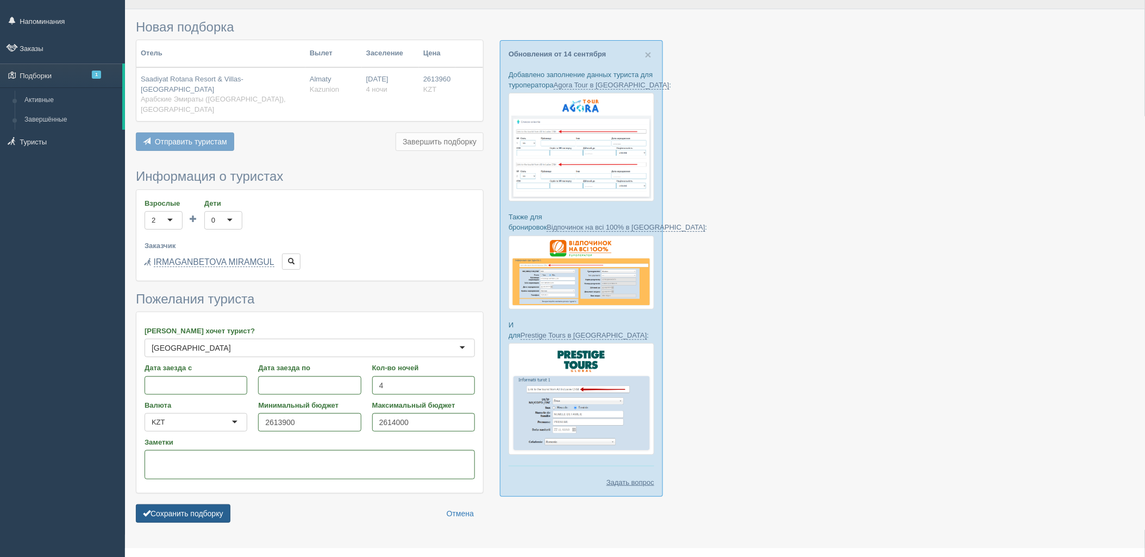
click at [168, 505] on button "Сохранить подборку" at bounding box center [183, 514] width 95 height 18
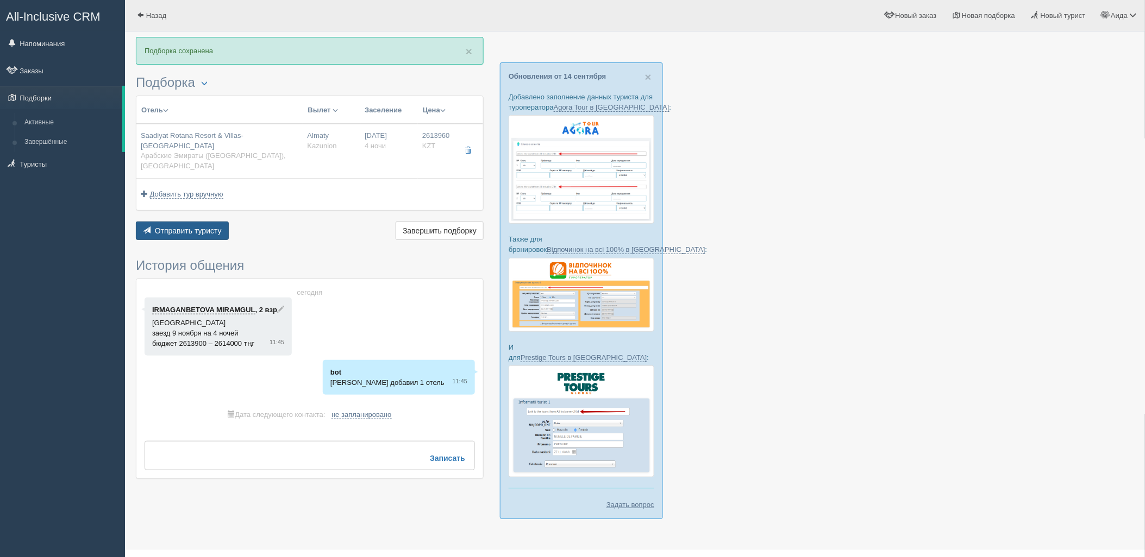
click at [212, 227] on span "Отправить туристу" at bounding box center [188, 231] width 67 height 9
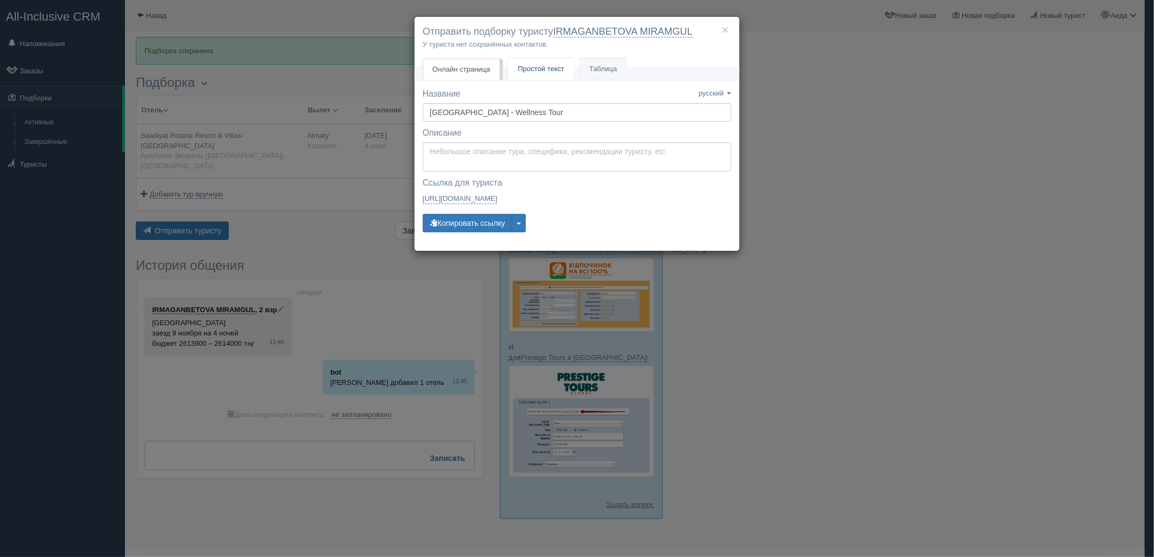
click at [542, 68] on span "Простой текст" at bounding box center [541, 69] width 47 height 8
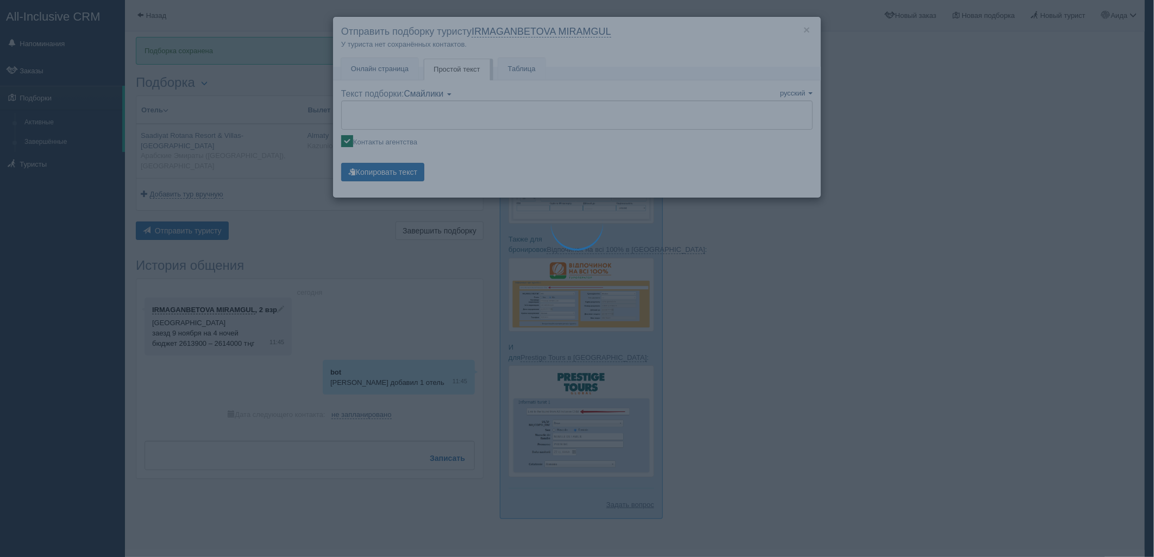
type textarea "🌞 Добрый день! Предлагаем Вам рассмотреть следующие варианты: 🌎 Арабские Эмират…"
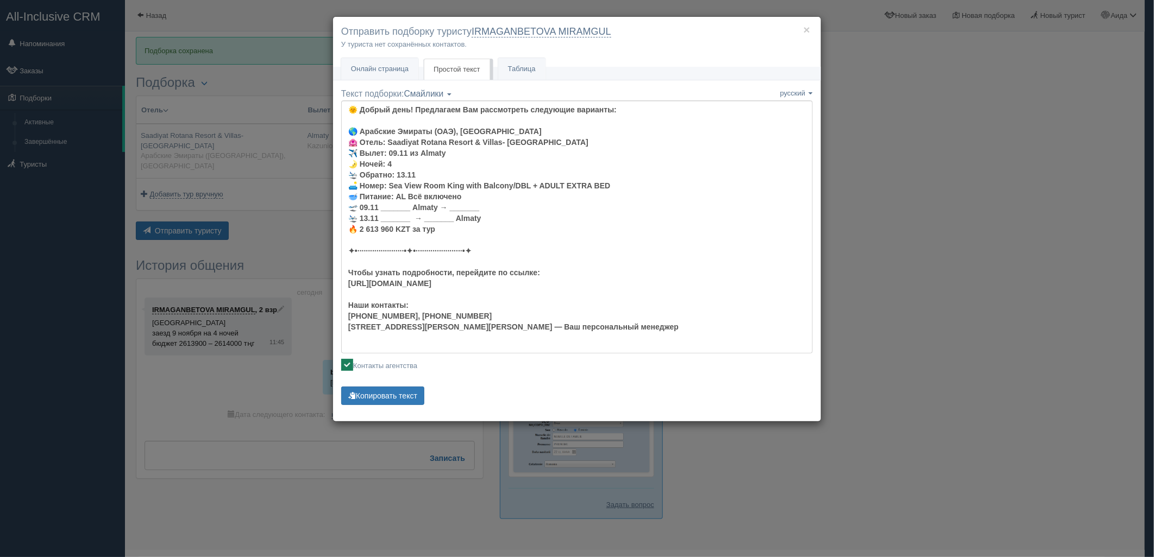
click at [935, 211] on div "× Отправить подборку туристу IRMAGANBETOVA MIRAMGUL У туриста нет сохранённых к…" at bounding box center [577, 278] width 1154 height 557
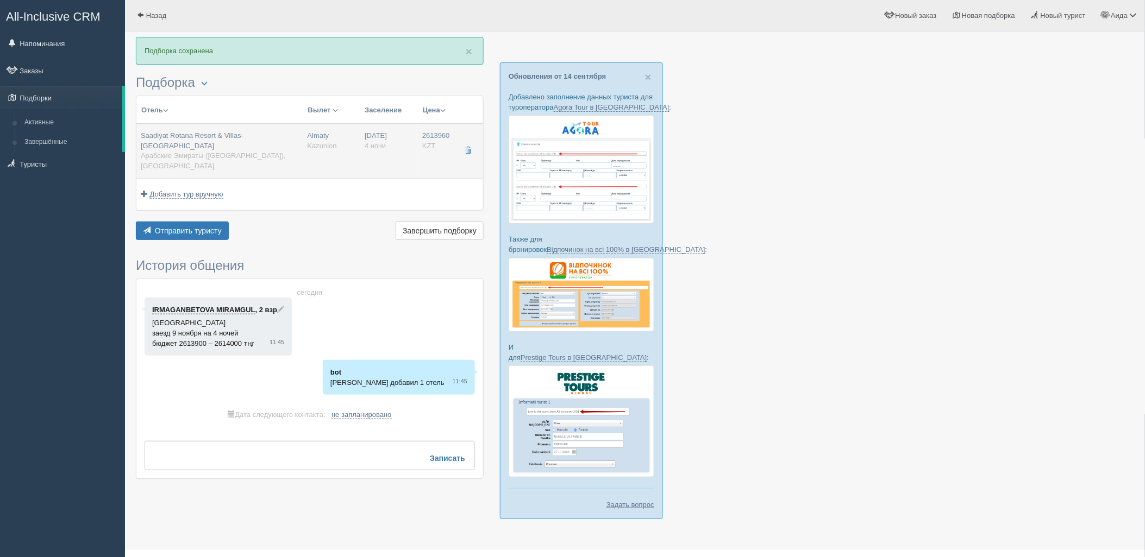
click at [418, 134] on td "2613960 KZT 0" at bounding box center [436, 151] width 36 height 54
type input "Saadiyat Rotana Resort & Villas- [GEOGRAPHIC_DATA]"
type input "Арабские Эмираты (ОАЭ)"
type input "Abu Dhabi"
type input "2613960.00"
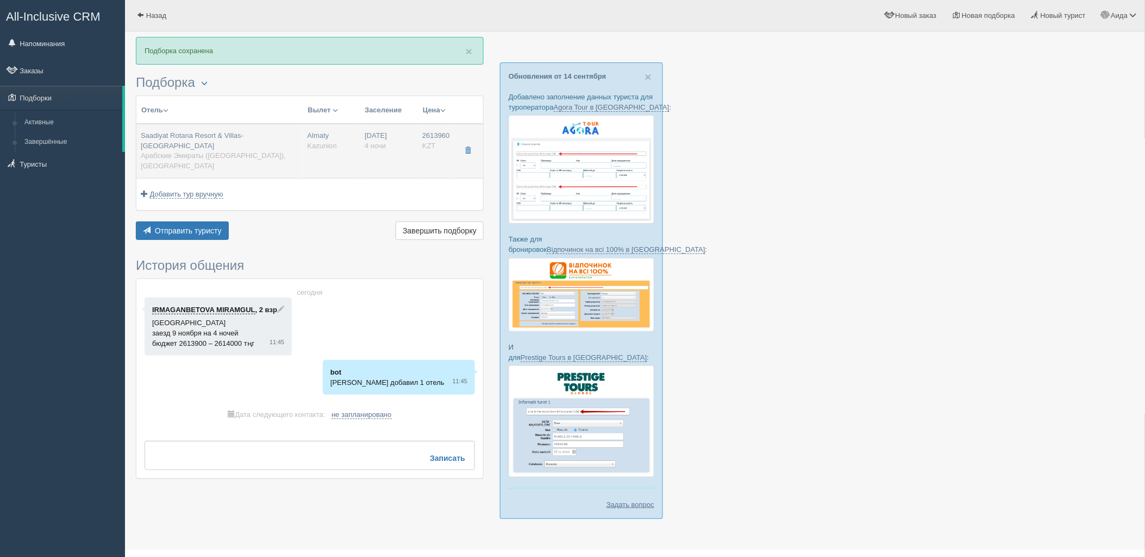
type input "Almaty"
type input "4"
type input "Sea View Room King with Balcony/DBL + ADULT EXTRA BED"
type input "AL"
type input "Kazunion"
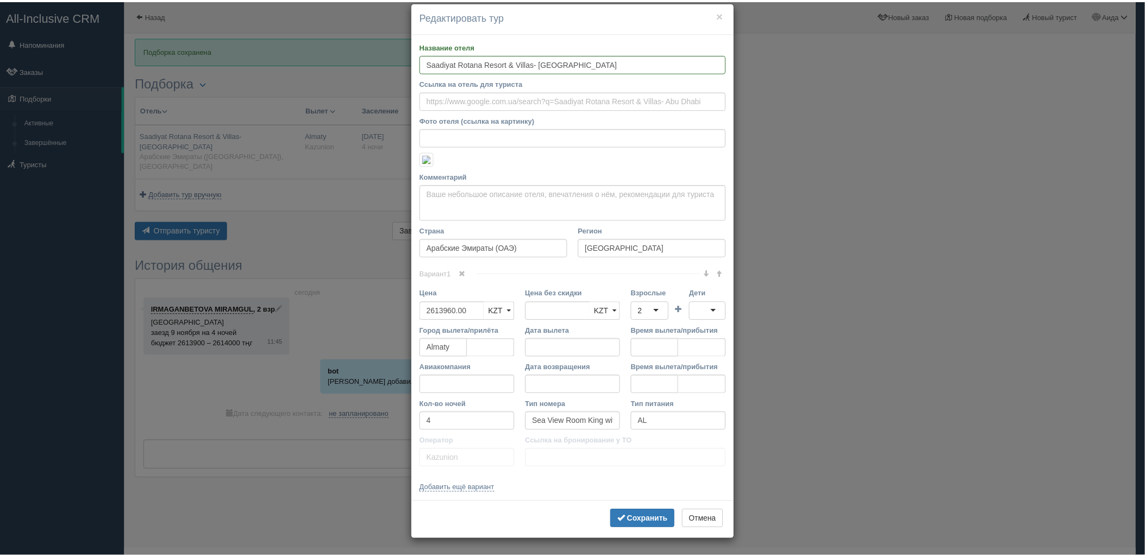
scroll to position [219, 0]
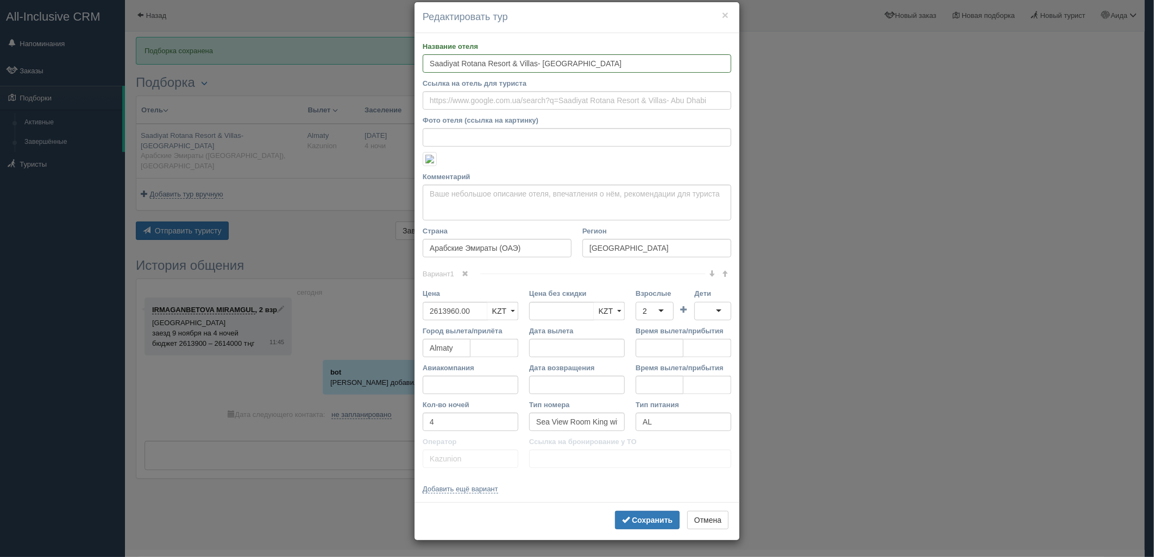
drag, startPoint x: 900, startPoint y: 253, endPoint x: 903, endPoint y: 208, distance: 45.2
click at [900, 252] on div "× Редактировать тур Название отеля Saadiyat Rotana Resort & Villas- Abu Dhabi С…" at bounding box center [577, 278] width 1154 height 557
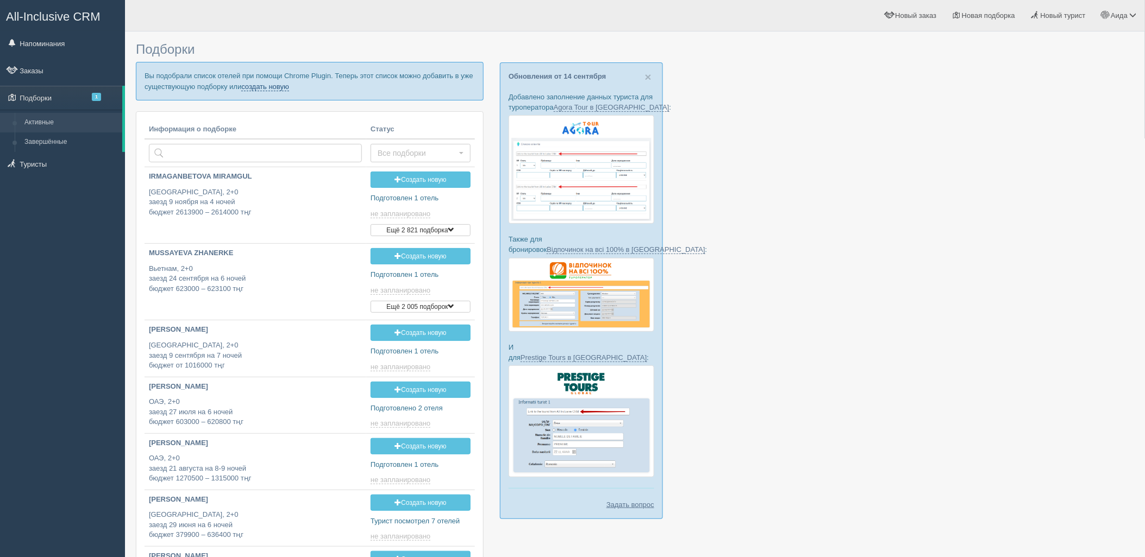
click at [280, 83] on link "создать новую" at bounding box center [265, 87] width 48 height 9
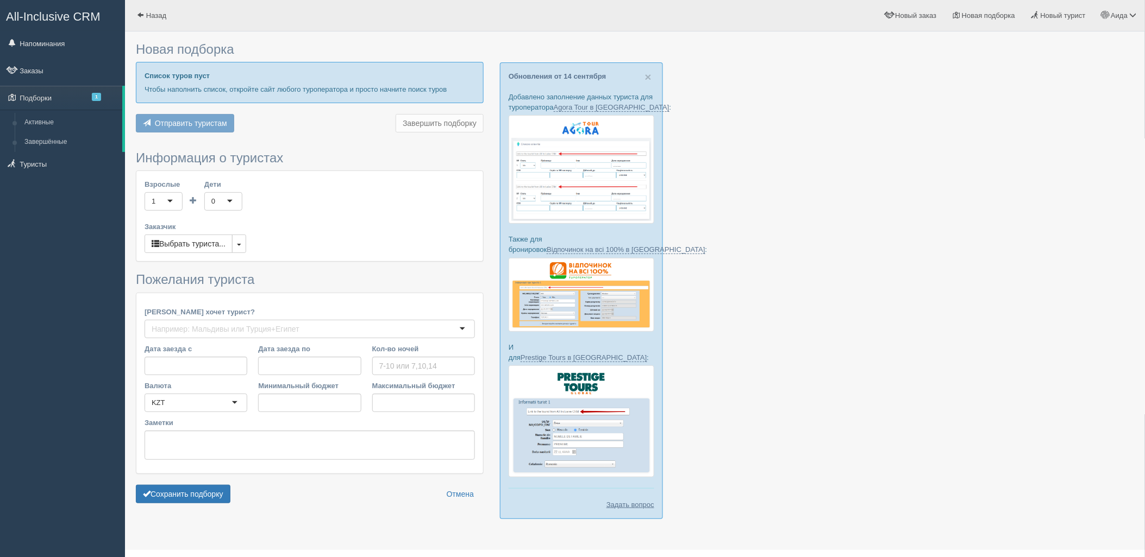
type input "4"
type input "2613900"
type input "2614000"
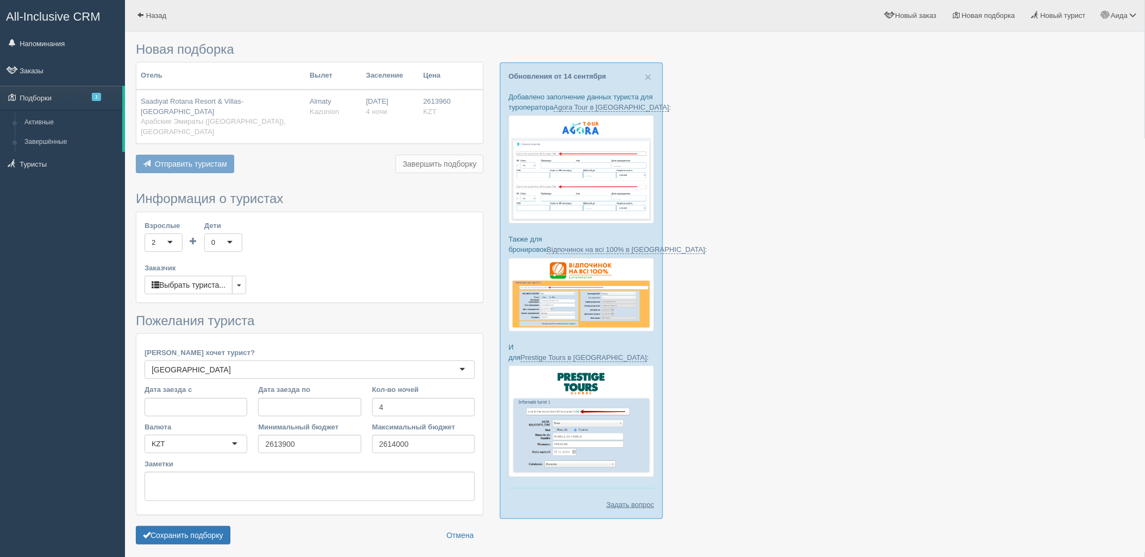
scroll to position [22, 0]
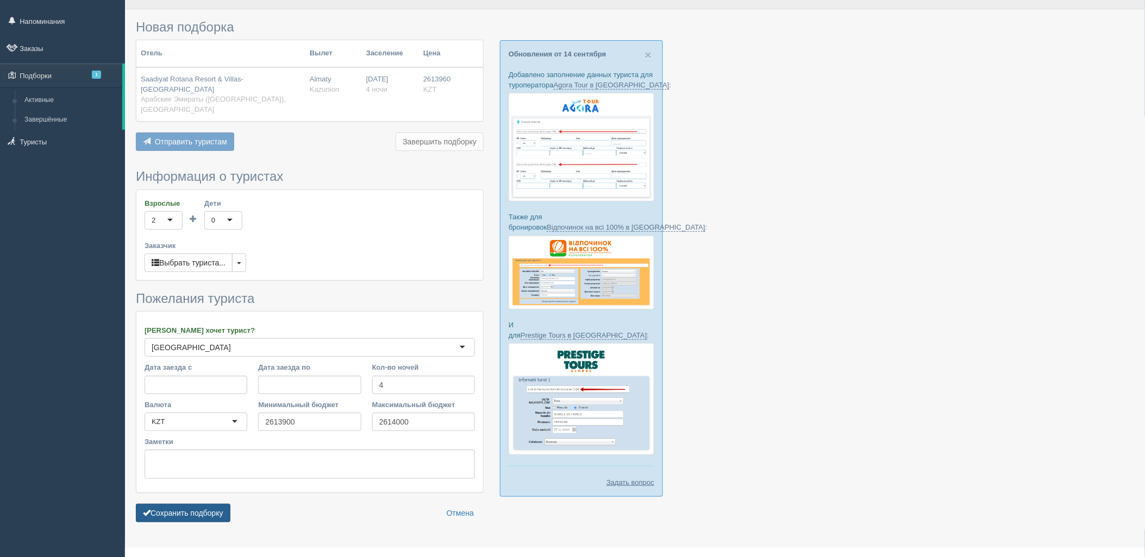
click at [187, 504] on button "Сохранить подборку" at bounding box center [183, 513] width 95 height 18
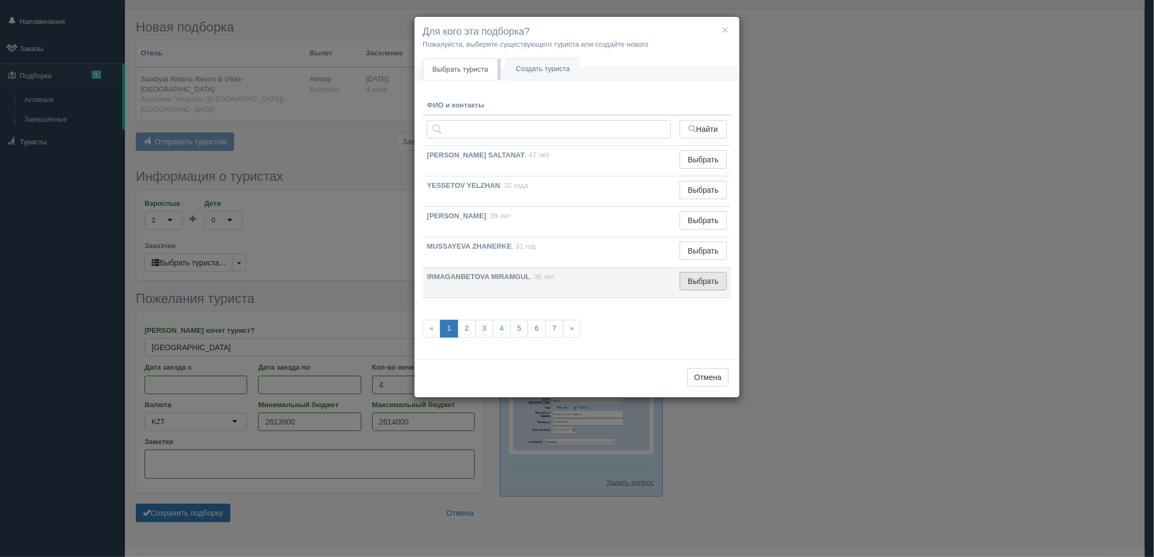
click at [698, 275] on button "Выбрать" at bounding box center [703, 281] width 47 height 18
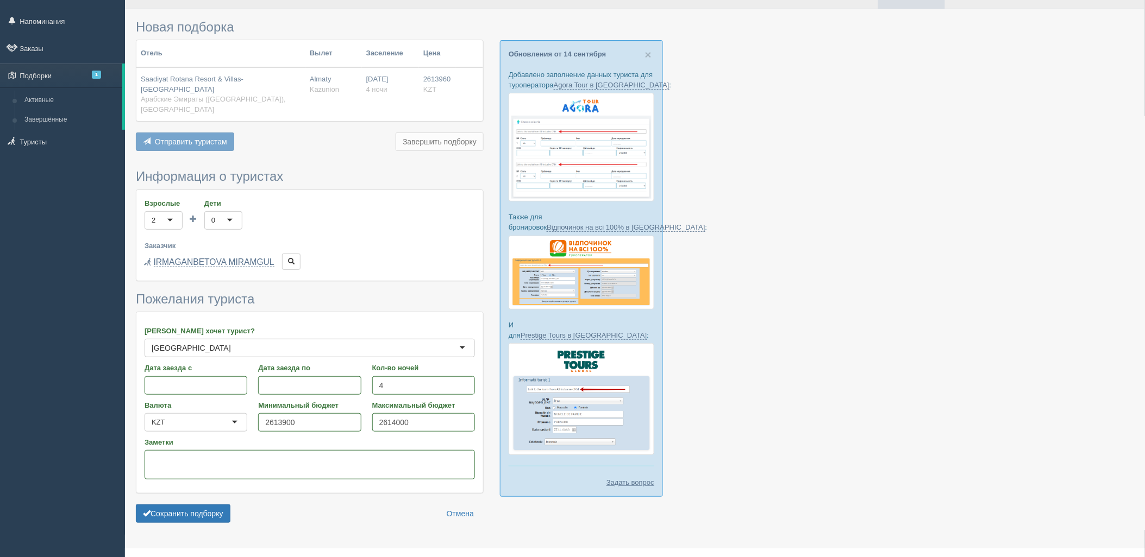
drag, startPoint x: 881, startPoint y: 158, endPoint x: 932, endPoint y: 5, distance: 160.5
click at [882, 156] on div at bounding box center [635, 272] width 998 height 514
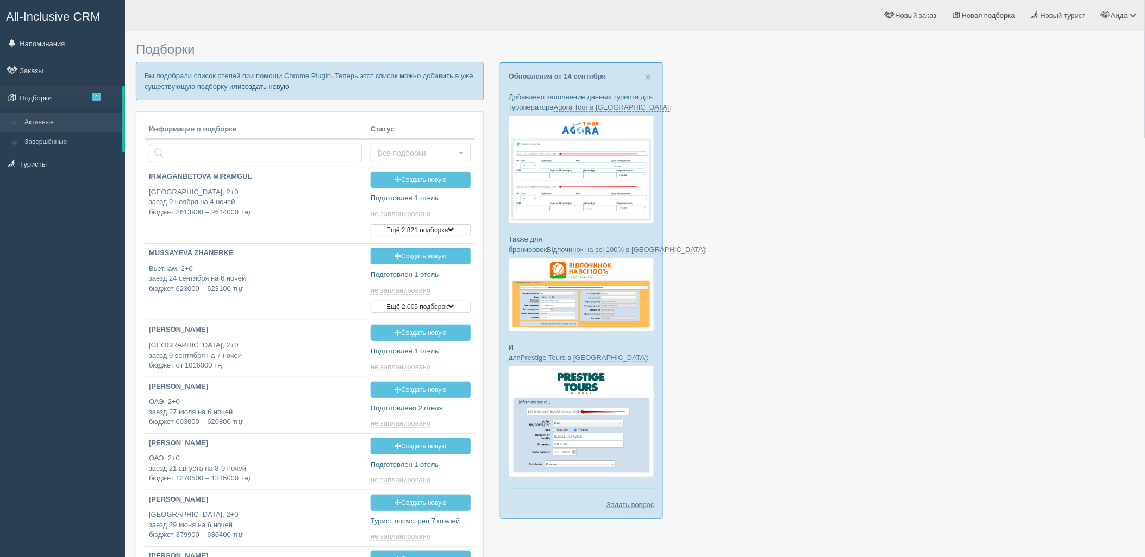
click at [257, 87] on link "создать новую" at bounding box center [265, 87] width 48 height 9
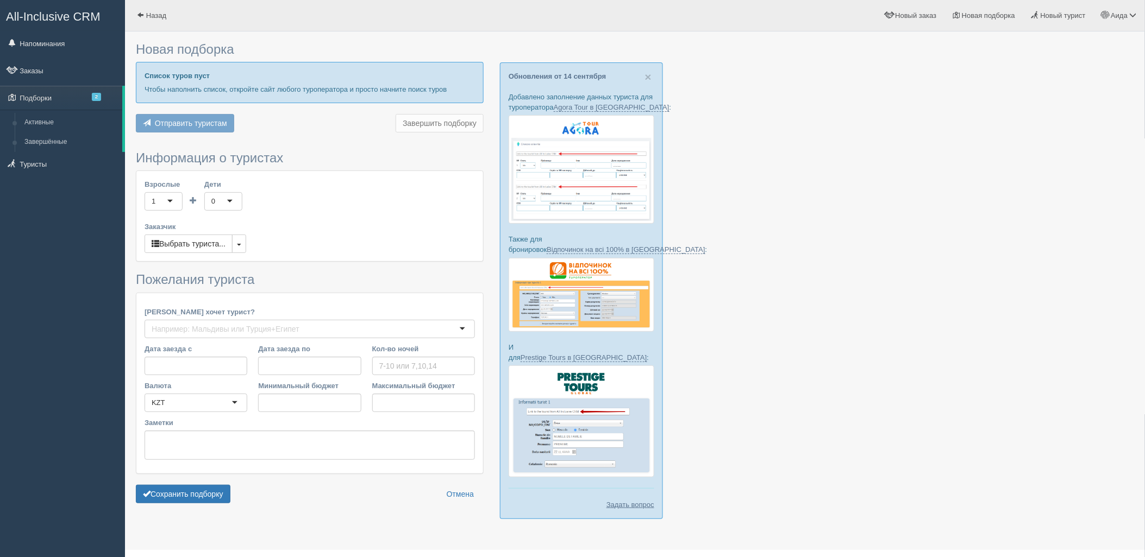
type input "4"
type input "2056000"
type input "2614000"
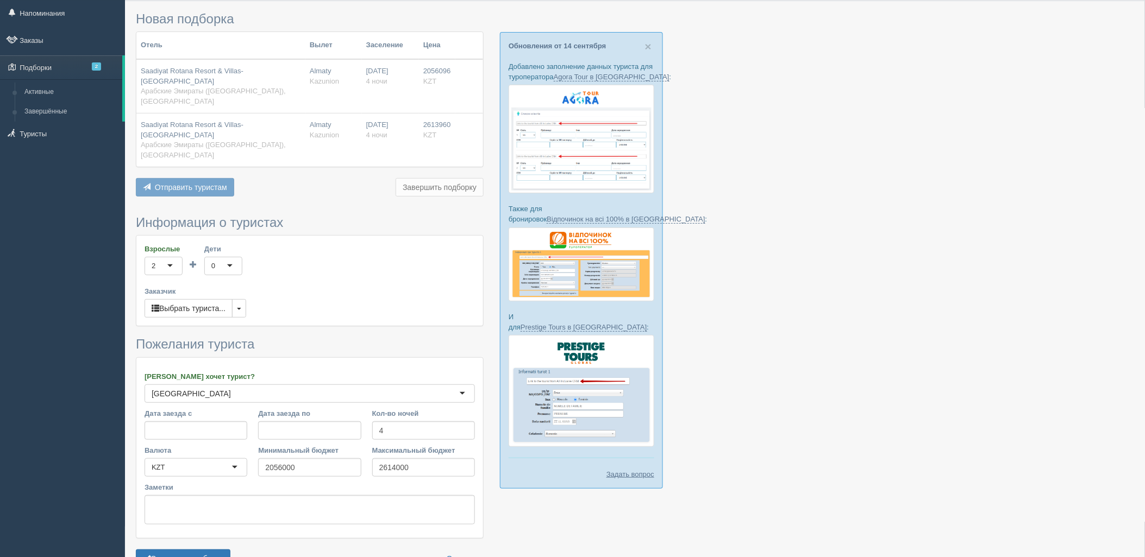
scroll to position [56, 0]
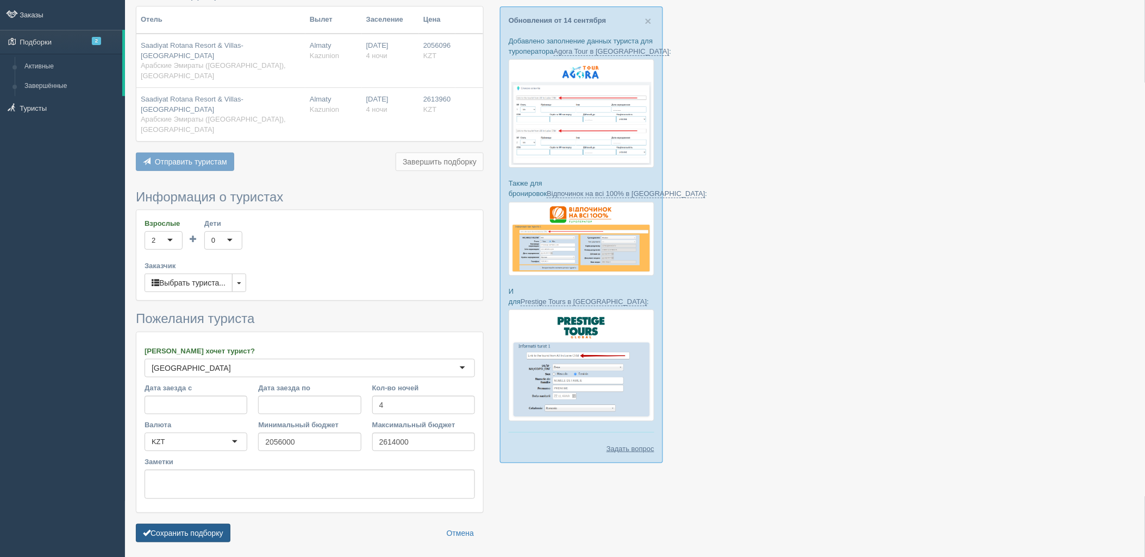
click at [175, 524] on button "Сохранить подборку" at bounding box center [183, 533] width 95 height 18
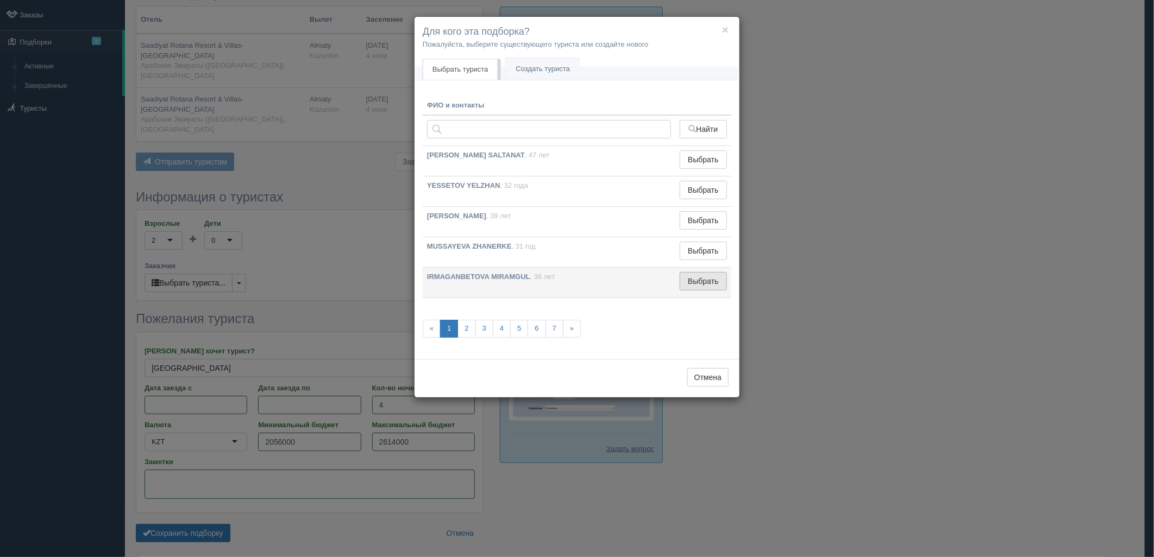
click at [703, 281] on button "Выбрать" at bounding box center [703, 281] width 47 height 18
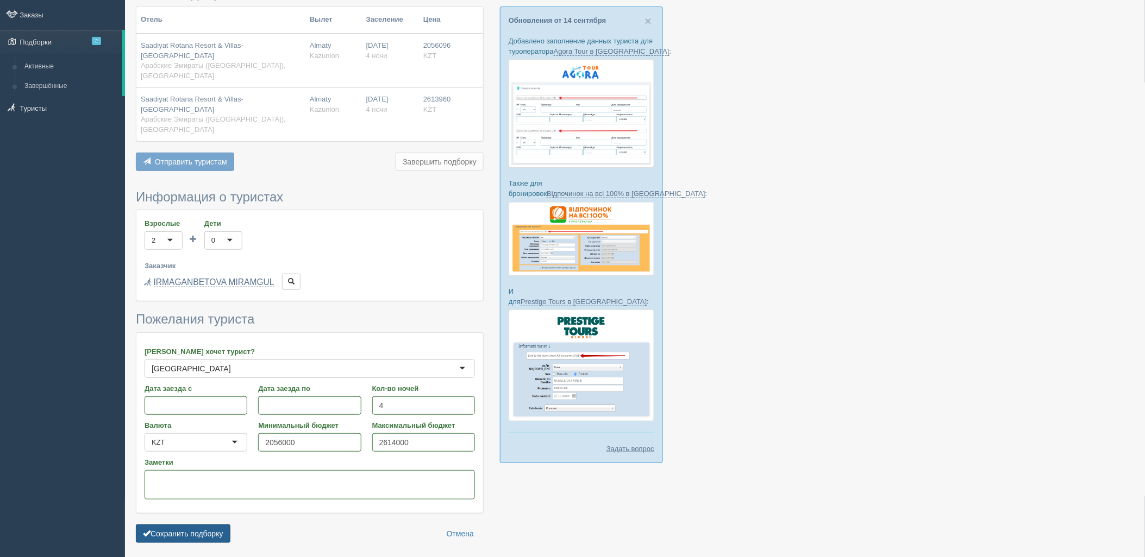
click at [208, 525] on button "Сохранить подборку" at bounding box center [183, 534] width 95 height 18
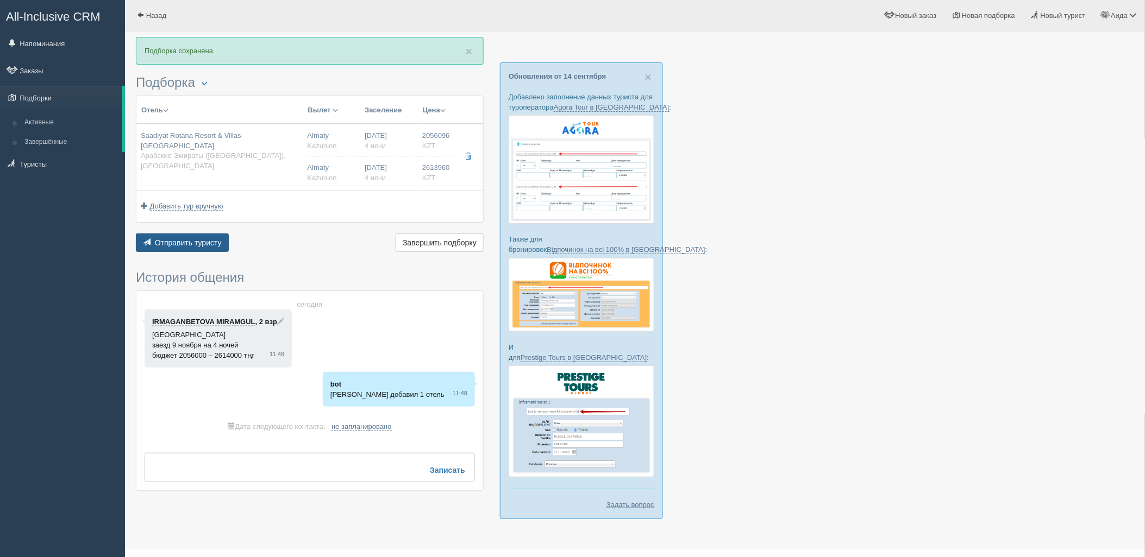
click at [199, 246] on span "Отправить туристу" at bounding box center [188, 242] width 67 height 9
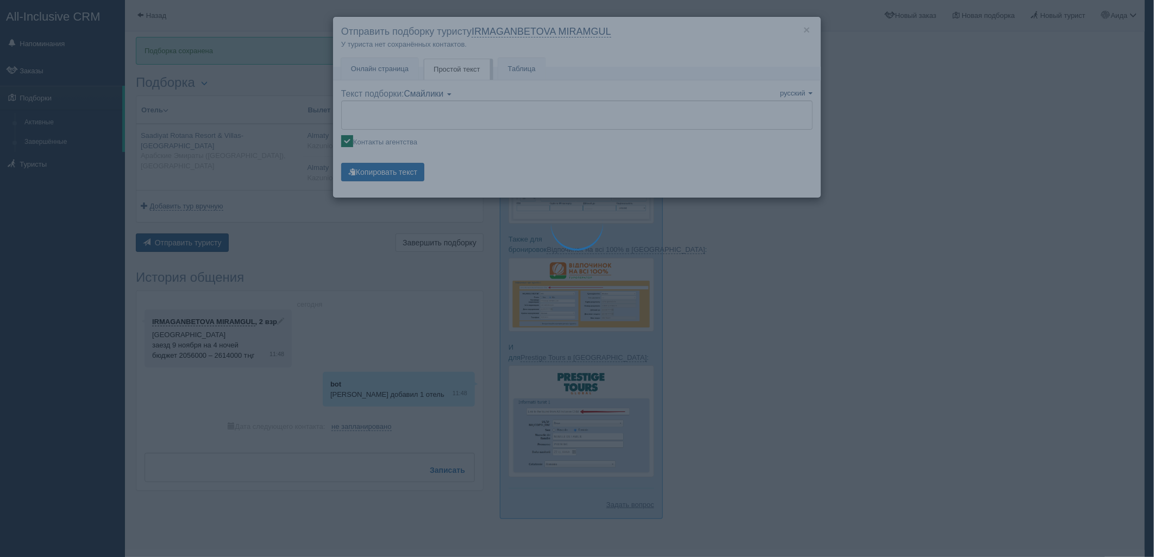
type textarea "🌞 Loremi dolo! Sitametcon Adi elitseddoei temporinc utlabore: 🌎 Etdolore Magnaa…"
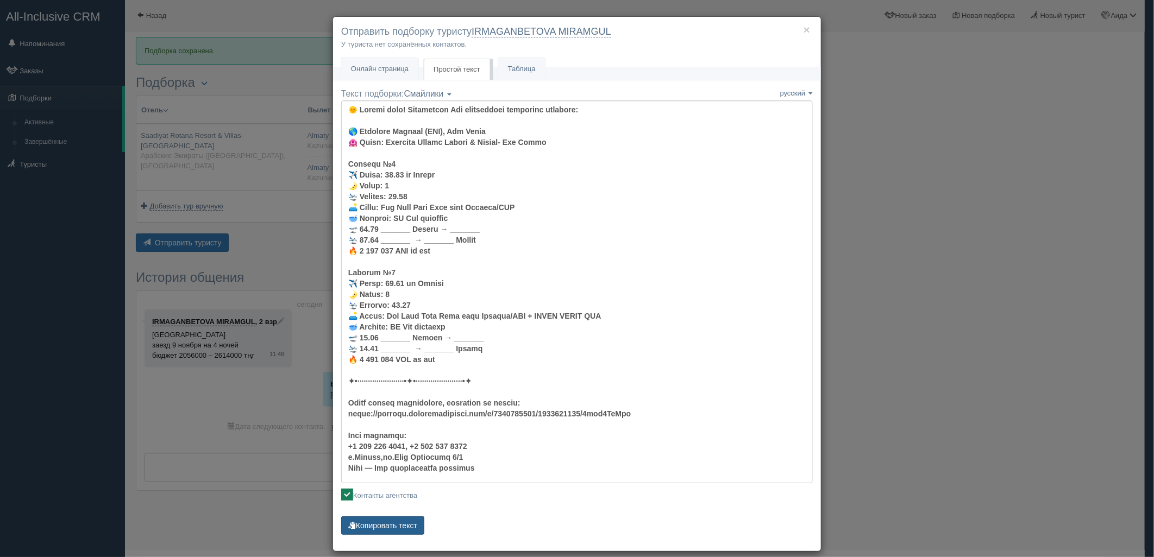
click at [400, 529] on button "Копировать текст" at bounding box center [382, 526] width 83 height 18
